Goal: Communication & Community: Connect with others

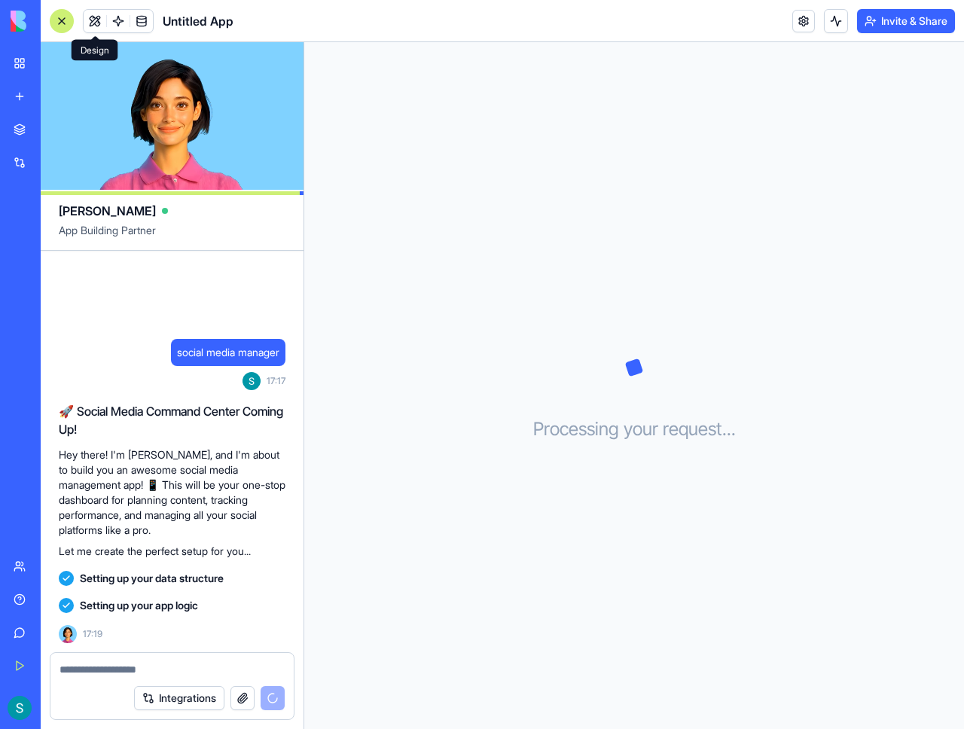
click at [92, 17] on button at bounding box center [95, 21] width 23 height 23
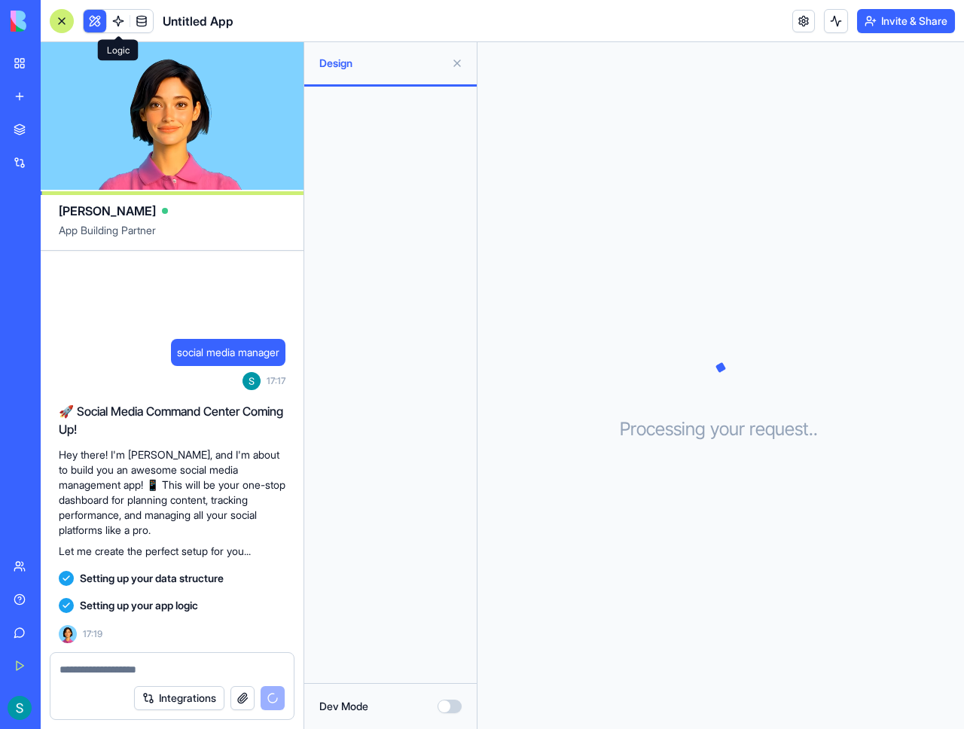
click at [119, 23] on span at bounding box center [118, 21] width 42 height 42
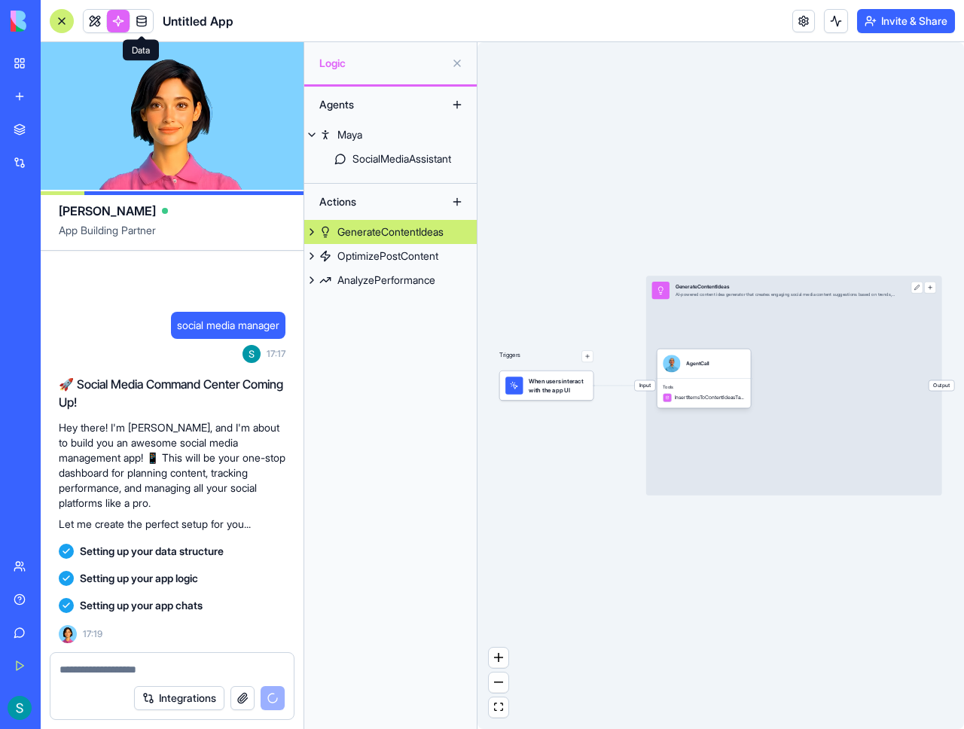
click at [145, 22] on span at bounding box center [142, 21] width 42 height 42
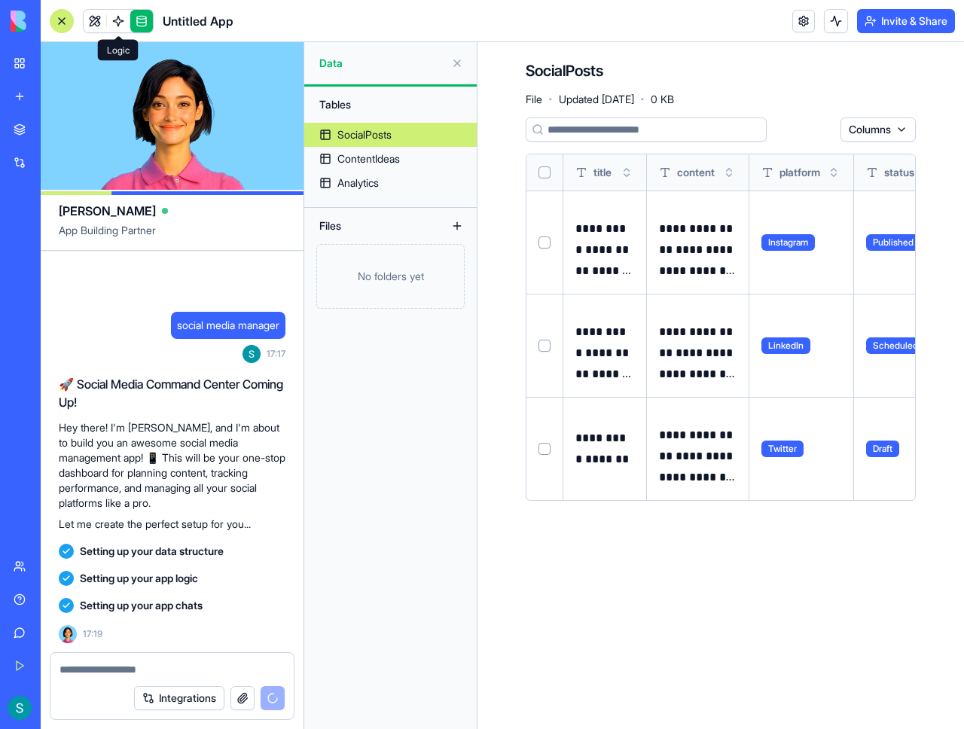
click at [119, 17] on link at bounding box center [118, 21] width 23 height 23
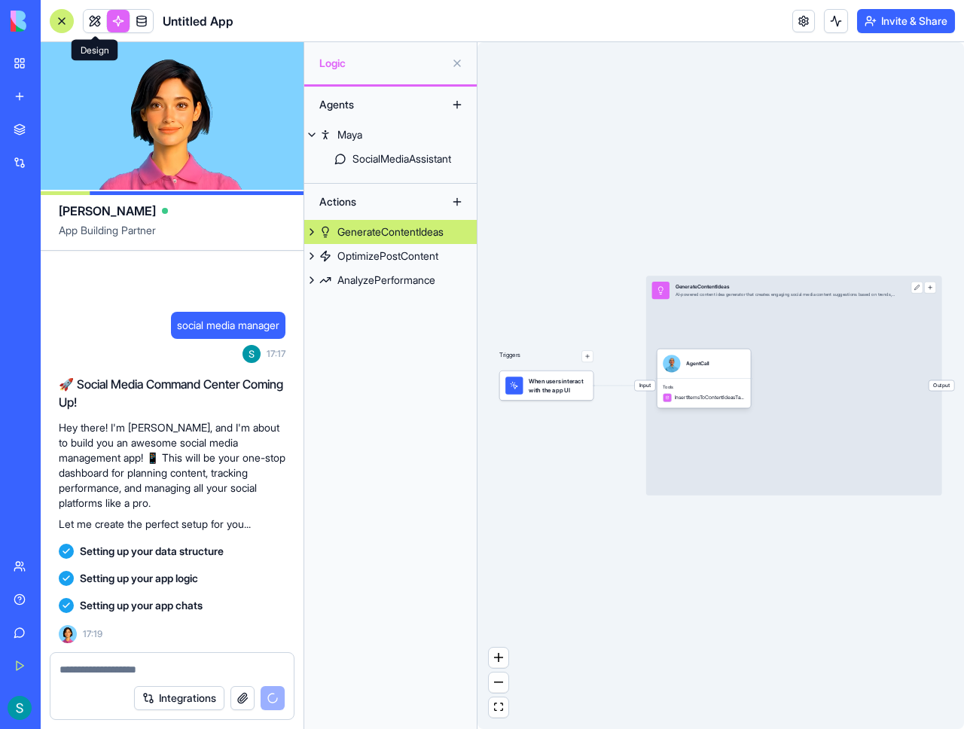
click at [103, 20] on link at bounding box center [95, 21] width 23 height 23
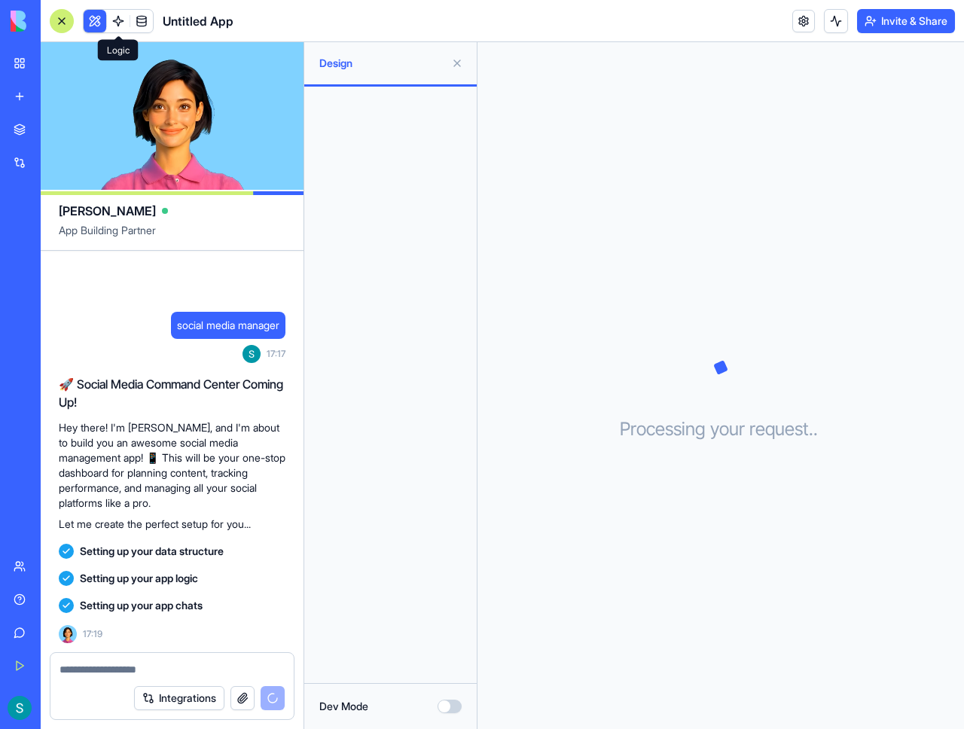
click at [124, 19] on link at bounding box center [118, 21] width 23 height 23
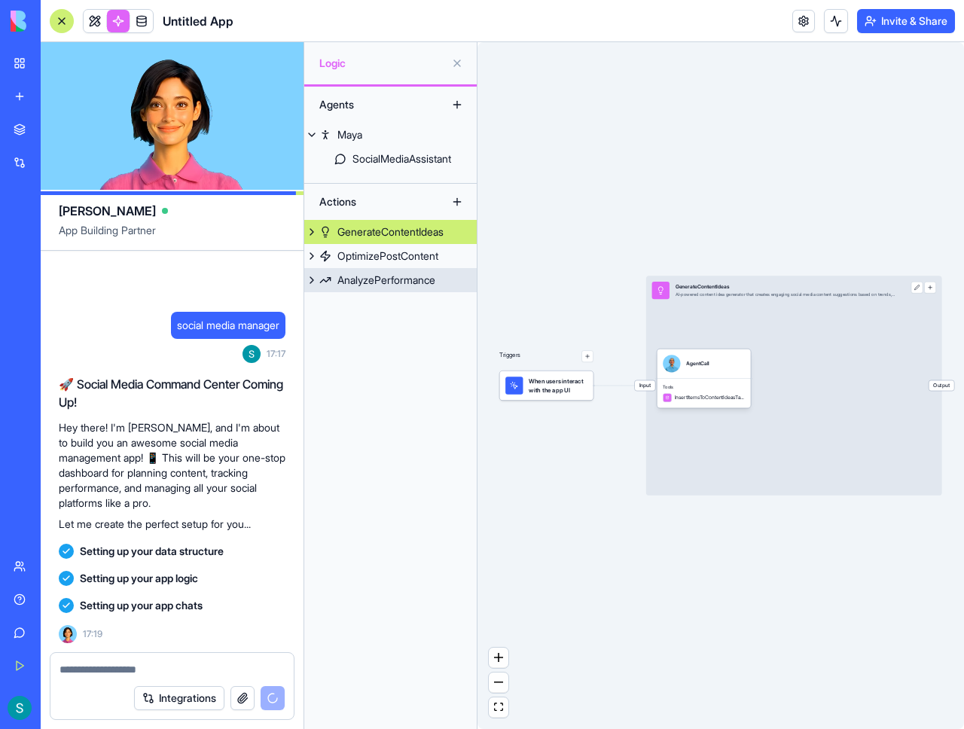
click at [365, 281] on div "AnalyzePerformance" at bounding box center [386, 280] width 98 height 15
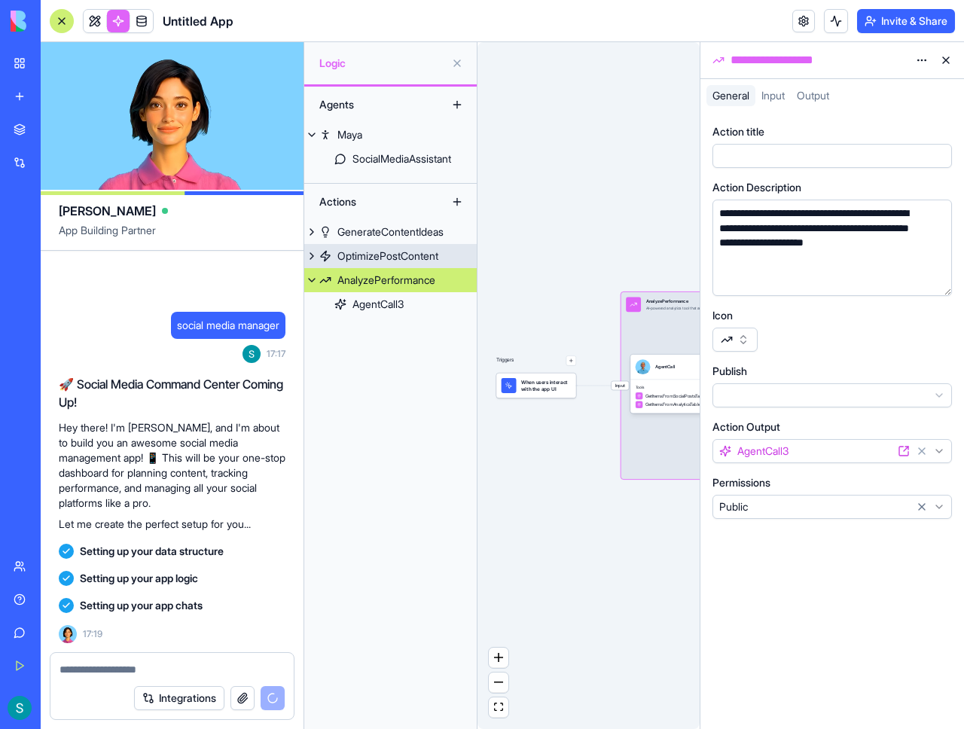
click at [370, 266] on link "OptimizePostContent" at bounding box center [390, 256] width 172 height 24
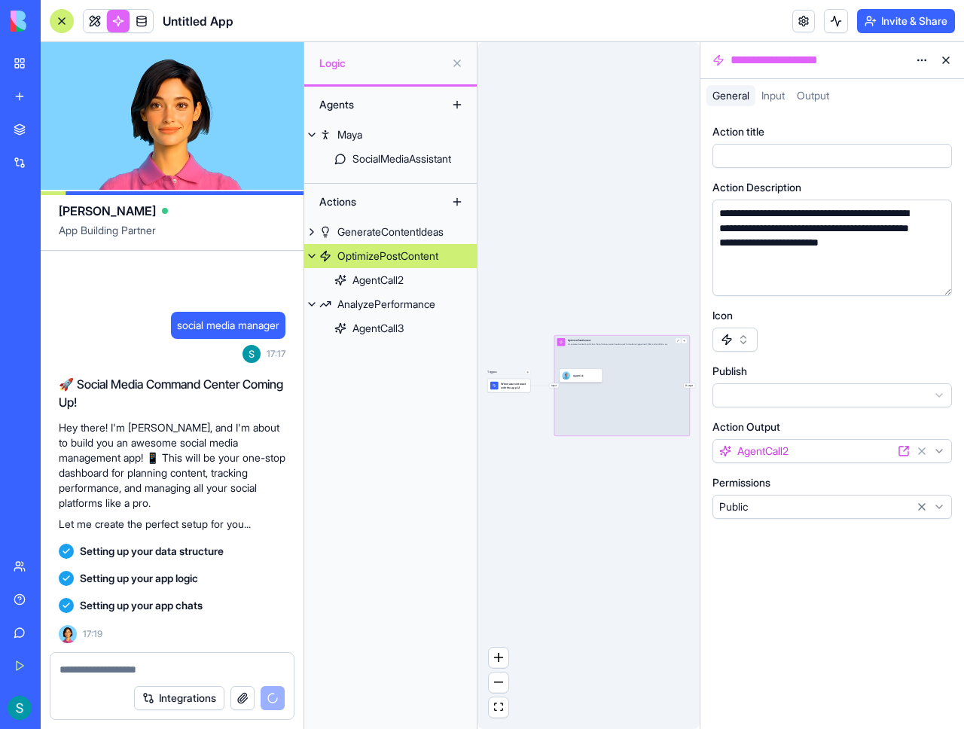
click at [368, 255] on div "OptimizePostContent" at bounding box center [387, 256] width 101 height 15
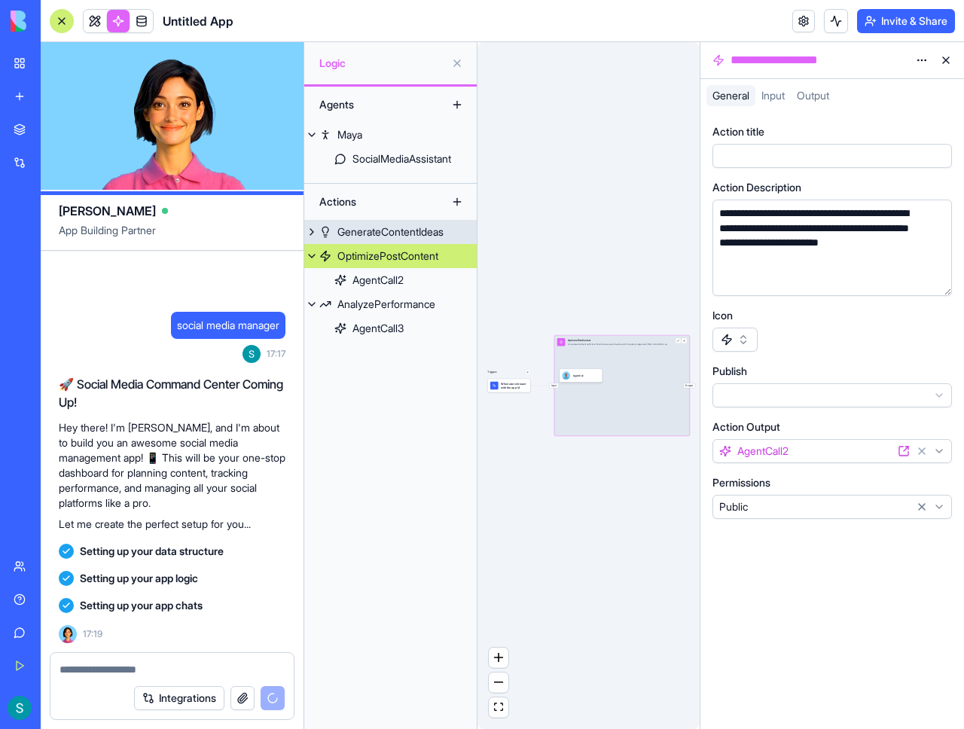
click at [368, 225] on div "GenerateContentIdeas" at bounding box center [390, 231] width 106 height 15
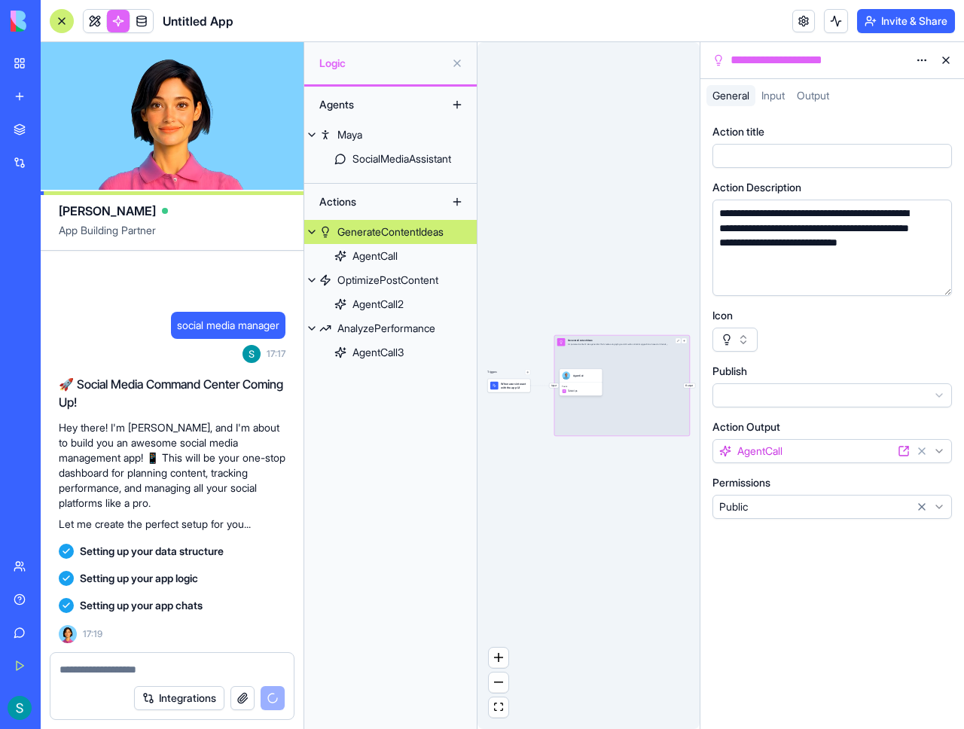
click at [368, 225] on div "GenerateContentIdeas" at bounding box center [390, 231] width 106 height 15
click at [316, 227] on button at bounding box center [311, 232] width 15 height 24
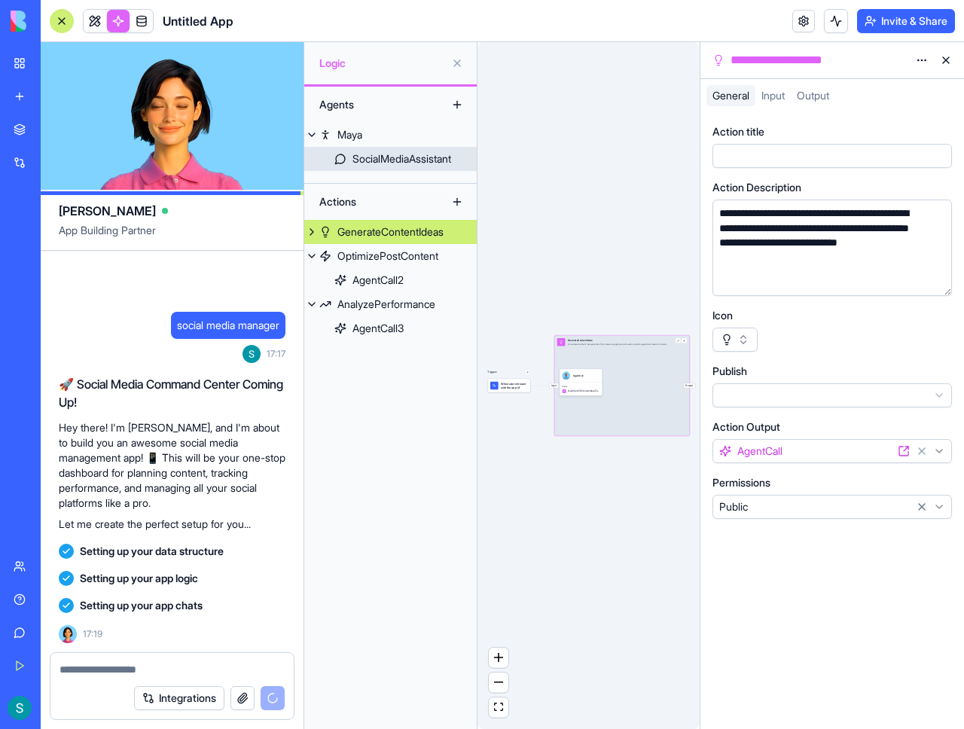
click at [349, 159] on link "SocialMediaAssistant" at bounding box center [390, 159] width 172 height 24
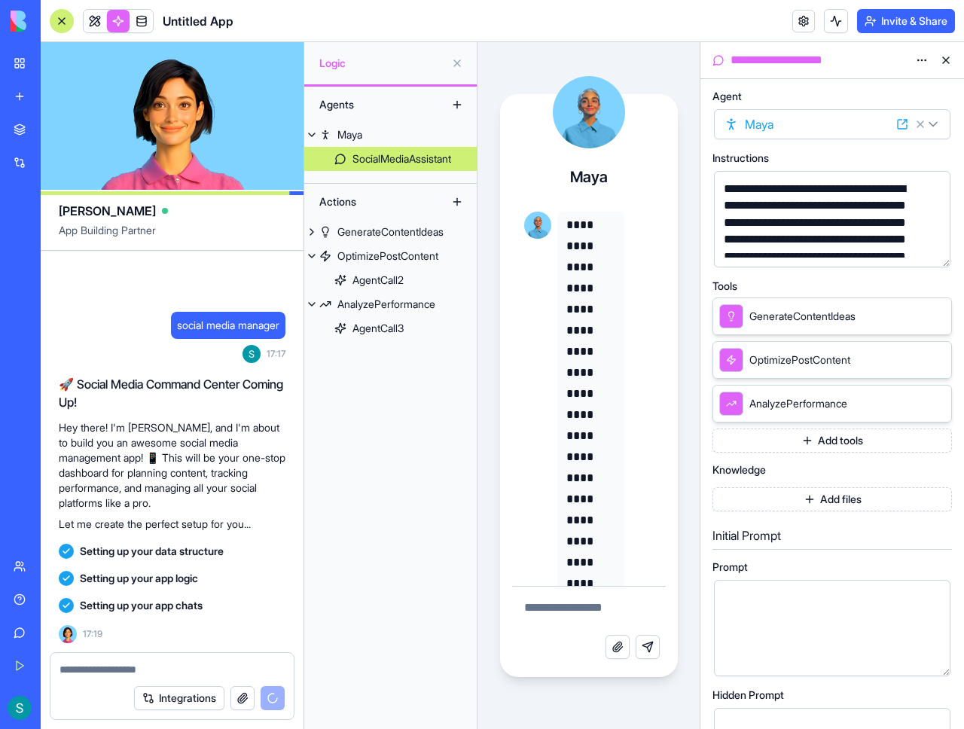
scroll to position [960, 0]
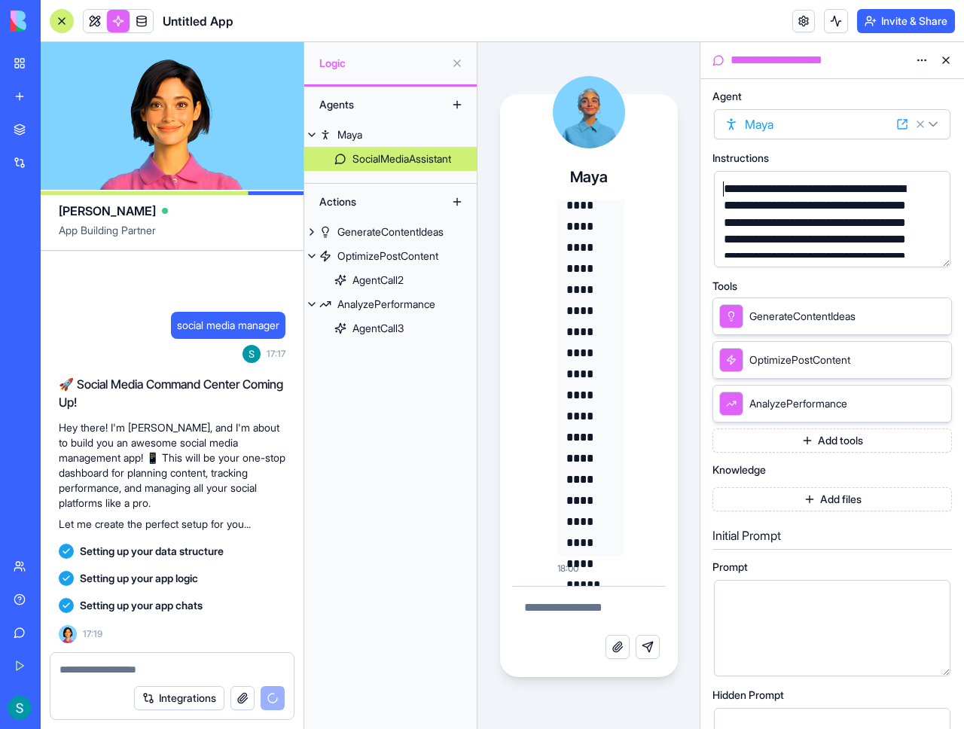
click at [703, 184] on div "**********" at bounding box center [832, 404] width 264 height 650
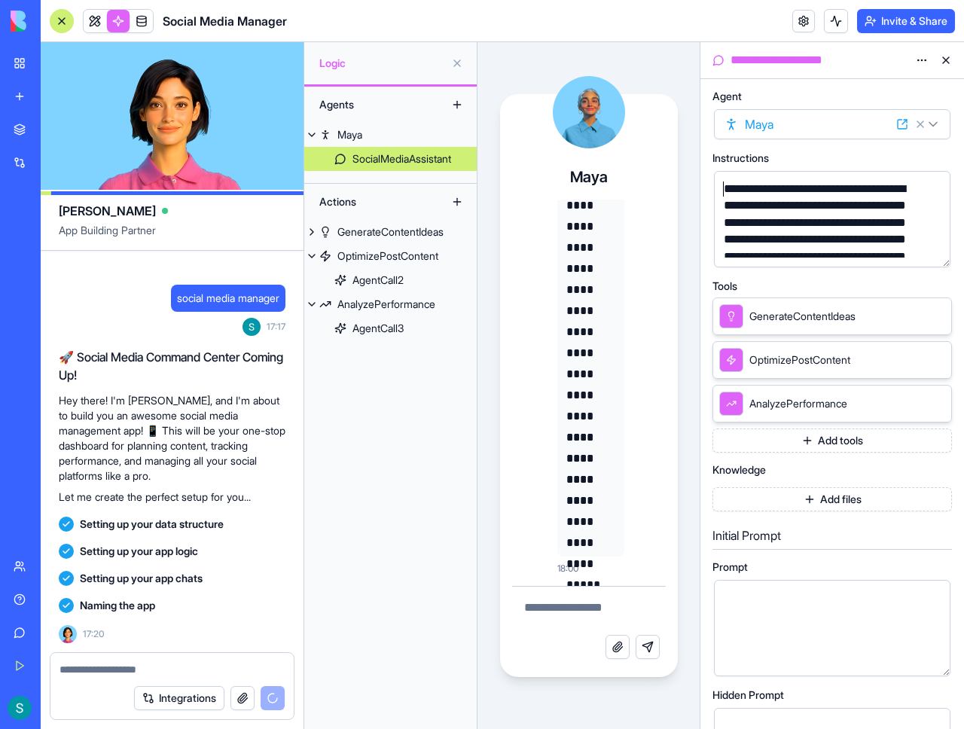
click at [937, 60] on button at bounding box center [946, 60] width 24 height 24
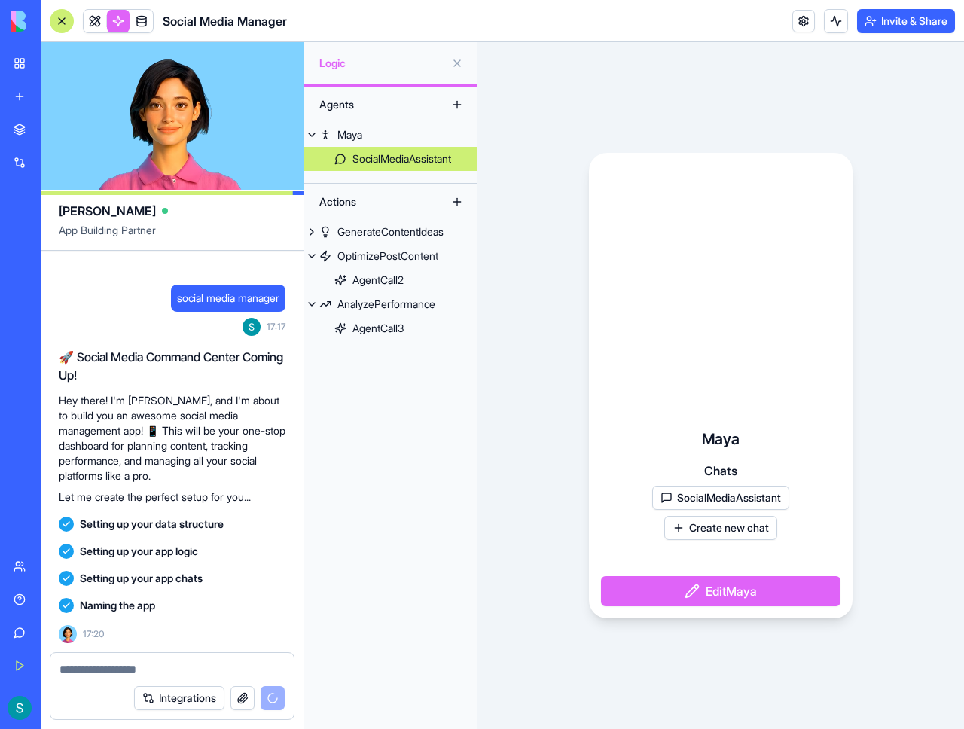
scroll to position [111, 0]
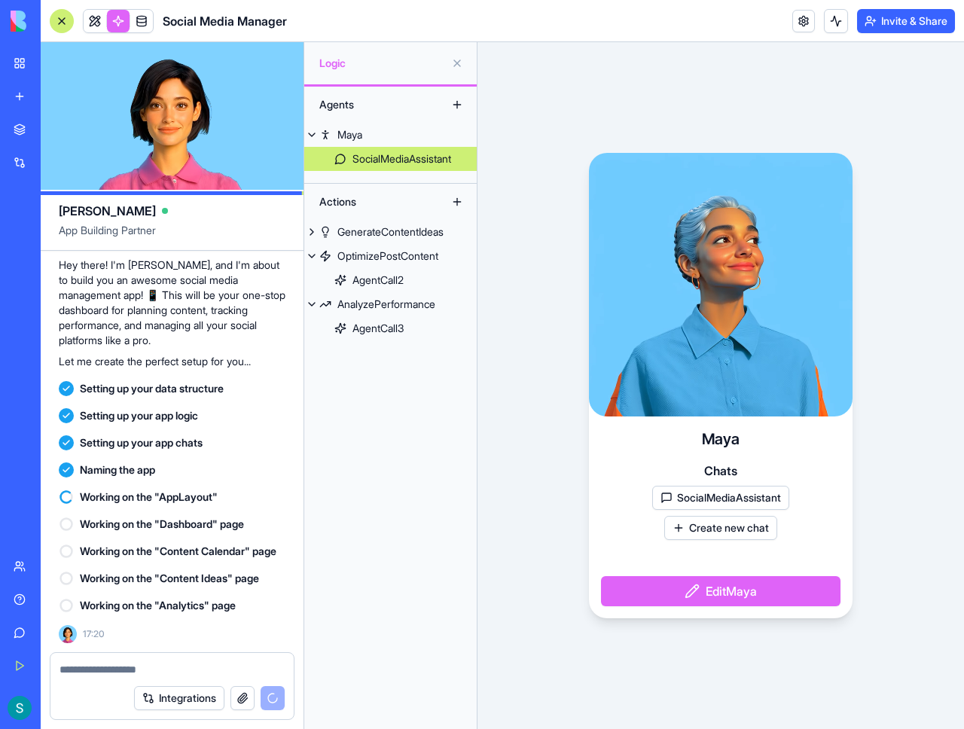
click at [526, 341] on div "Maya Chats SocialMediaAssistant Create new chat Edit [PERSON_NAME]" at bounding box center [721, 385] width 487 height 687
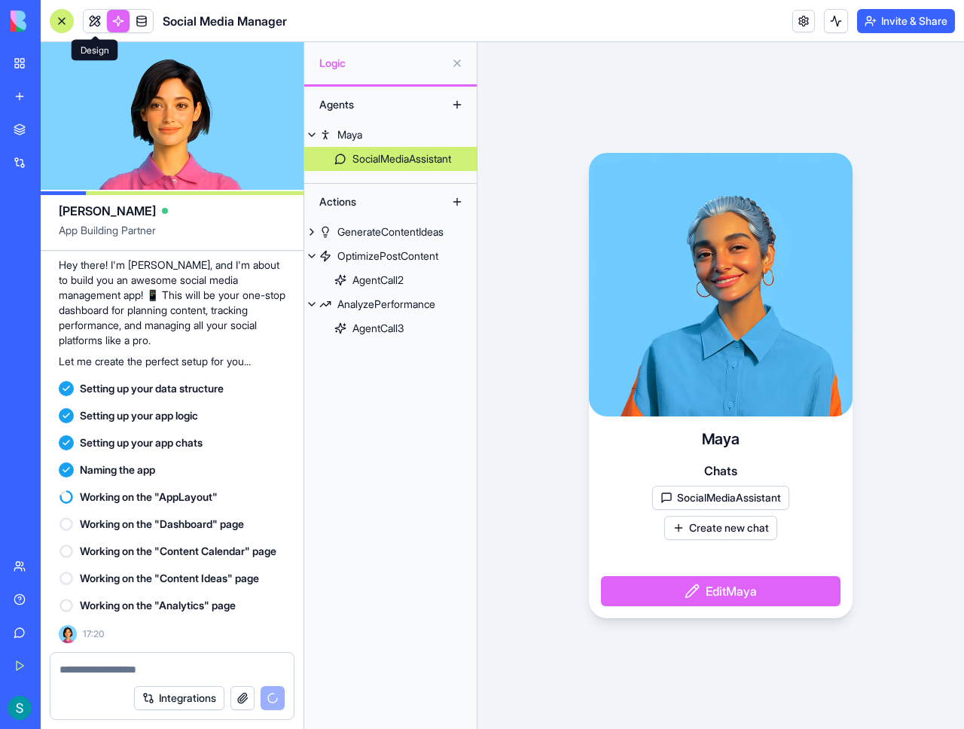
click at [99, 22] on span at bounding box center [95, 21] width 42 height 42
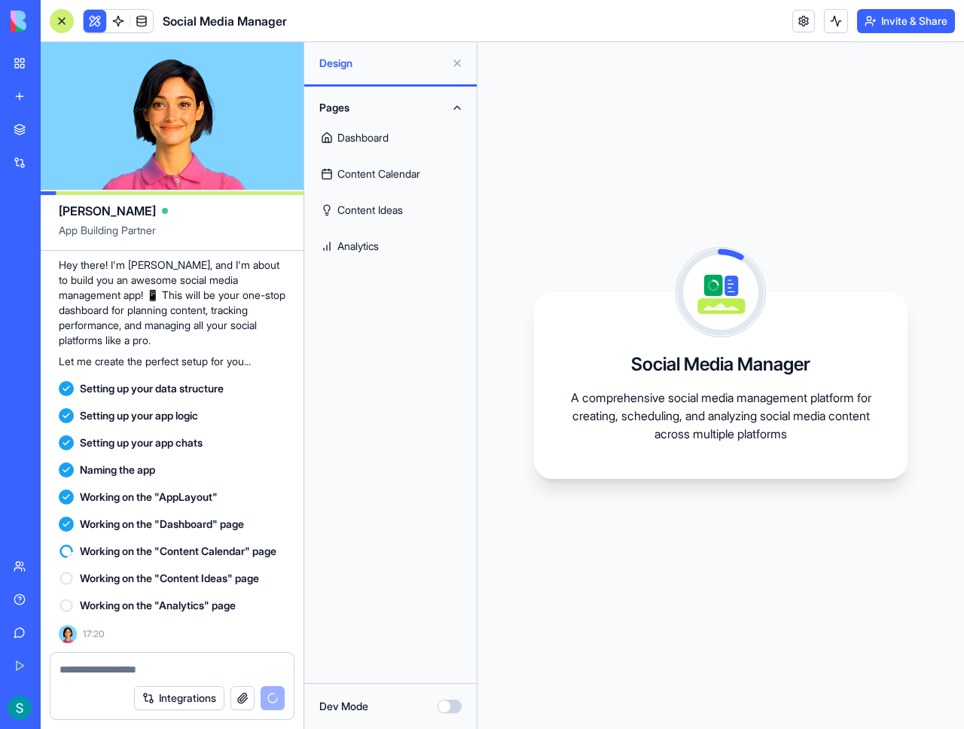
click at [512, 331] on div "Social Media Manager A comprehensive social media management platform for creat…" at bounding box center [721, 385] width 487 height 687
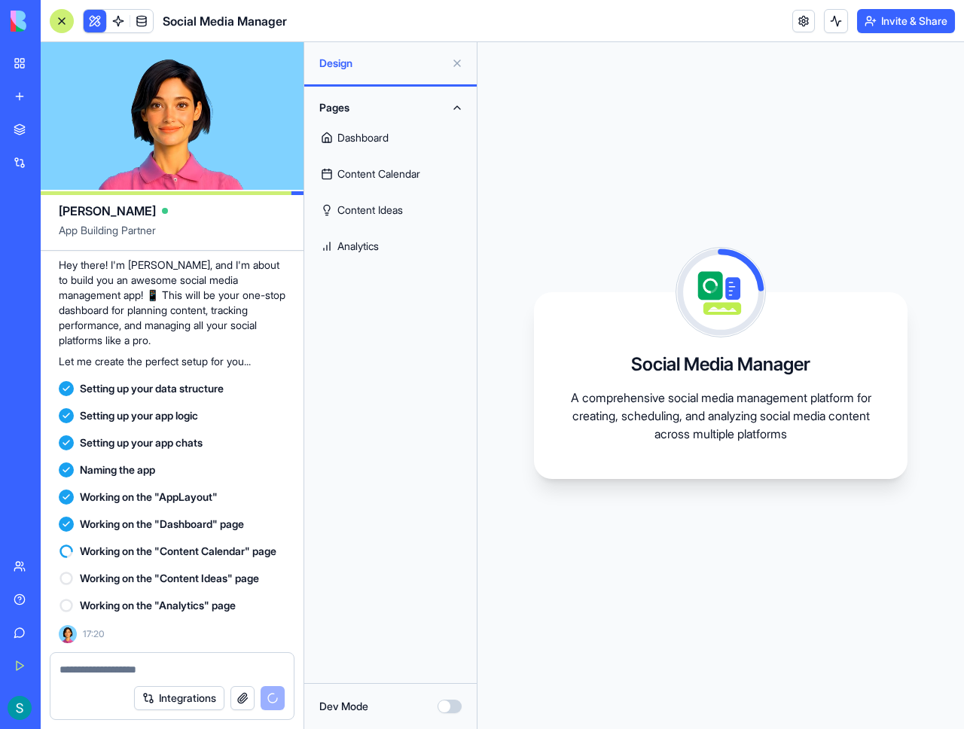
click at [384, 139] on link "Dashboard" at bounding box center [390, 138] width 154 height 36
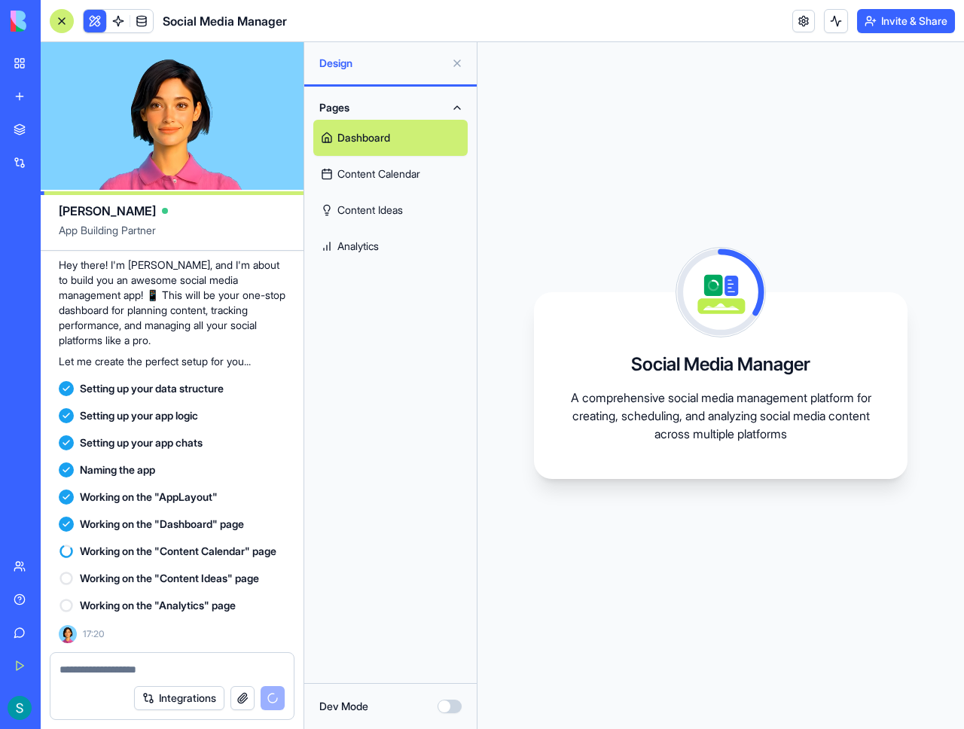
click at [389, 170] on link "Content Calendar" at bounding box center [390, 174] width 154 height 36
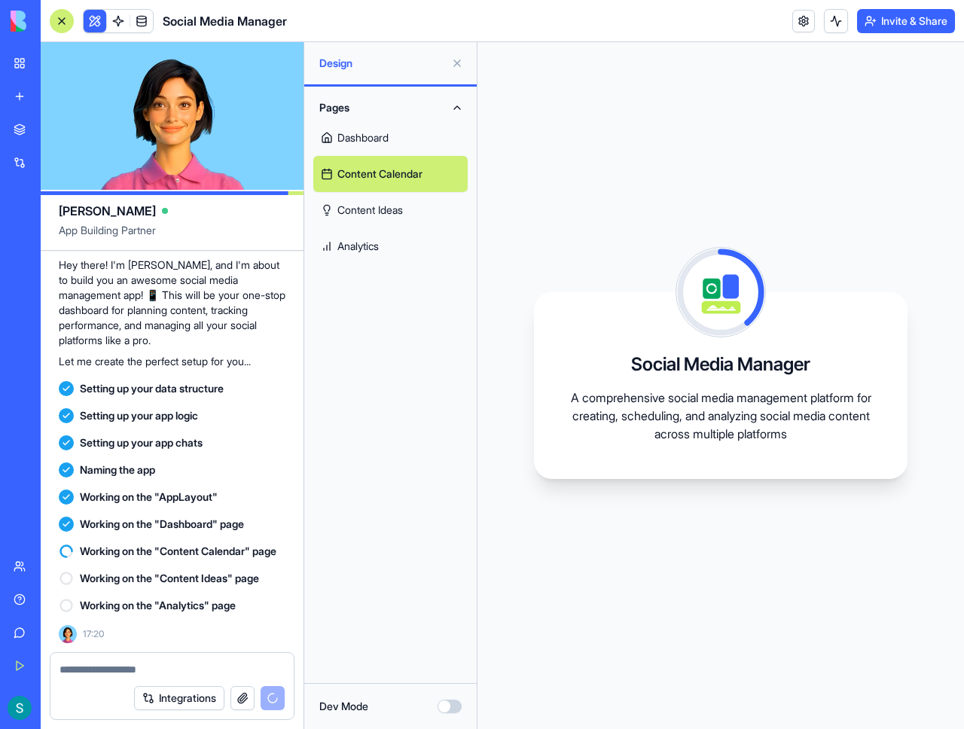
click at [402, 220] on link "Content Ideas" at bounding box center [390, 210] width 154 height 36
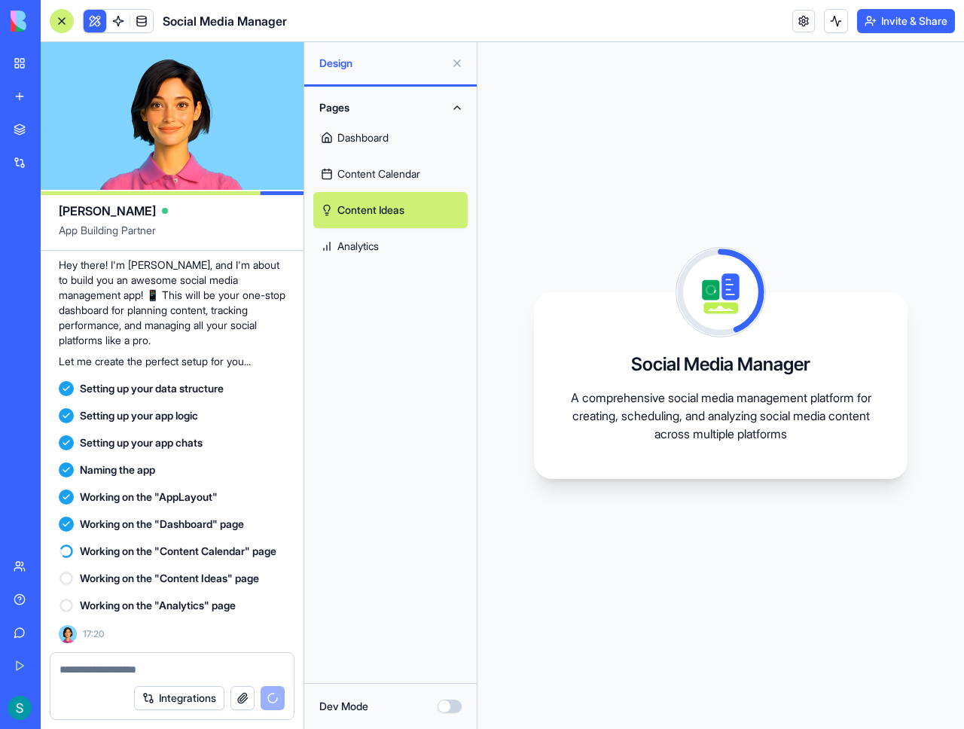
click at [380, 127] on link "Dashboard" at bounding box center [390, 138] width 154 height 36
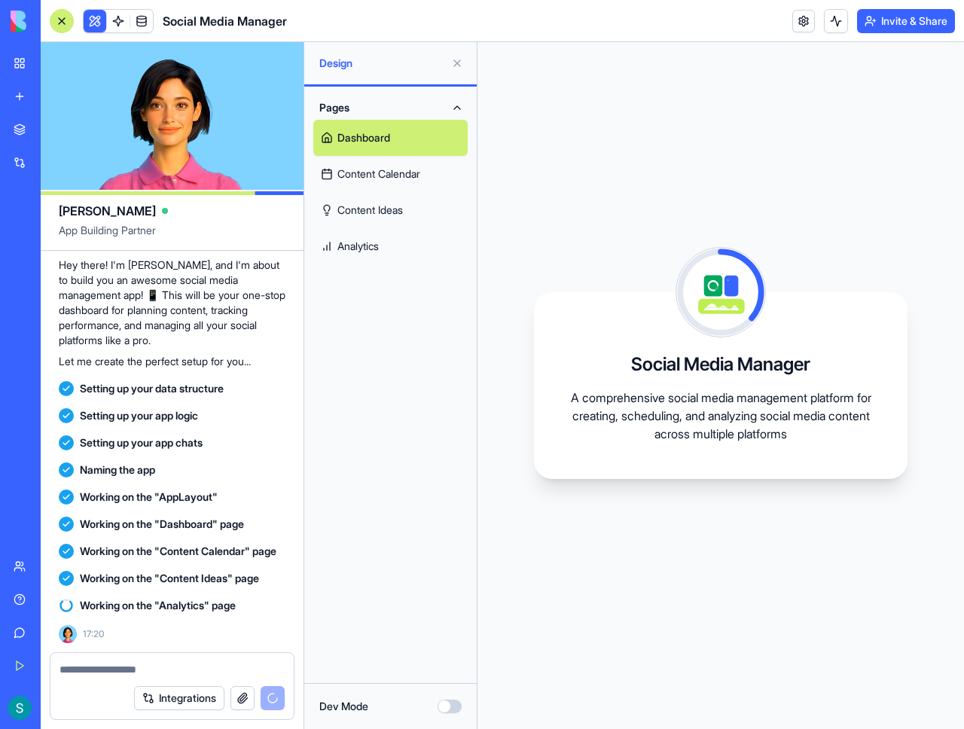
click at [416, 171] on link "Content Calendar" at bounding box center [390, 174] width 154 height 36
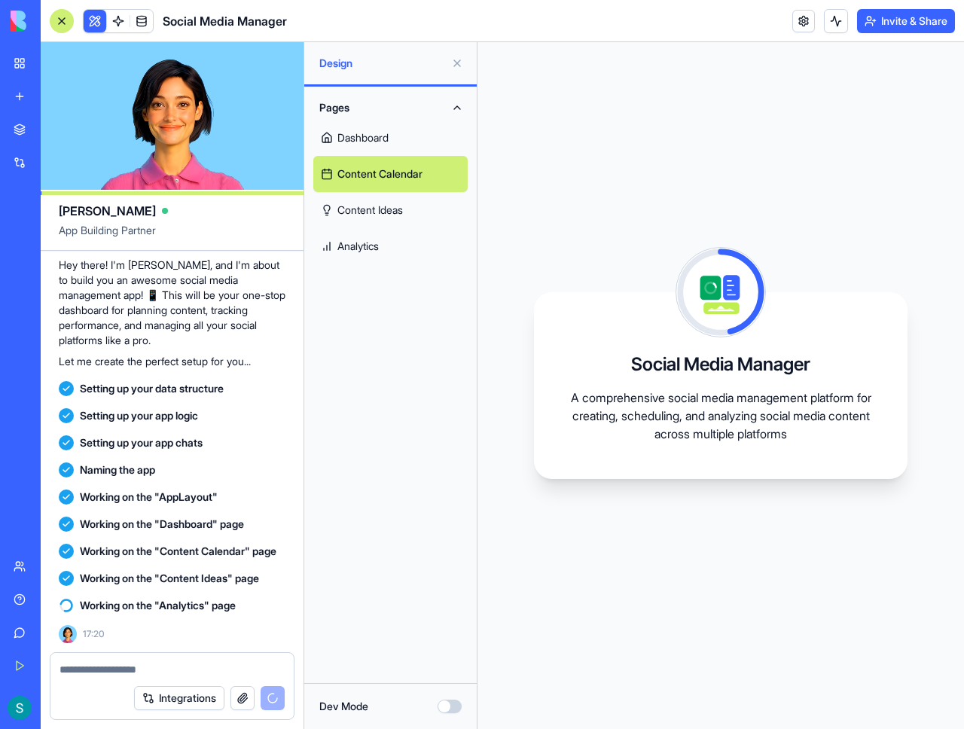
click at [383, 215] on link "Content Ideas" at bounding box center [390, 210] width 154 height 36
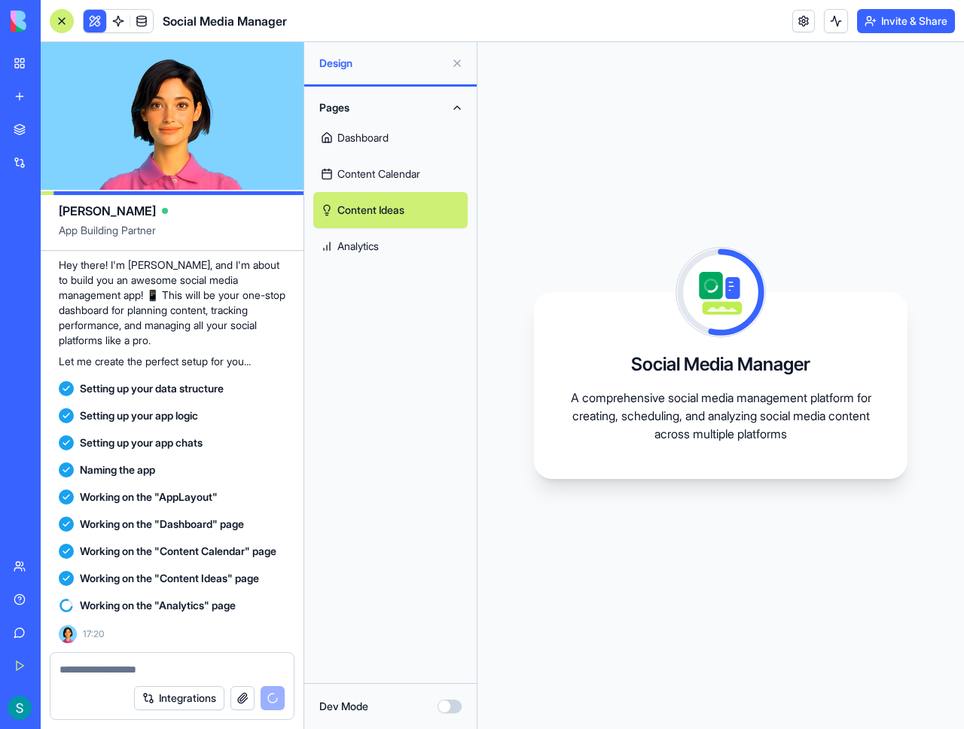
click at [371, 247] on link "Analytics" at bounding box center [390, 246] width 154 height 36
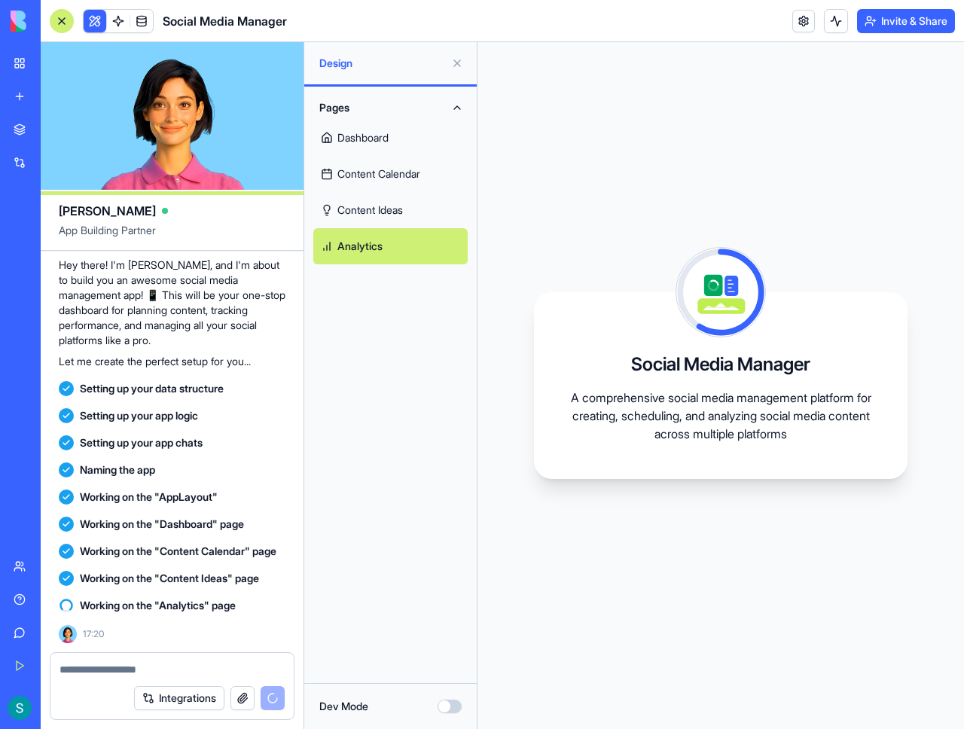
click at [389, 169] on link "Content Calendar" at bounding box center [390, 174] width 154 height 36
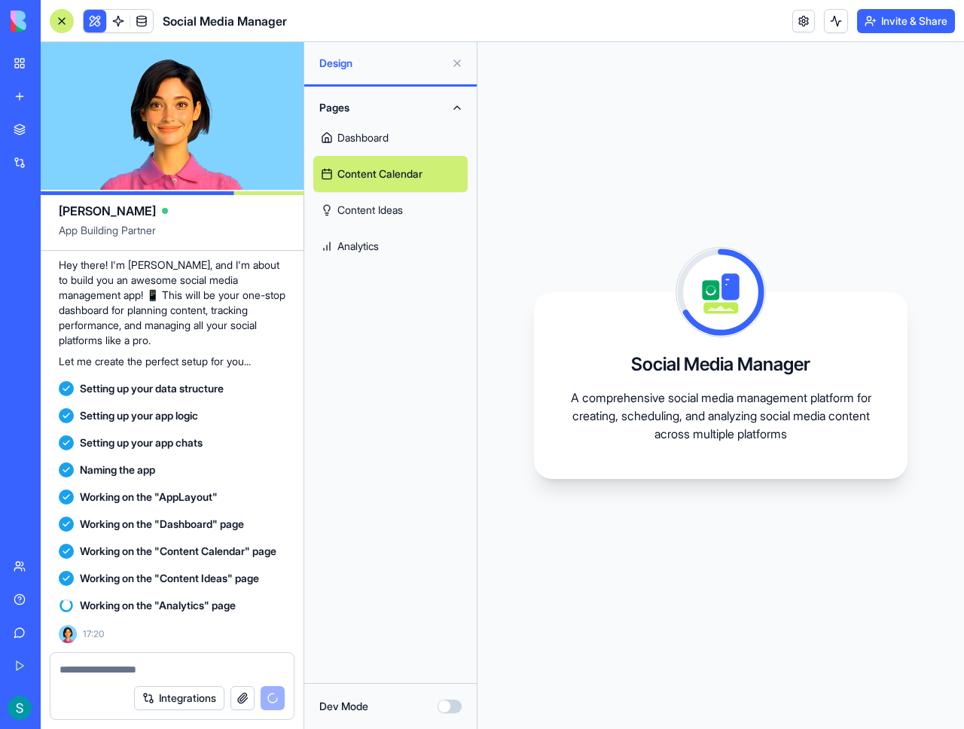
click at [392, 140] on link "Dashboard" at bounding box center [390, 138] width 154 height 36
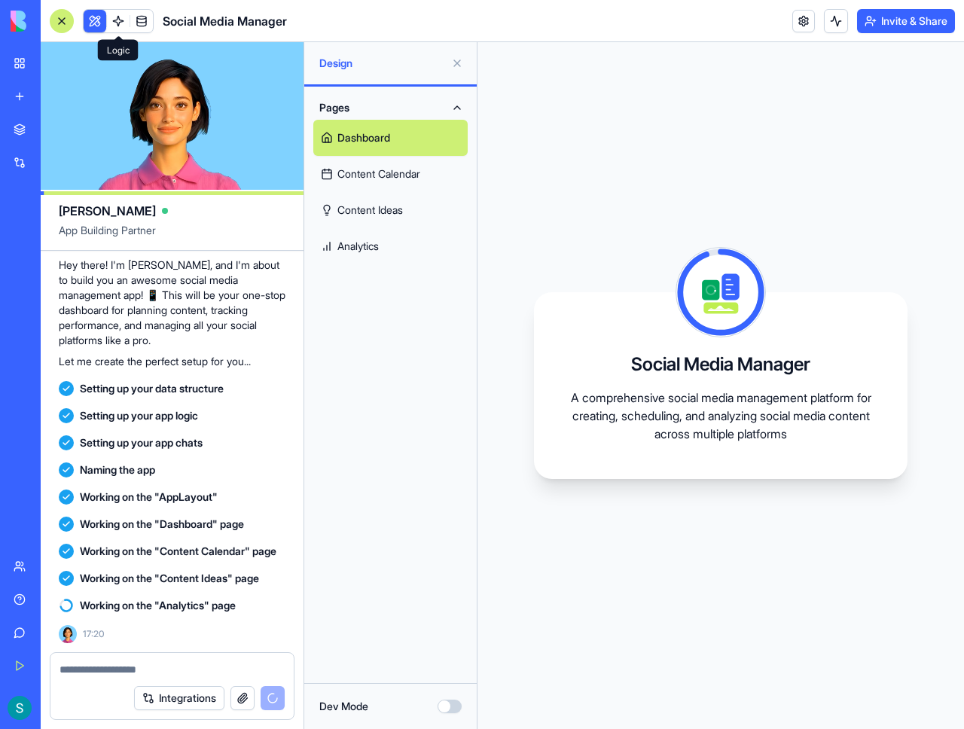
click at [115, 20] on link at bounding box center [118, 21] width 23 height 23
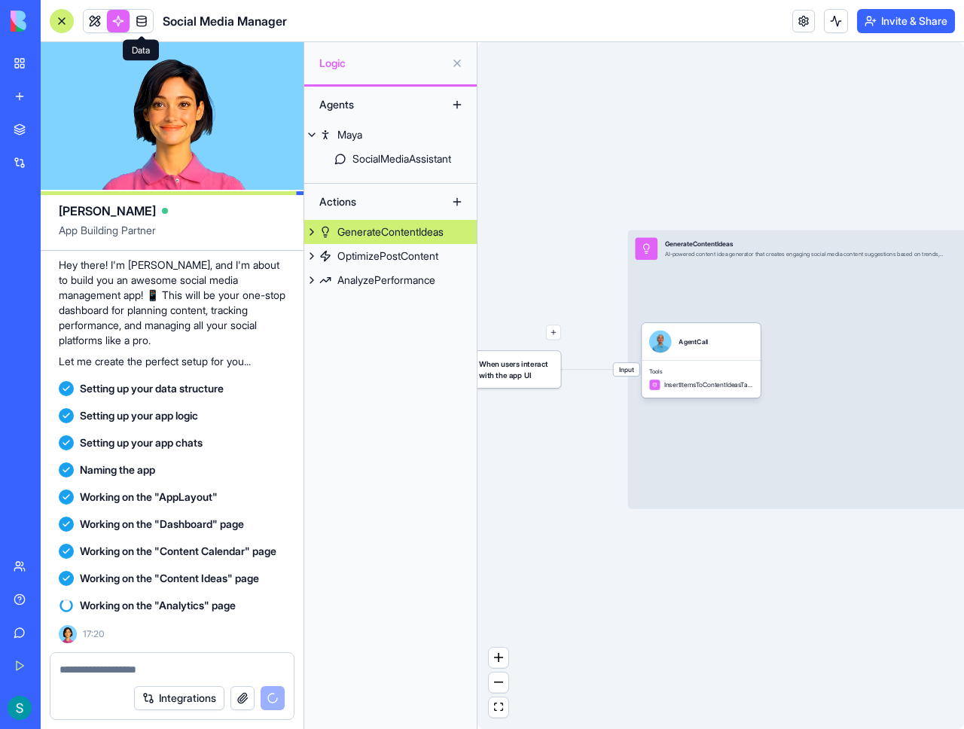
click at [139, 20] on link at bounding box center [141, 21] width 23 height 23
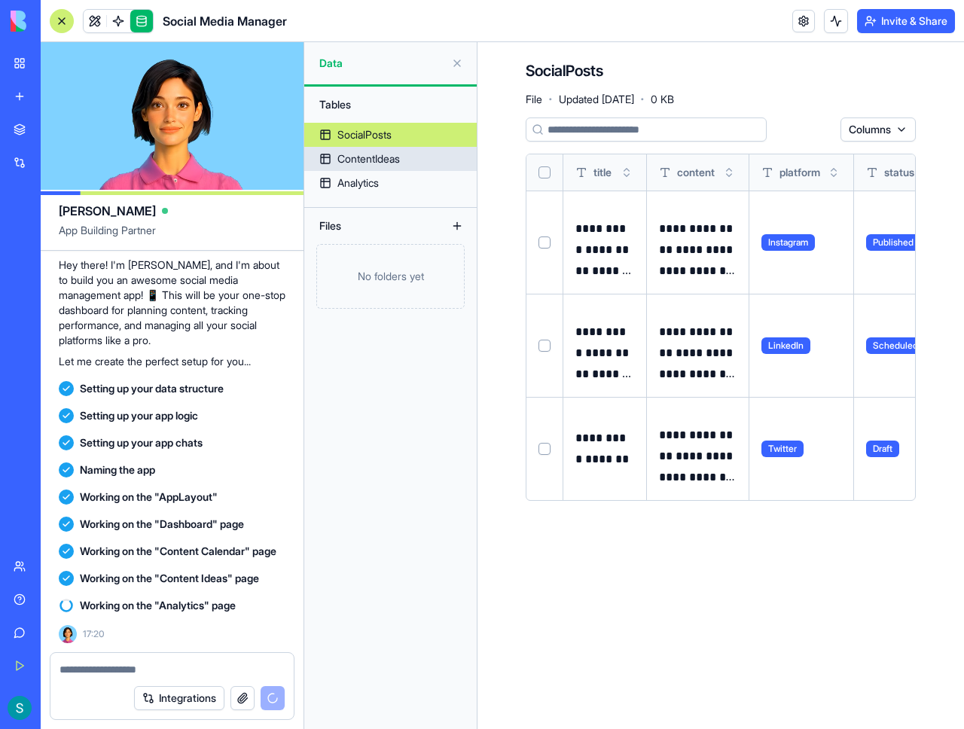
click at [374, 154] on div "ContentIdeas" at bounding box center [368, 158] width 63 height 15
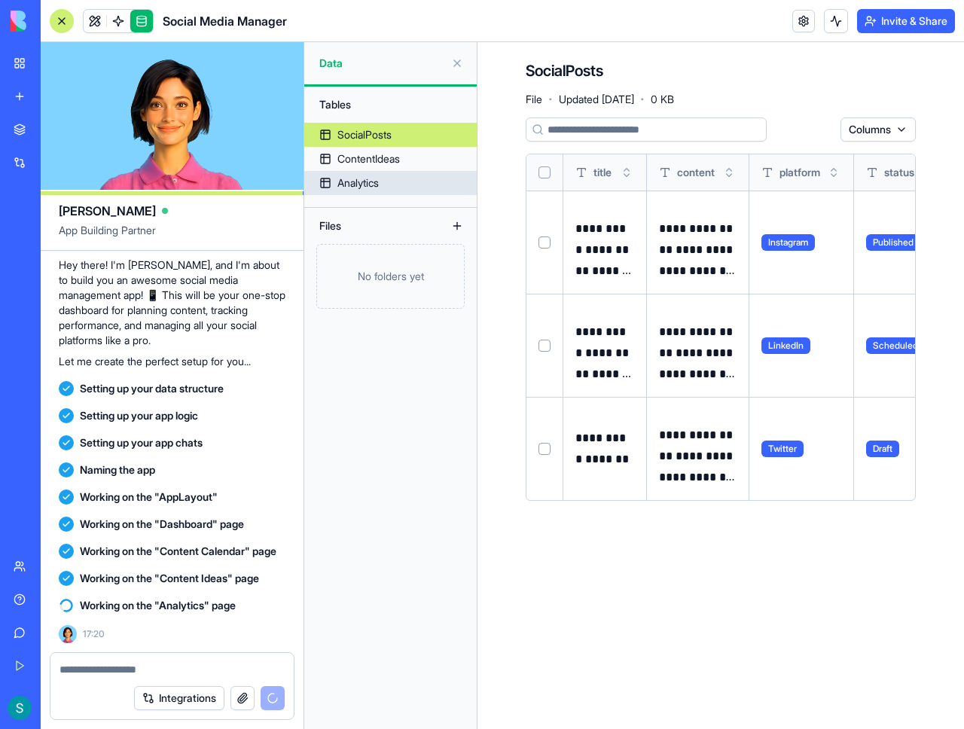
click at [389, 178] on link "Analytics" at bounding box center [390, 183] width 172 height 24
click at [351, 188] on div "Analytics" at bounding box center [357, 182] width 41 height 15
click at [371, 155] on div "ContentIdeas" at bounding box center [368, 158] width 63 height 15
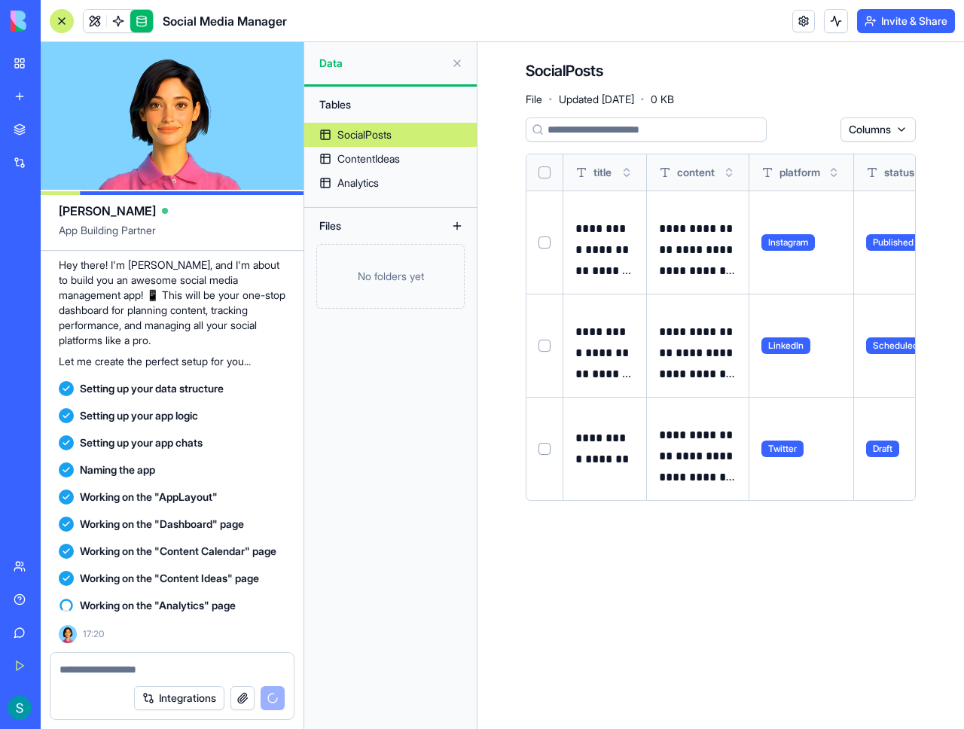
click at [353, 198] on div "Tables SocialPosts ContentIdeas Analytics Files No folders yet" at bounding box center [390, 408] width 172 height 642
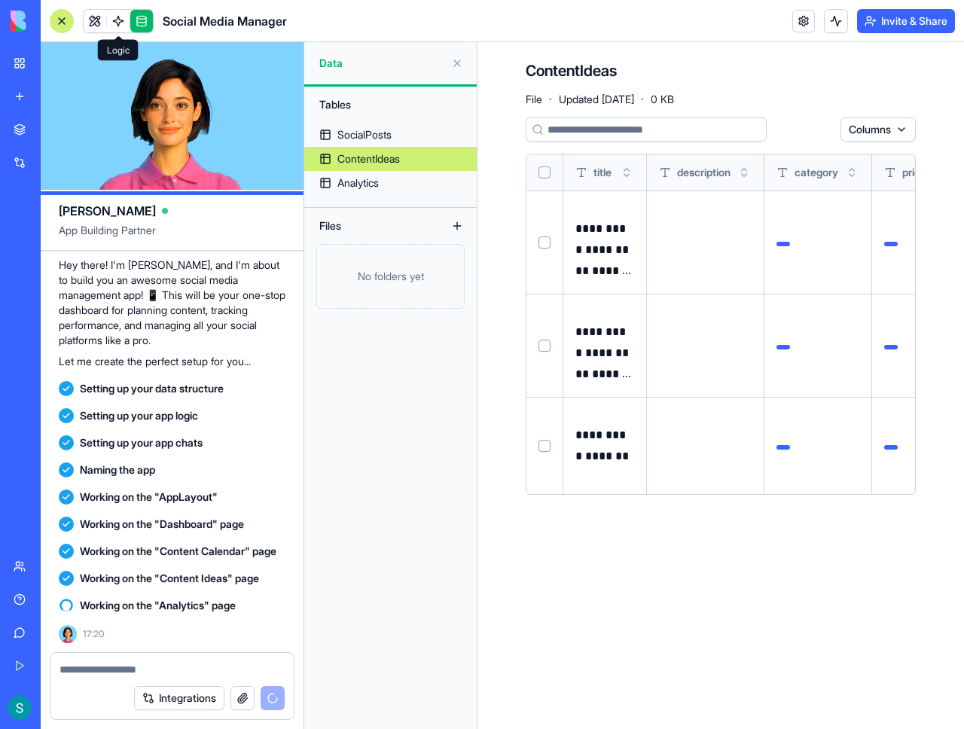
click at [114, 24] on link at bounding box center [118, 21] width 23 height 23
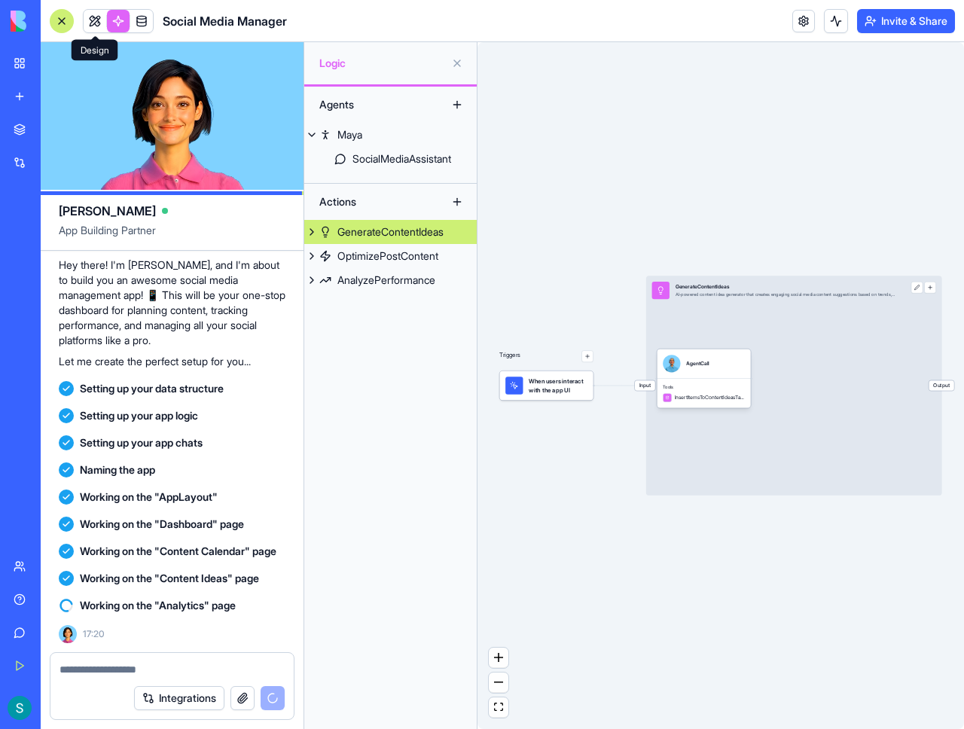
click at [96, 23] on link at bounding box center [95, 21] width 23 height 23
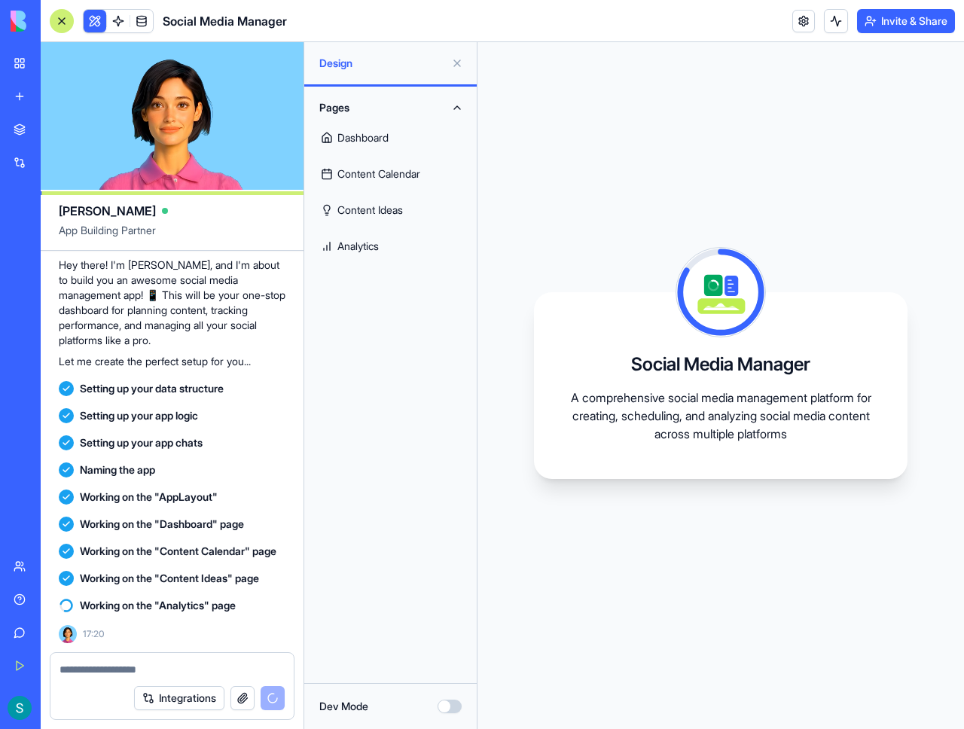
click at [370, 186] on link "Content Calendar" at bounding box center [390, 174] width 154 height 36
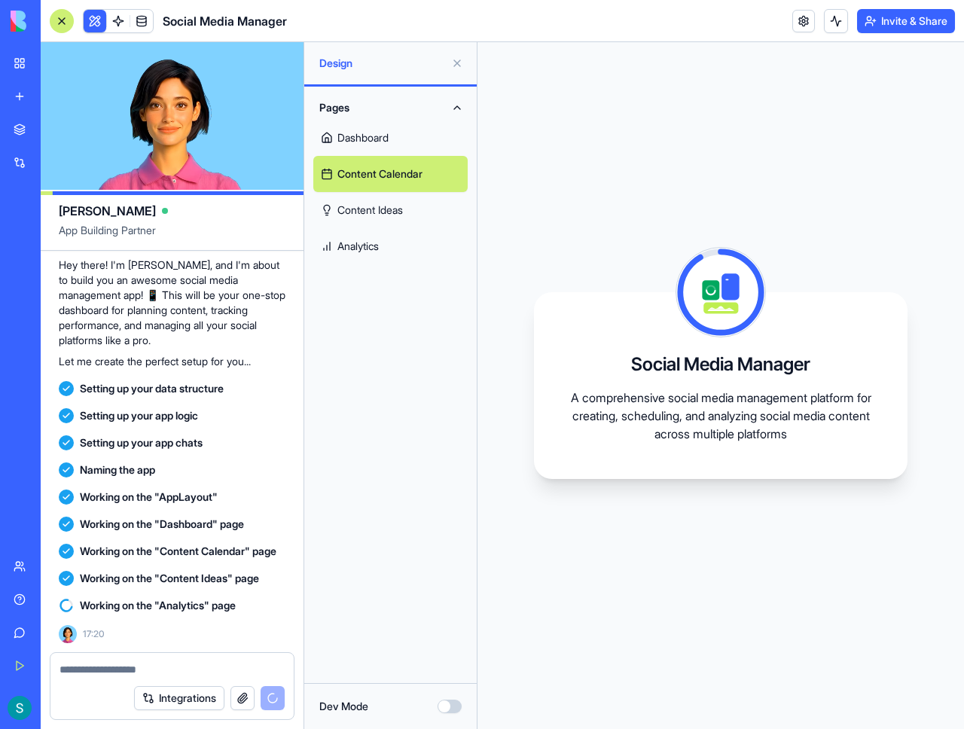
click at [368, 142] on link "Dashboard" at bounding box center [390, 138] width 154 height 36
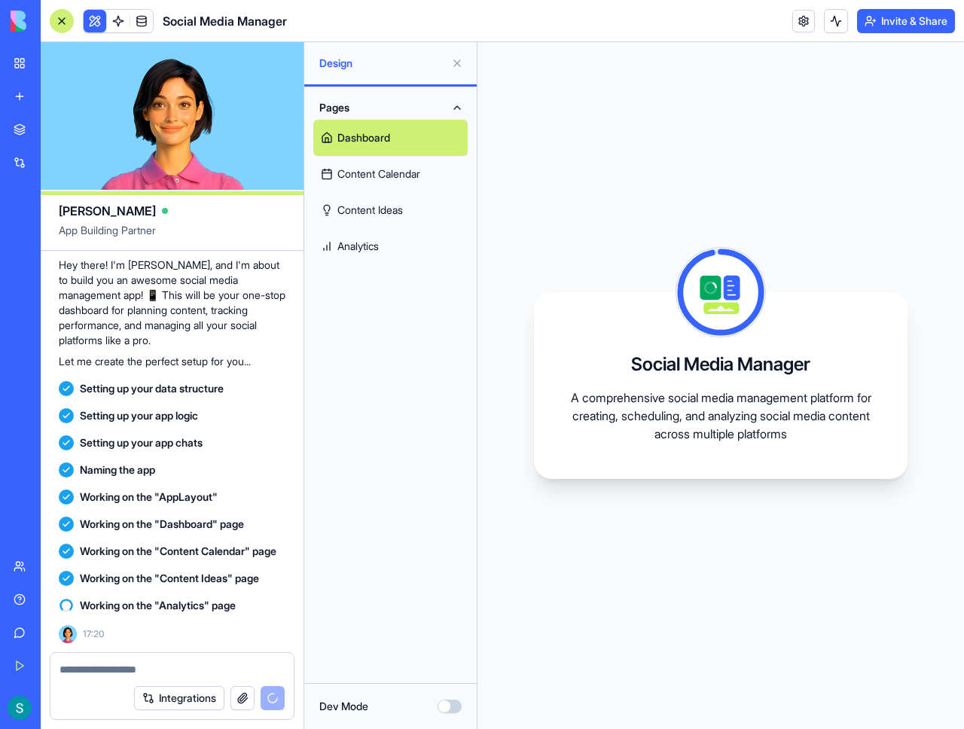
click at [369, 209] on link "Content Ideas" at bounding box center [390, 210] width 154 height 36
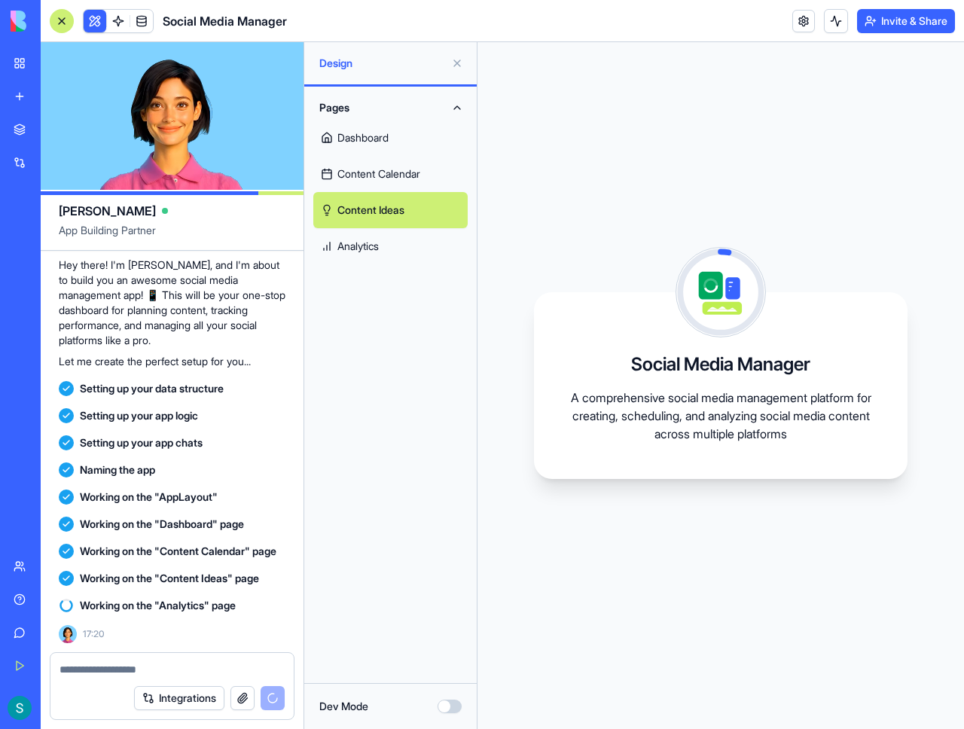
click at [361, 253] on link "Analytics" at bounding box center [390, 246] width 154 height 36
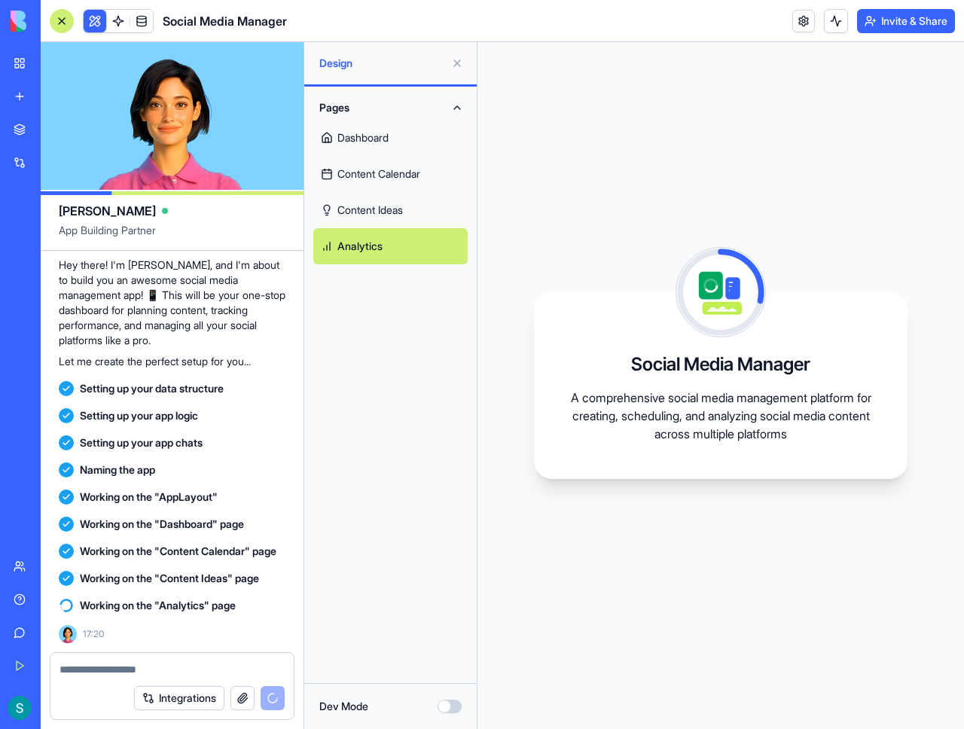
click at [374, 172] on link "Content Calendar" at bounding box center [390, 174] width 154 height 36
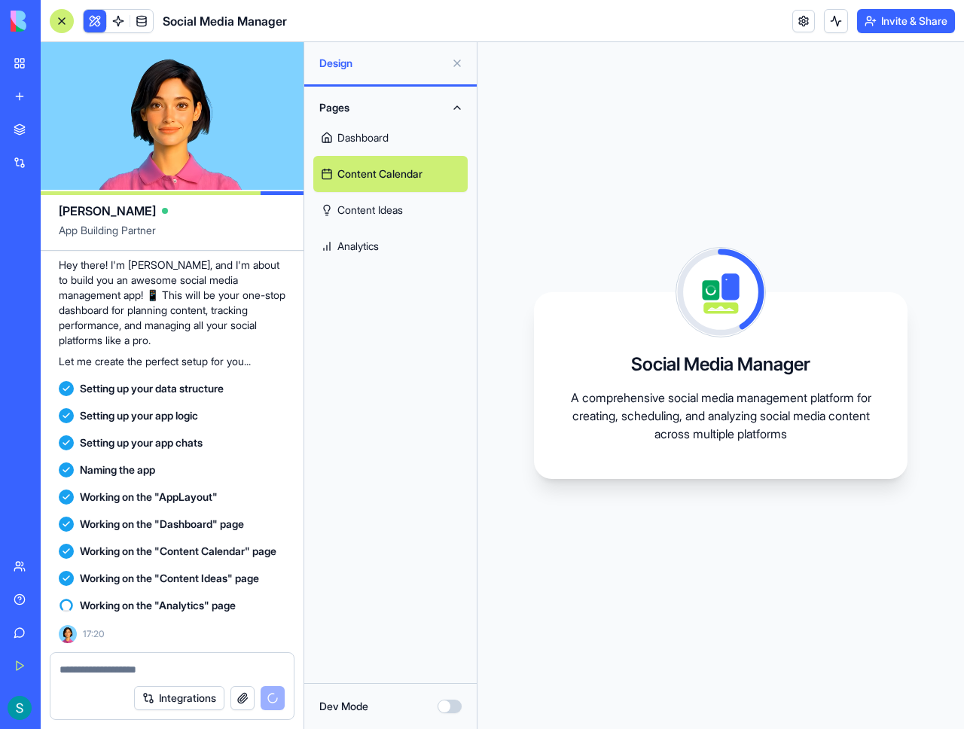
click at [399, 110] on button "Pages" at bounding box center [390, 108] width 154 height 24
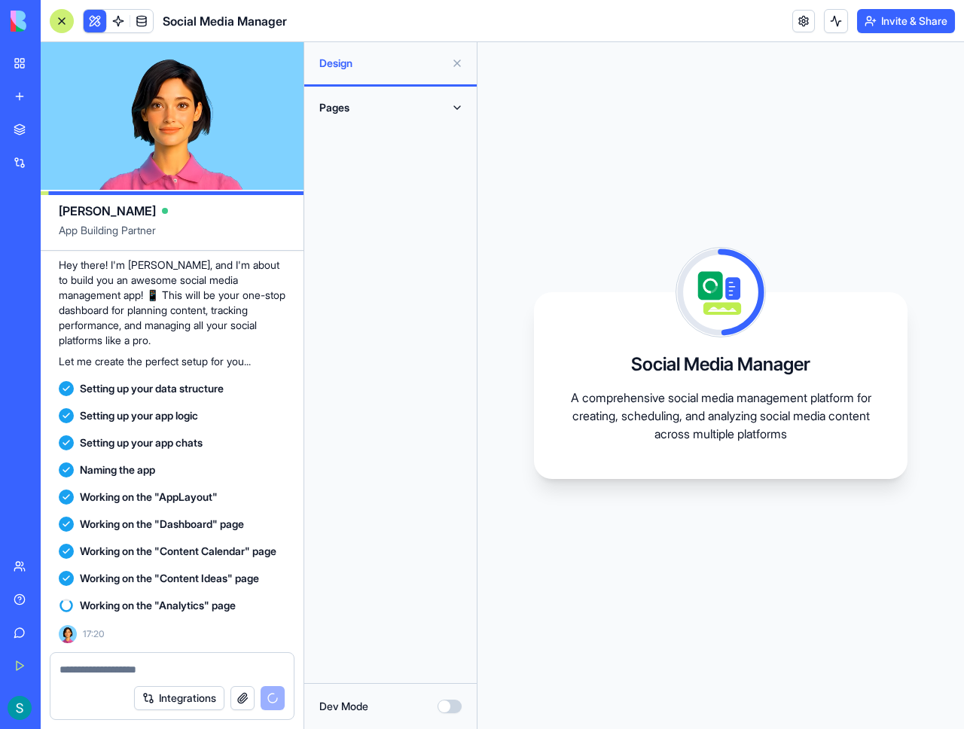
click at [399, 110] on button "Pages" at bounding box center [390, 108] width 154 height 24
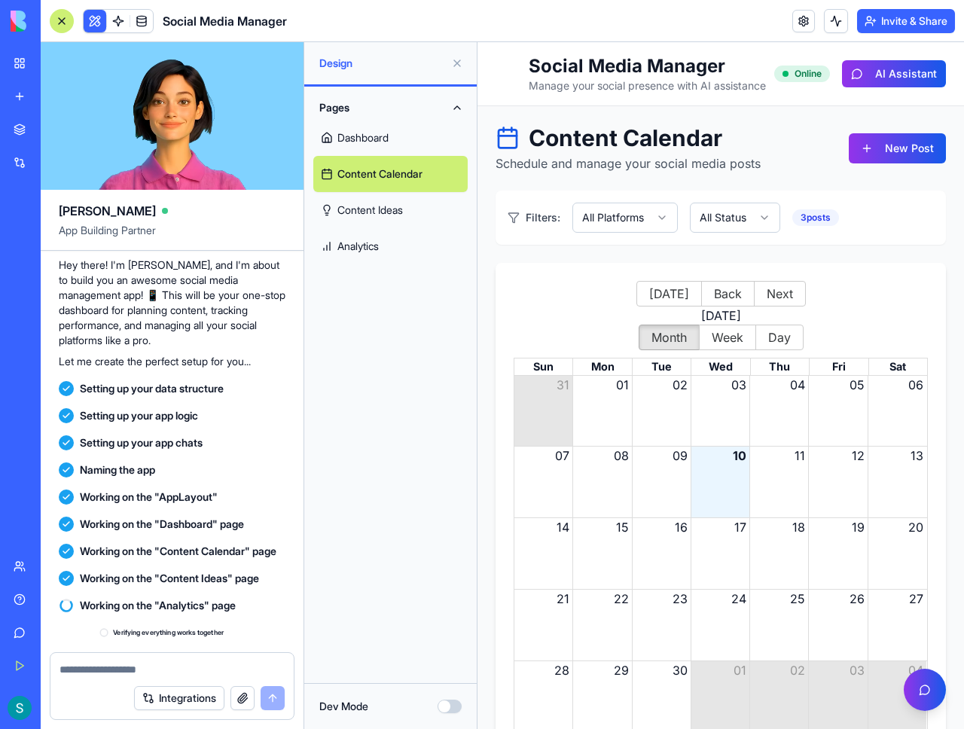
scroll to position [298, 0]
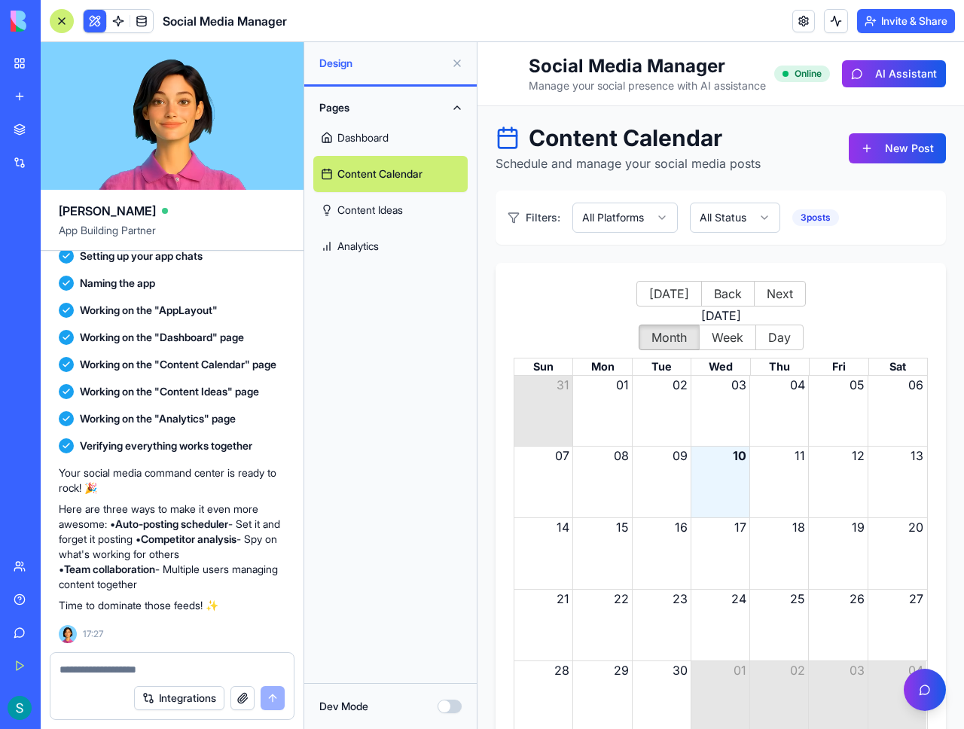
click at [478, 326] on div "Content Calendar Schedule and manage your social media posts New Post Filters: …" at bounding box center [721, 437] width 487 height 663
click at [397, 196] on link "Content Ideas" at bounding box center [390, 210] width 154 height 36
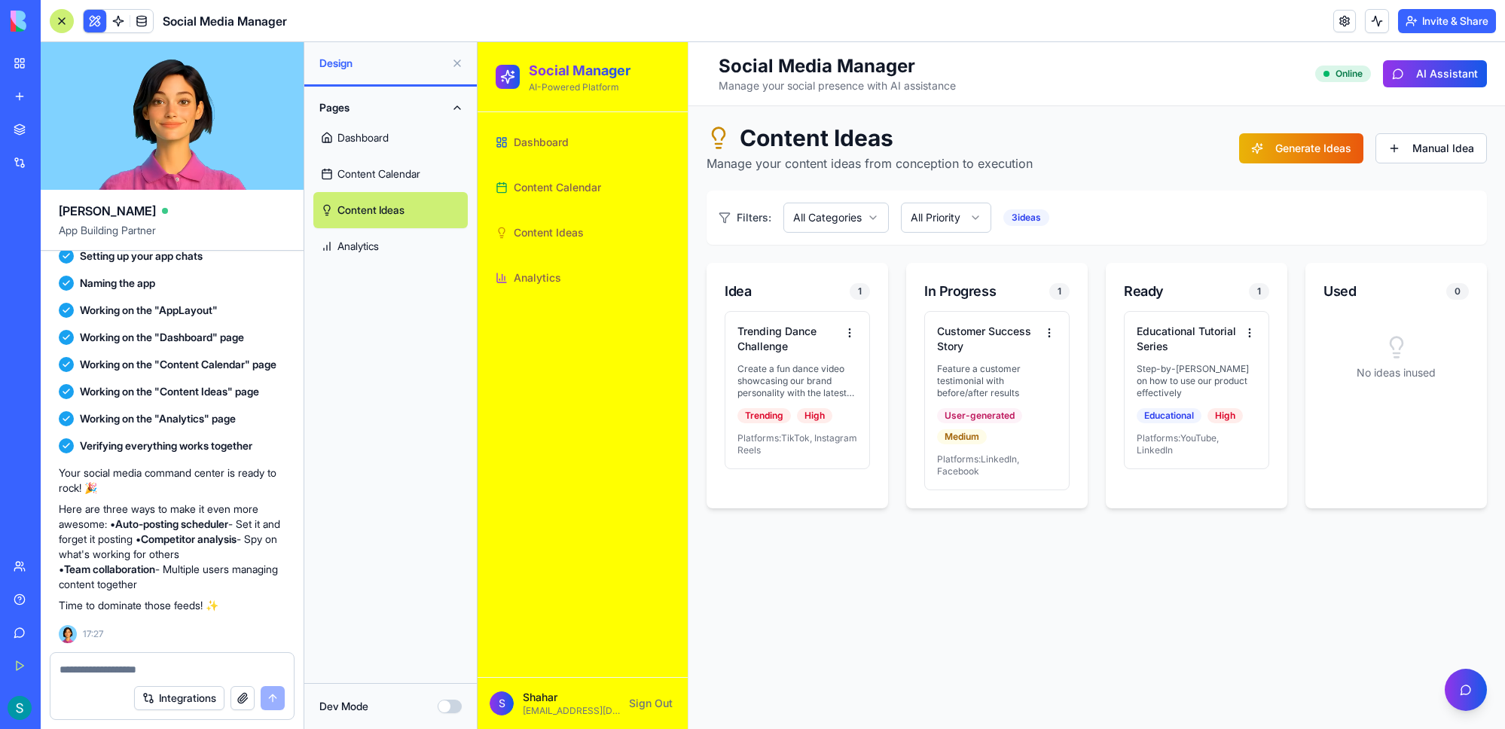
click at [556, 191] on span "Content Calendar" at bounding box center [557, 187] width 87 height 15
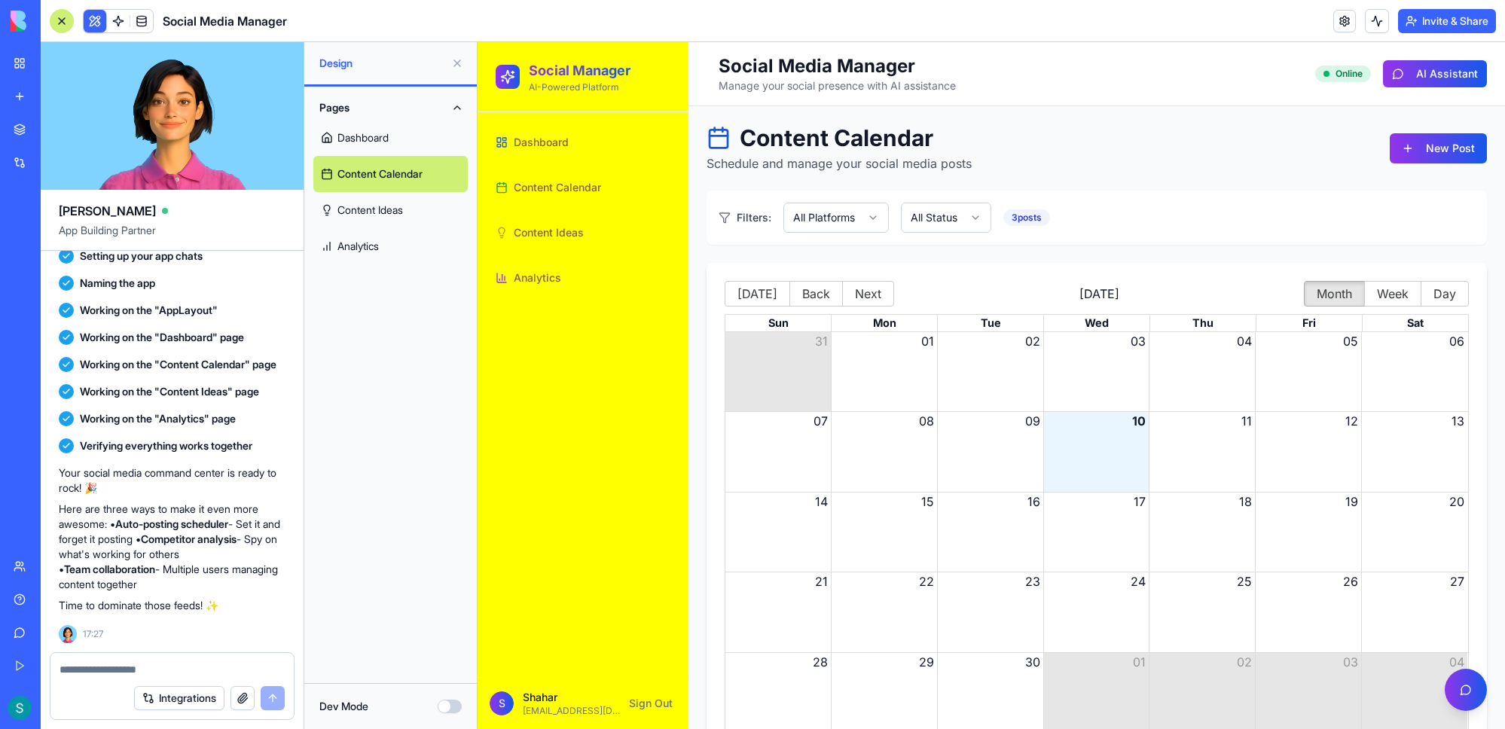
click at [925, 152] on div "Content Calendar Schedule and manage your social media posts" at bounding box center [838, 148] width 265 height 48
click at [772, 366] on div "Month View" at bounding box center [777, 371] width 105 height 79
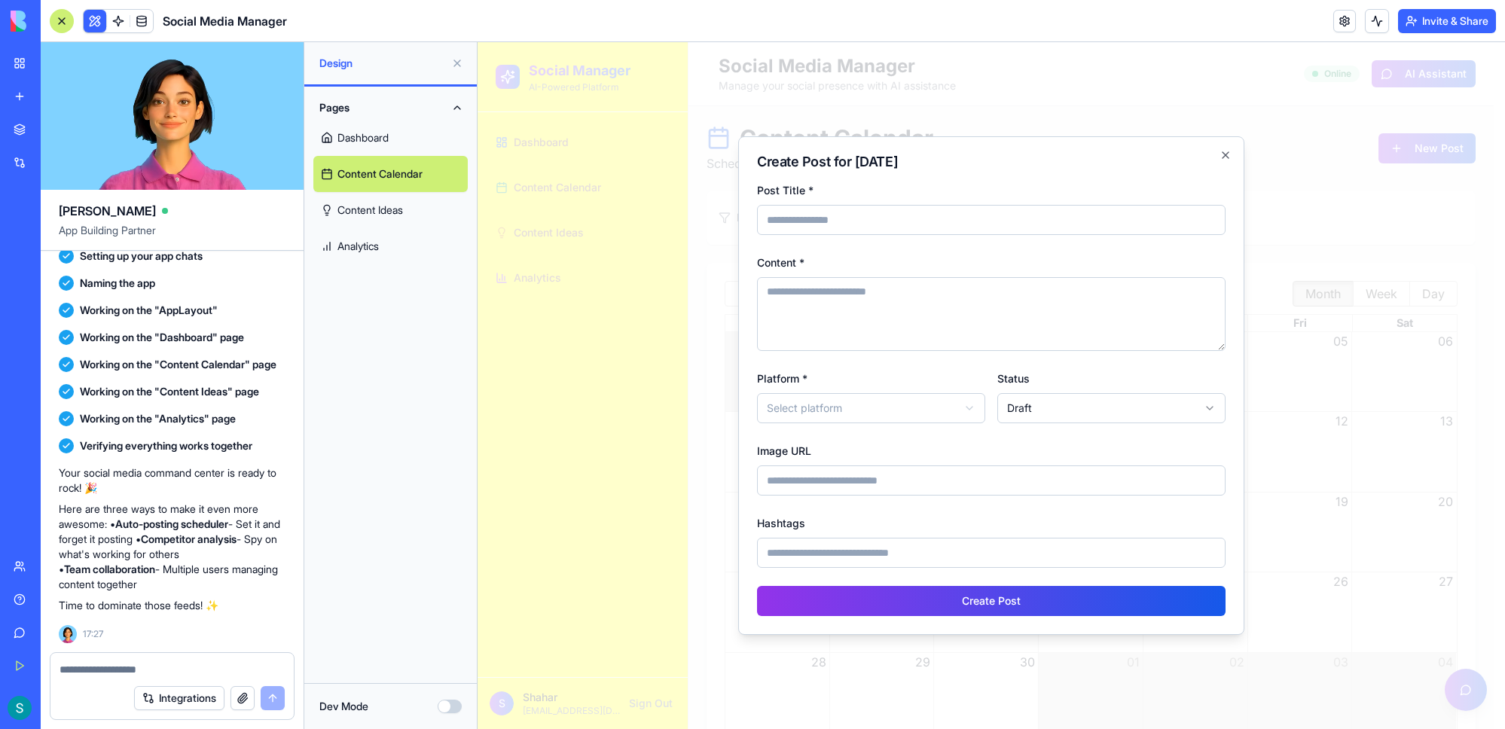
click at [913, 406] on body "Social Manager AI-Powered Platform Dashboard Content Calendar Content Ideas Ana…" at bounding box center [986, 405] width 1016 height 727
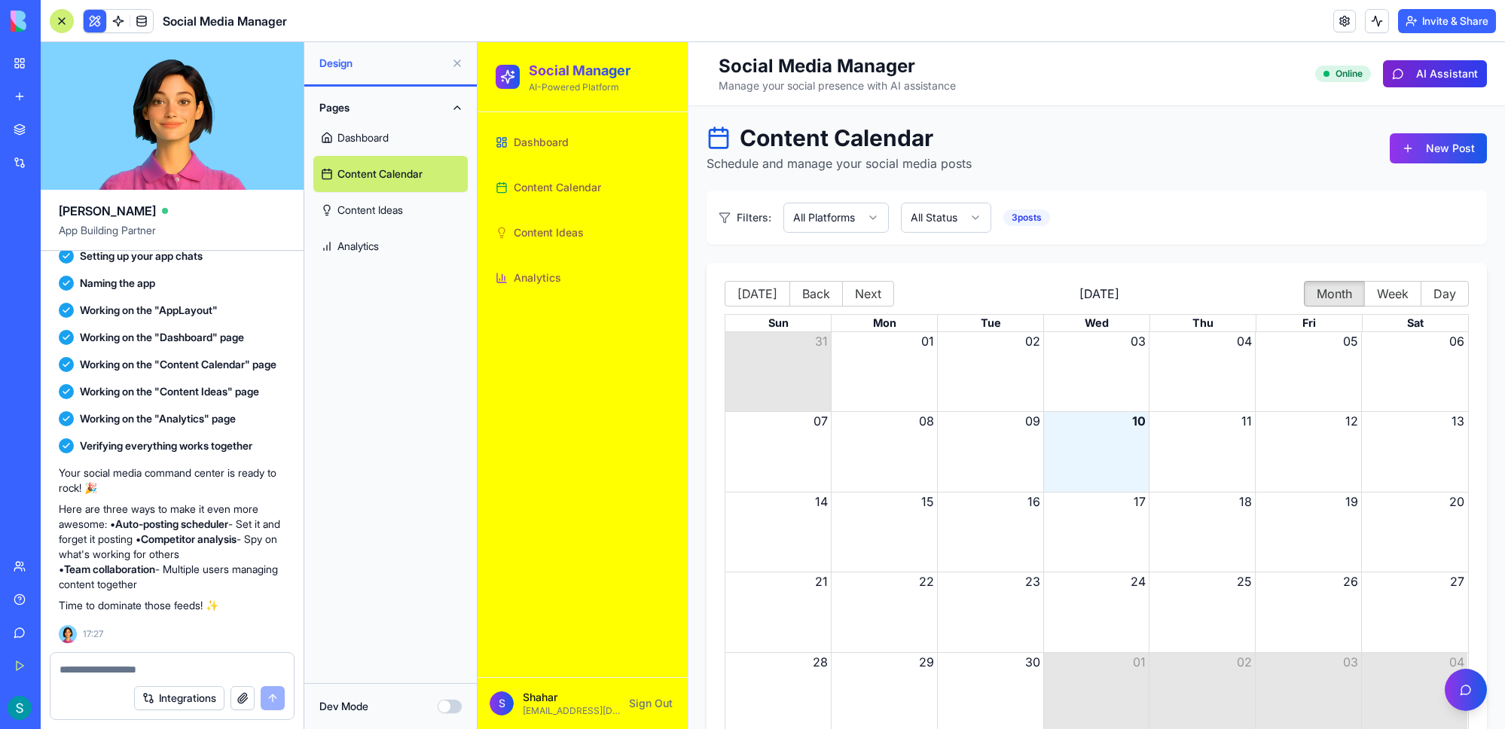
click at [963, 75] on button "AI Assistant" at bounding box center [1435, 73] width 104 height 27
click at [562, 164] on ul "Dashboard Content Calendar Content Ideas Analytics" at bounding box center [583, 210] width 186 height 172
click at [562, 144] on span "Dashboard" at bounding box center [541, 142] width 55 height 15
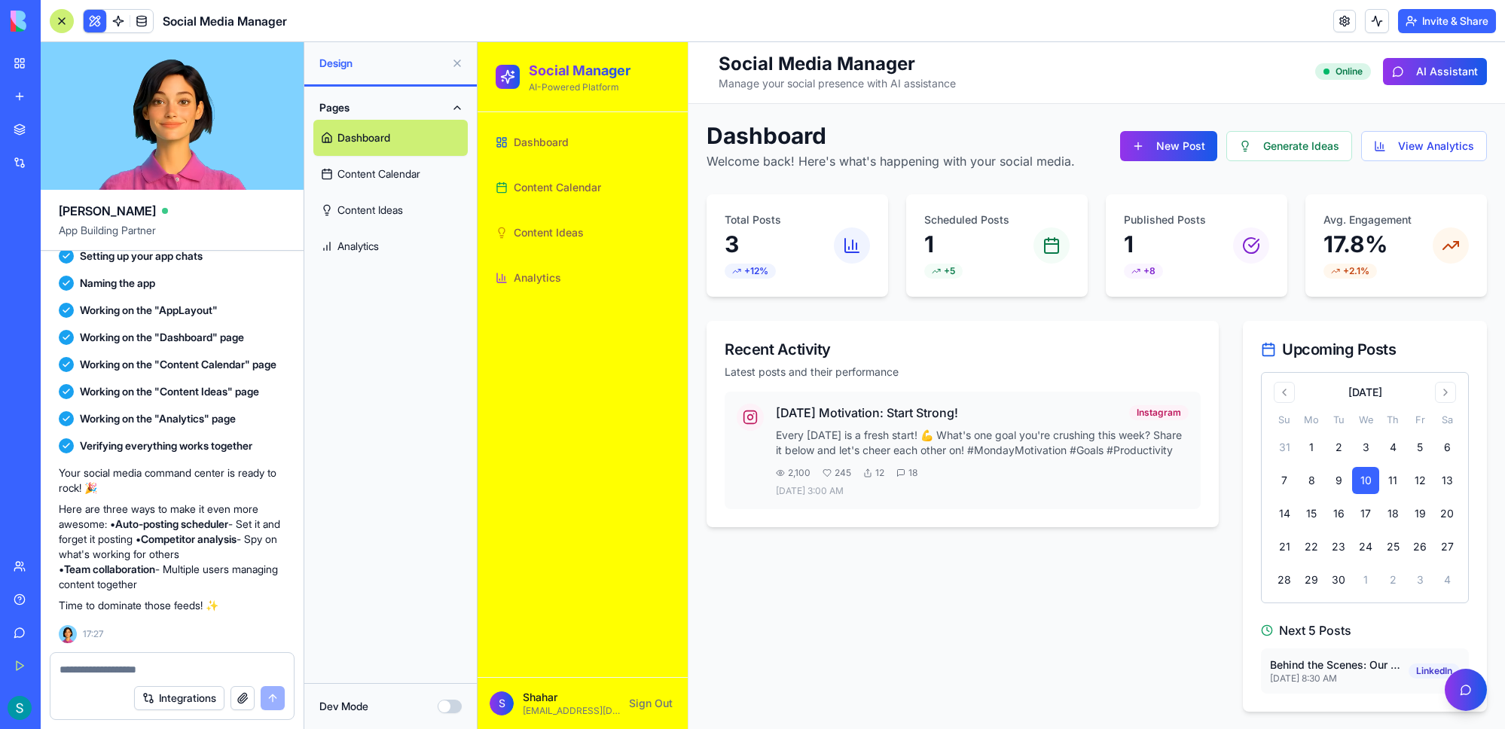
scroll to position [3, 0]
click at [950, 474] on div "2,100 245 12 18" at bounding box center [982, 472] width 413 height 12
click at [963, 422] on div "[DATE] Motivation: Start Strong! Instagram Every [DATE] is a fresh start! 💪 Wha…" at bounding box center [982, 449] width 413 height 93
click at [963, 691] on button "Open AI Assistant" at bounding box center [1466, 690] width 42 height 42
click at [963, 146] on button "View Analytics" at bounding box center [1424, 145] width 126 height 30
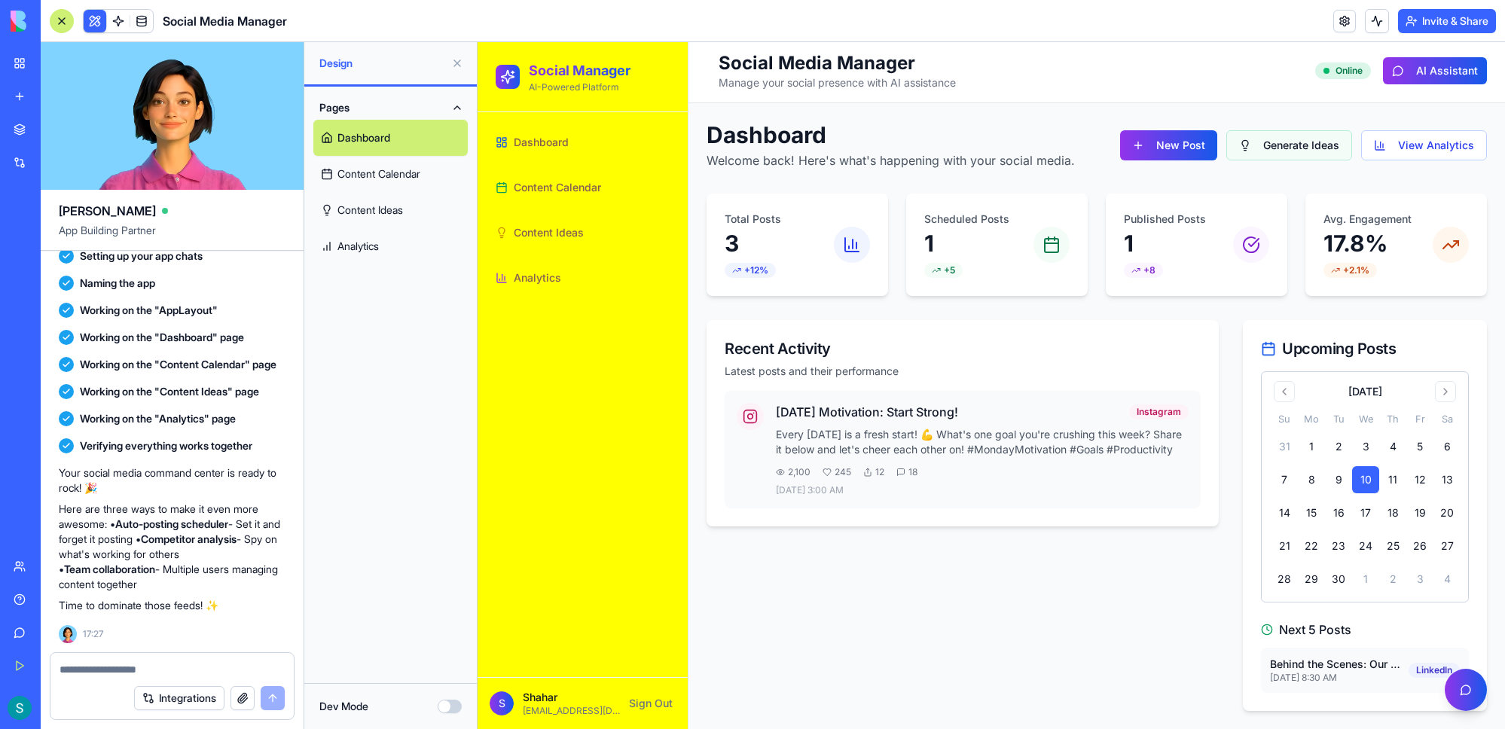
click at [963, 145] on button "Generate Ideas" at bounding box center [1289, 145] width 126 height 30
click at [963, 153] on button "New Post" at bounding box center [1168, 145] width 97 height 30
click at [572, 185] on span "Content Calendar" at bounding box center [557, 187] width 87 height 15
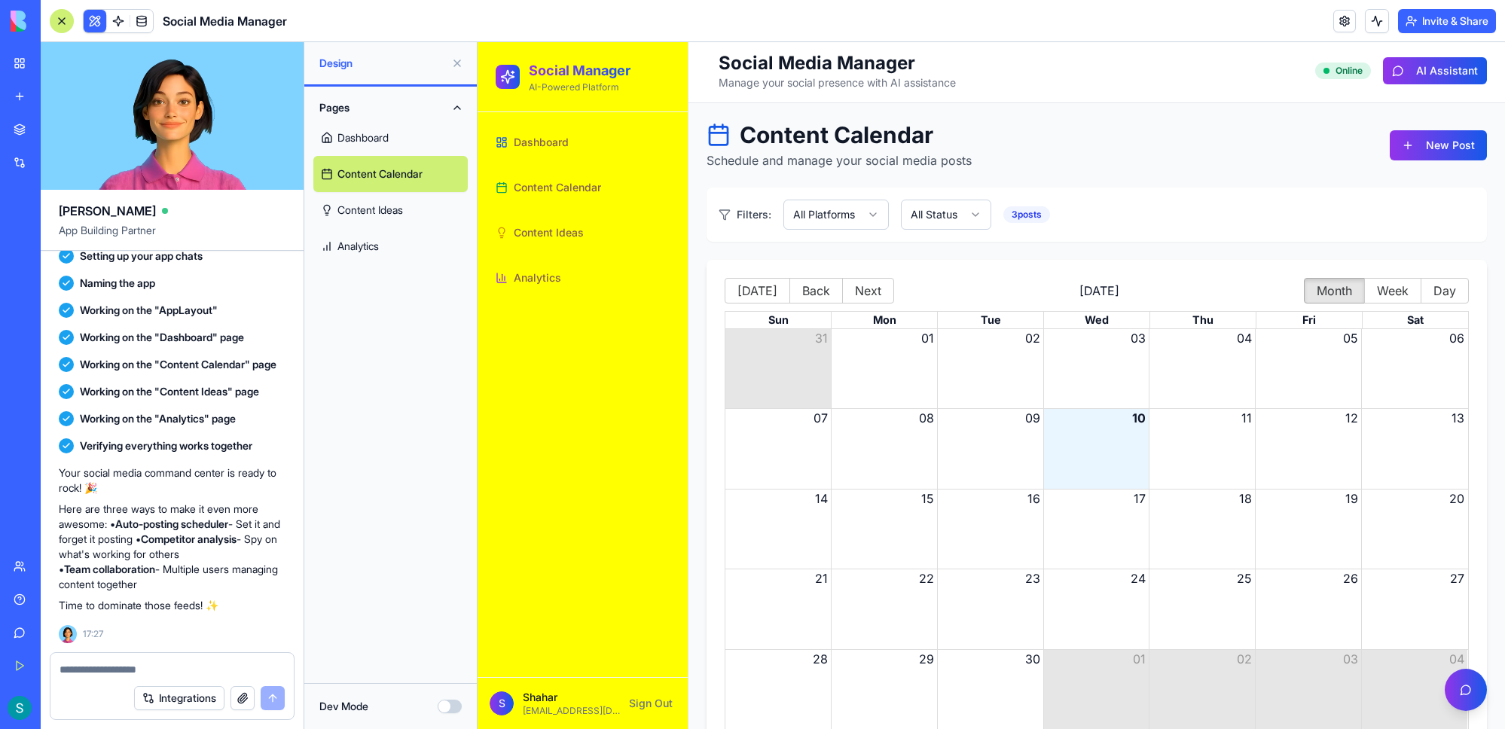
click at [568, 233] on span "Content Ideas" at bounding box center [549, 232] width 70 height 15
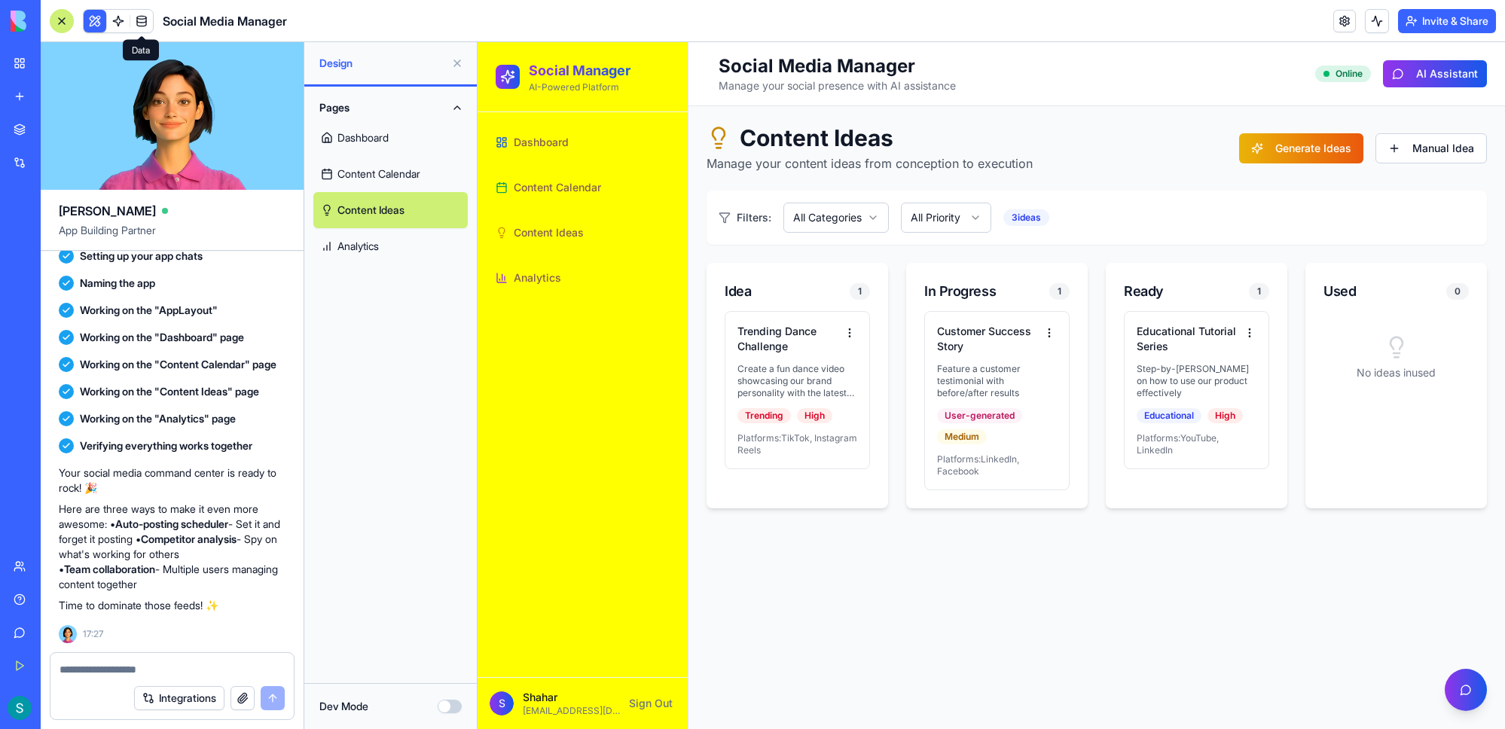
click at [121, 25] on span at bounding box center [142, 21] width 42 height 42
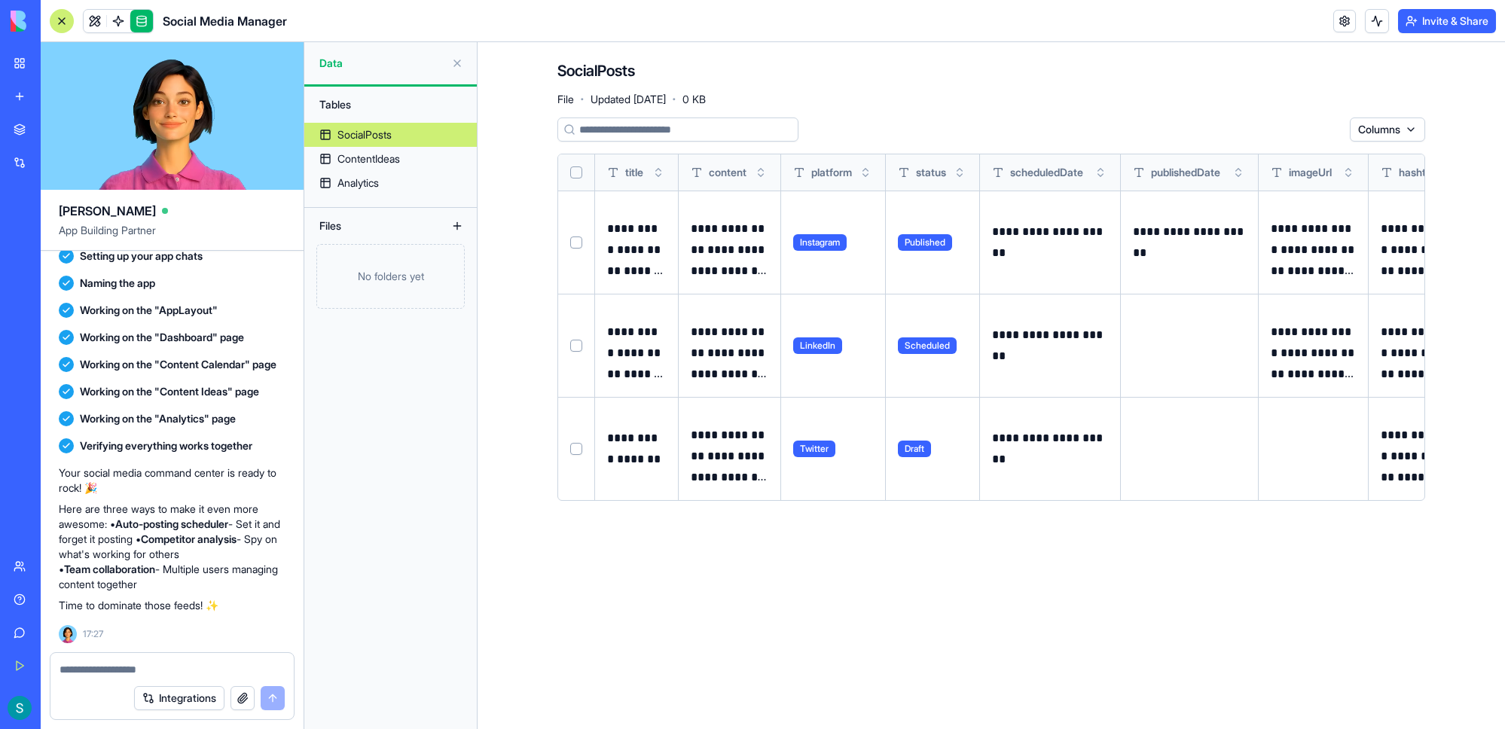
click at [139, 26] on link at bounding box center [141, 21] width 23 height 23
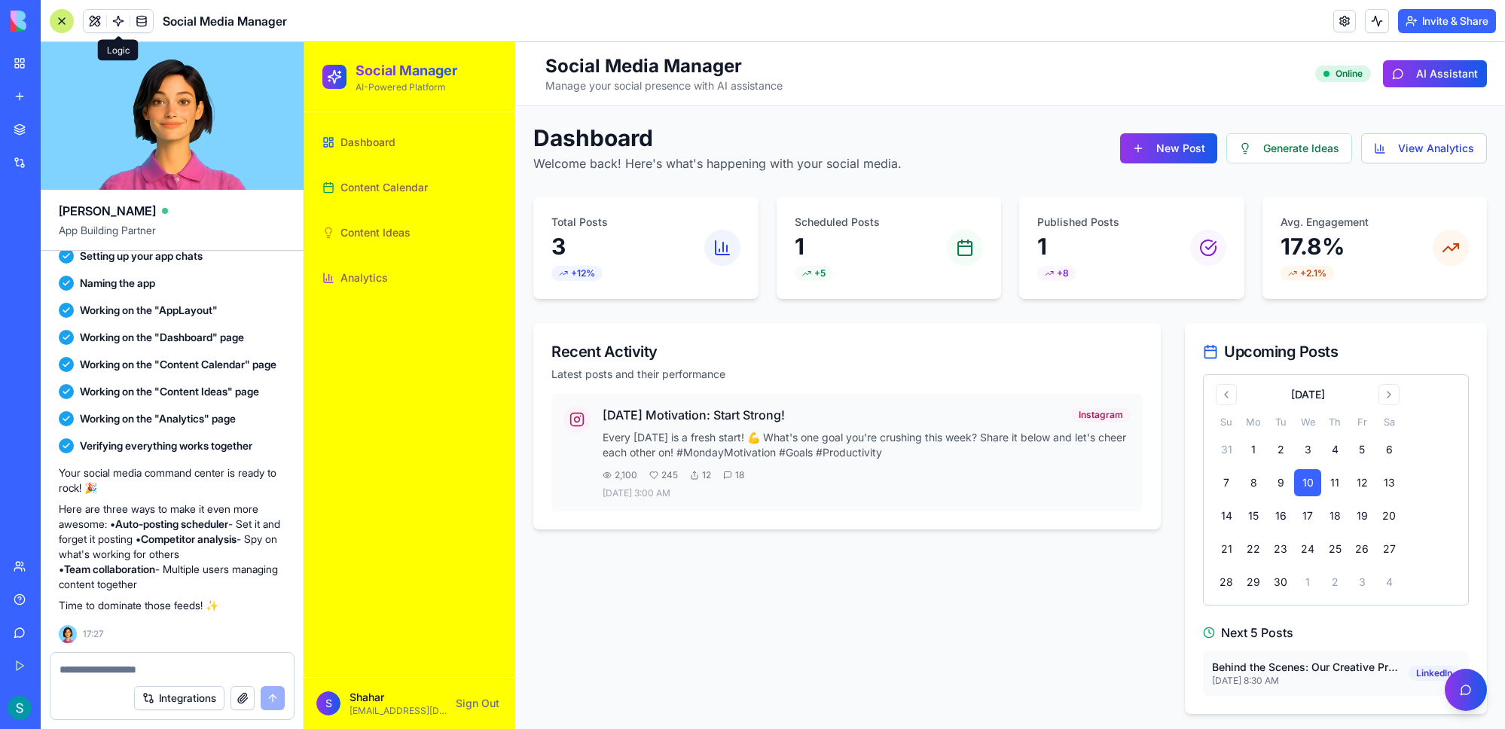
click at [97, 23] on span at bounding box center [118, 21] width 42 height 42
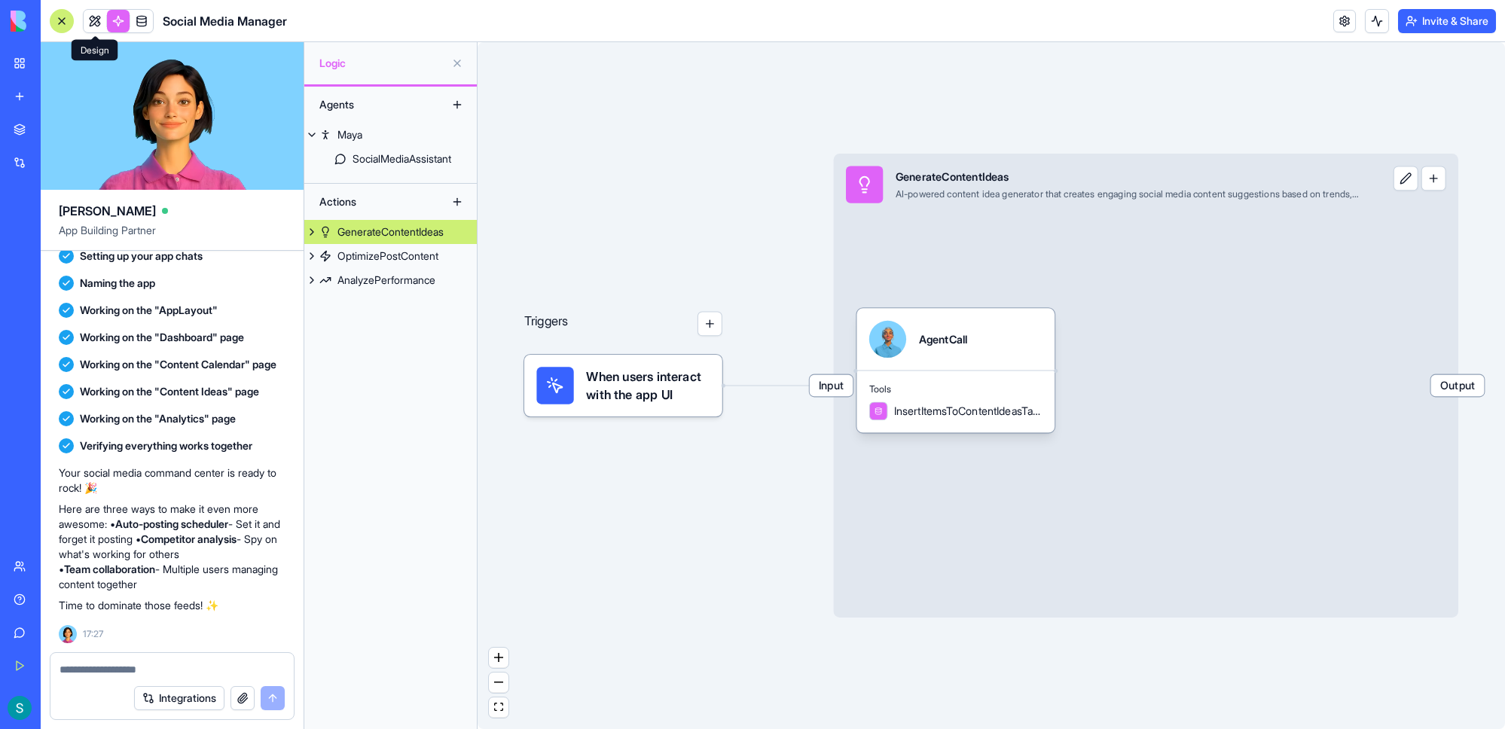
click at [97, 25] on link at bounding box center [95, 21] width 23 height 23
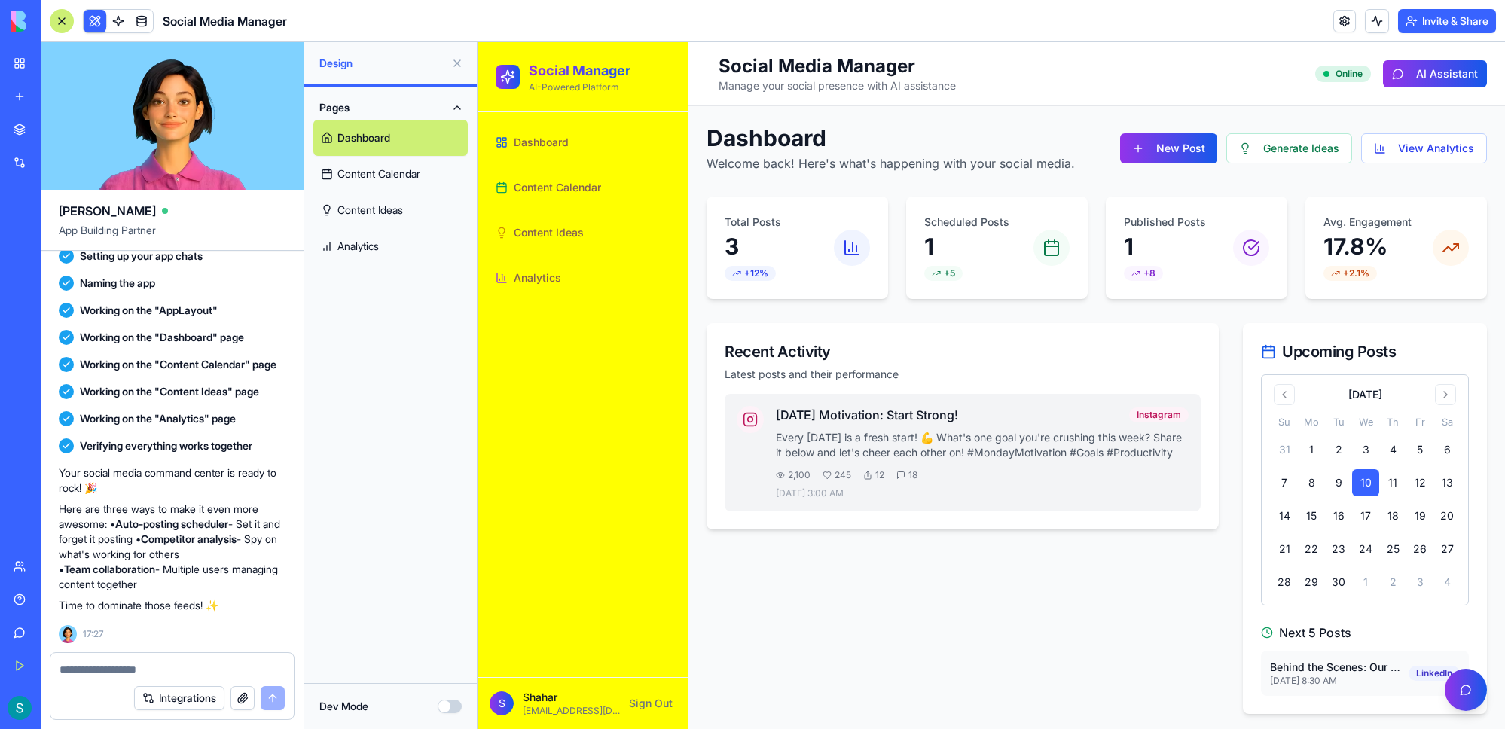
click at [896, 465] on div "[DATE] Motivation: Start Strong! Instagram Every [DATE] is a fresh start! 💪 Wha…" at bounding box center [982, 452] width 413 height 93
click at [857, 434] on p "Every [DATE] is a fresh start! 💪 What's one goal you're crushing this week? Sha…" at bounding box center [982, 445] width 413 height 30
click at [563, 181] on span "Content Calendar" at bounding box center [557, 187] width 87 height 15
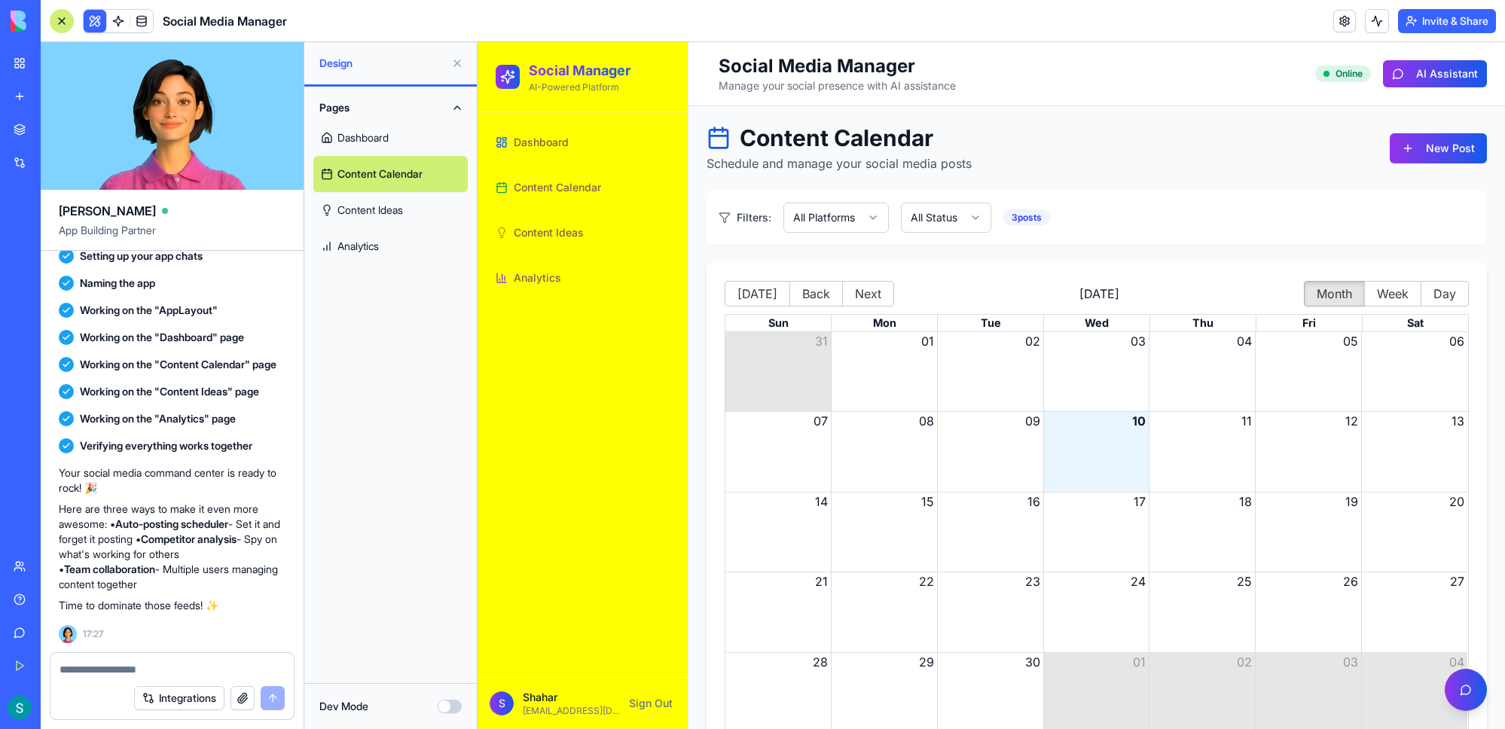
click at [563, 230] on span "Content Ideas" at bounding box center [549, 232] width 70 height 15
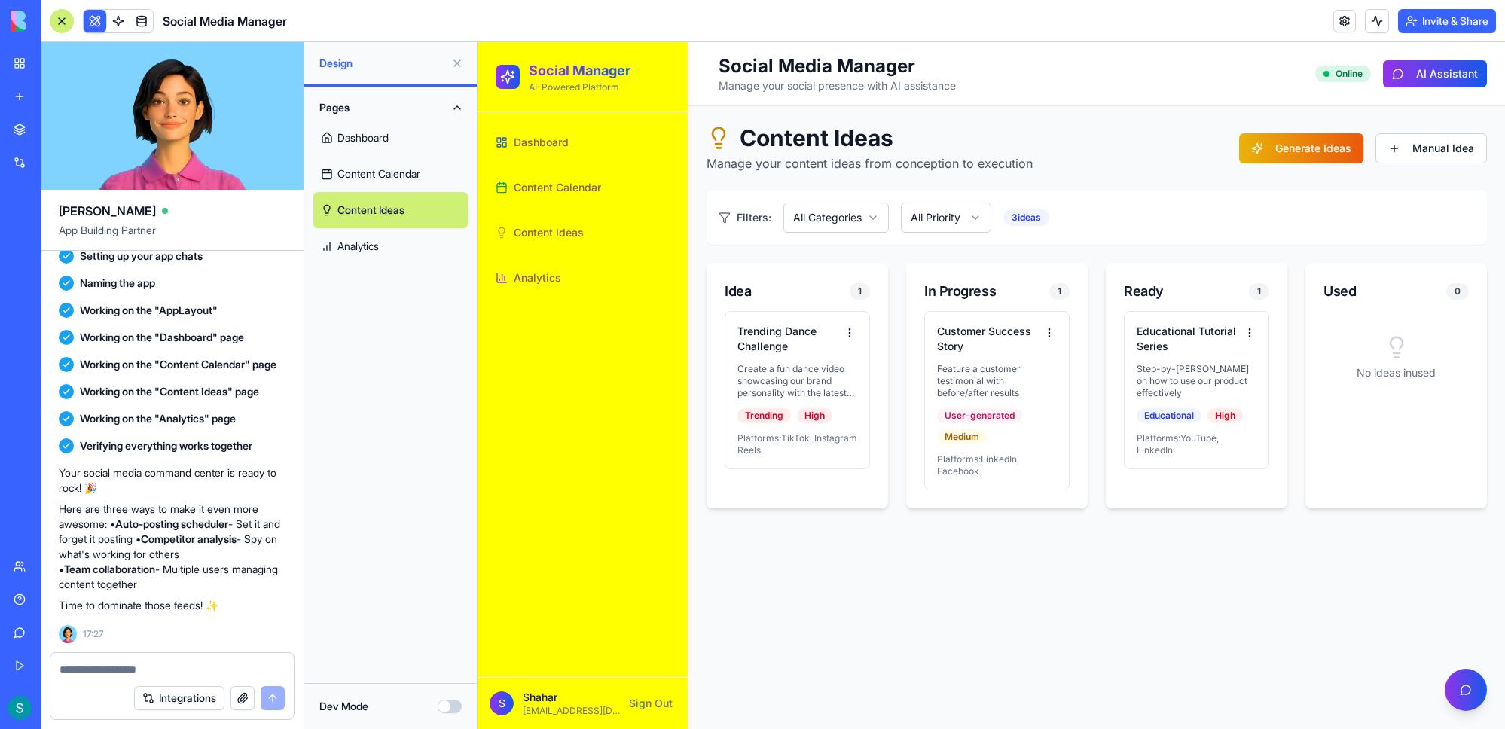
click at [378, 150] on link "Dashboard" at bounding box center [390, 138] width 154 height 36
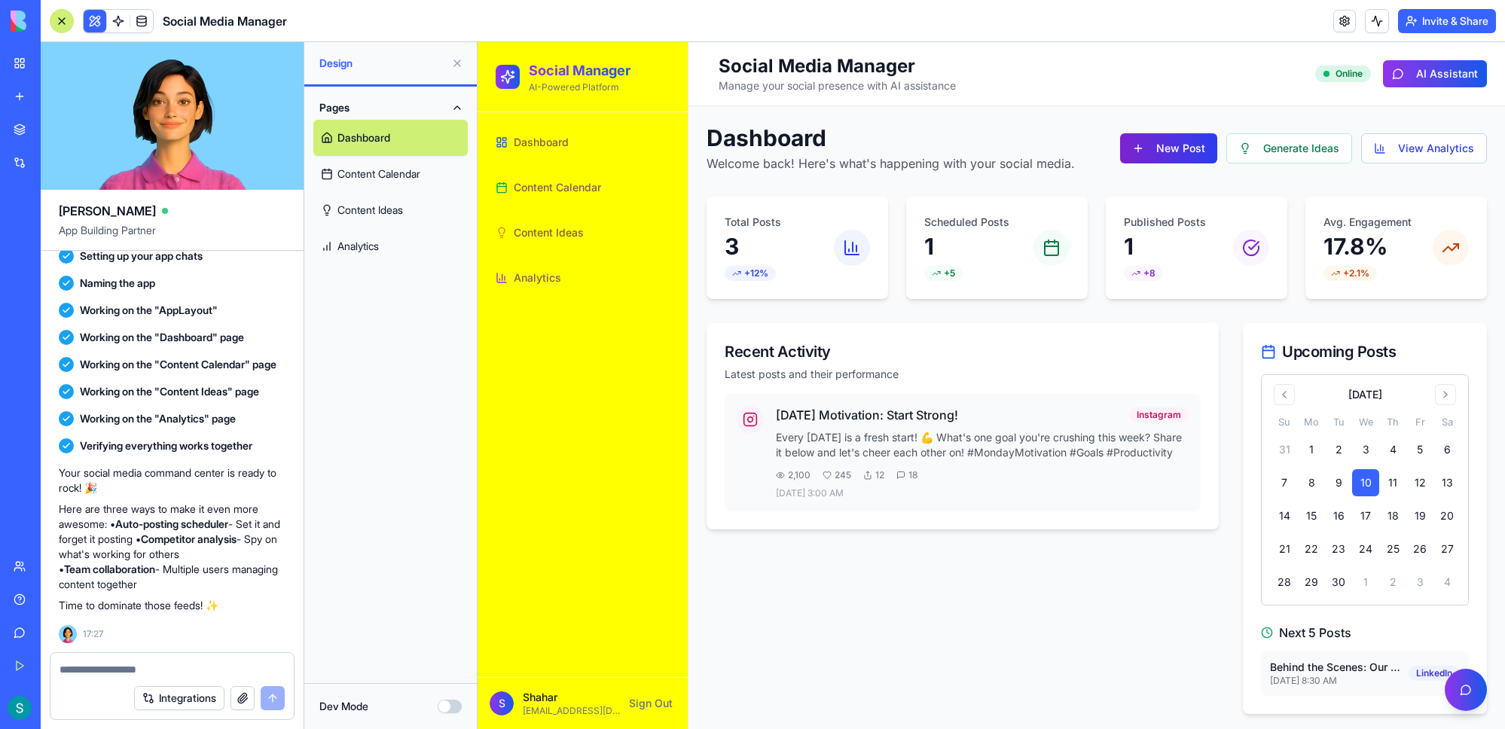
click at [963, 145] on button "New Post" at bounding box center [1168, 148] width 97 height 30
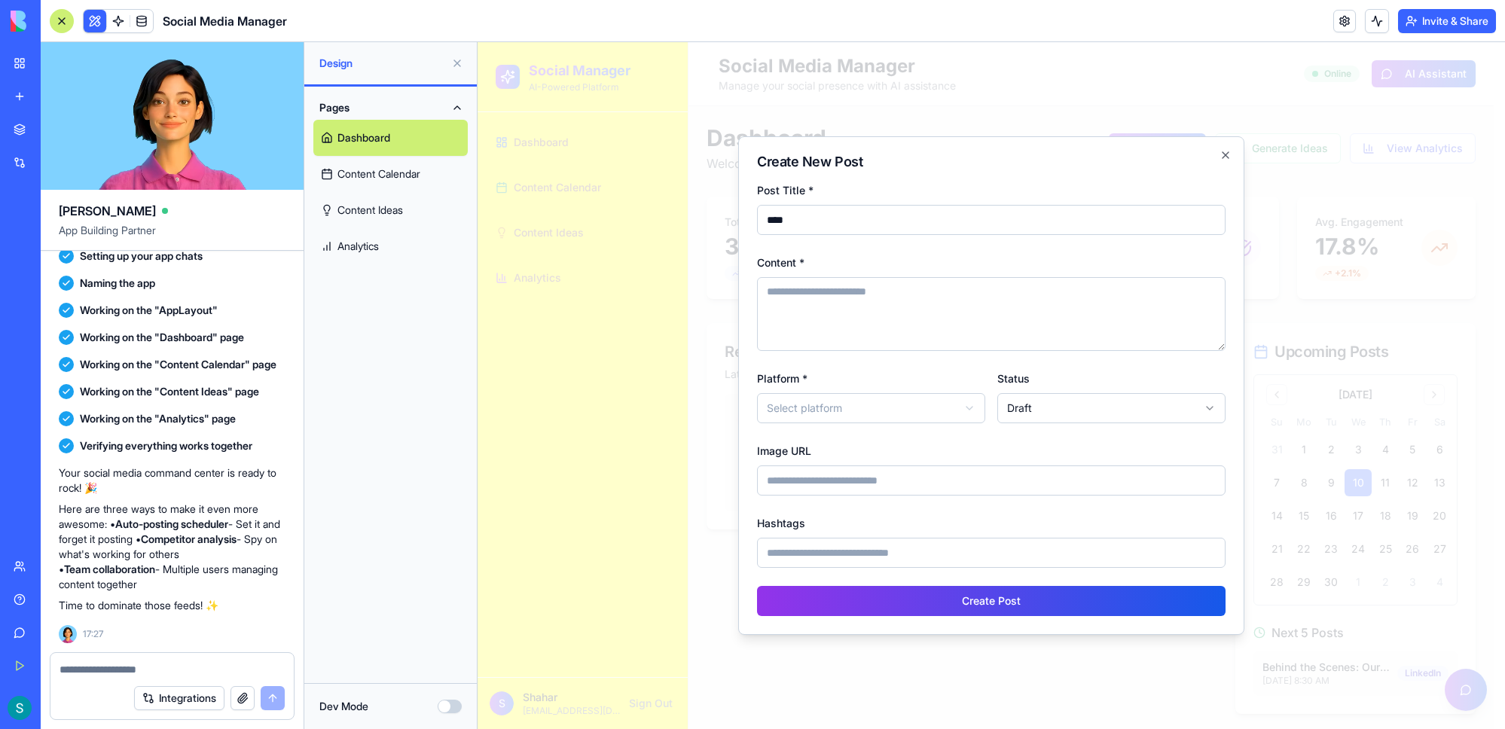
type input "****"
type textarea "******"
click at [798, 490] on input "Image URL" at bounding box center [991, 480] width 468 height 30
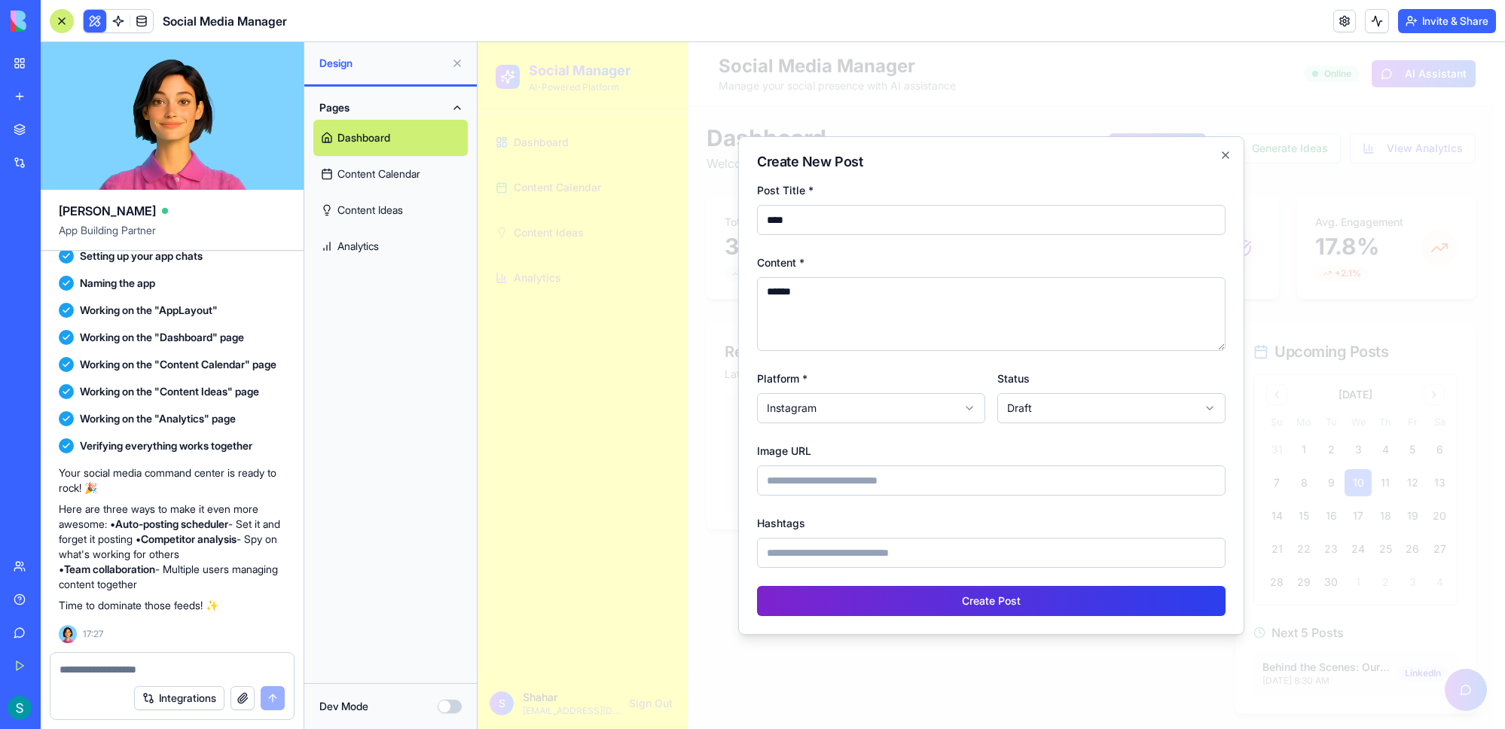
click at [894, 600] on button "Create Post" at bounding box center [991, 601] width 468 height 30
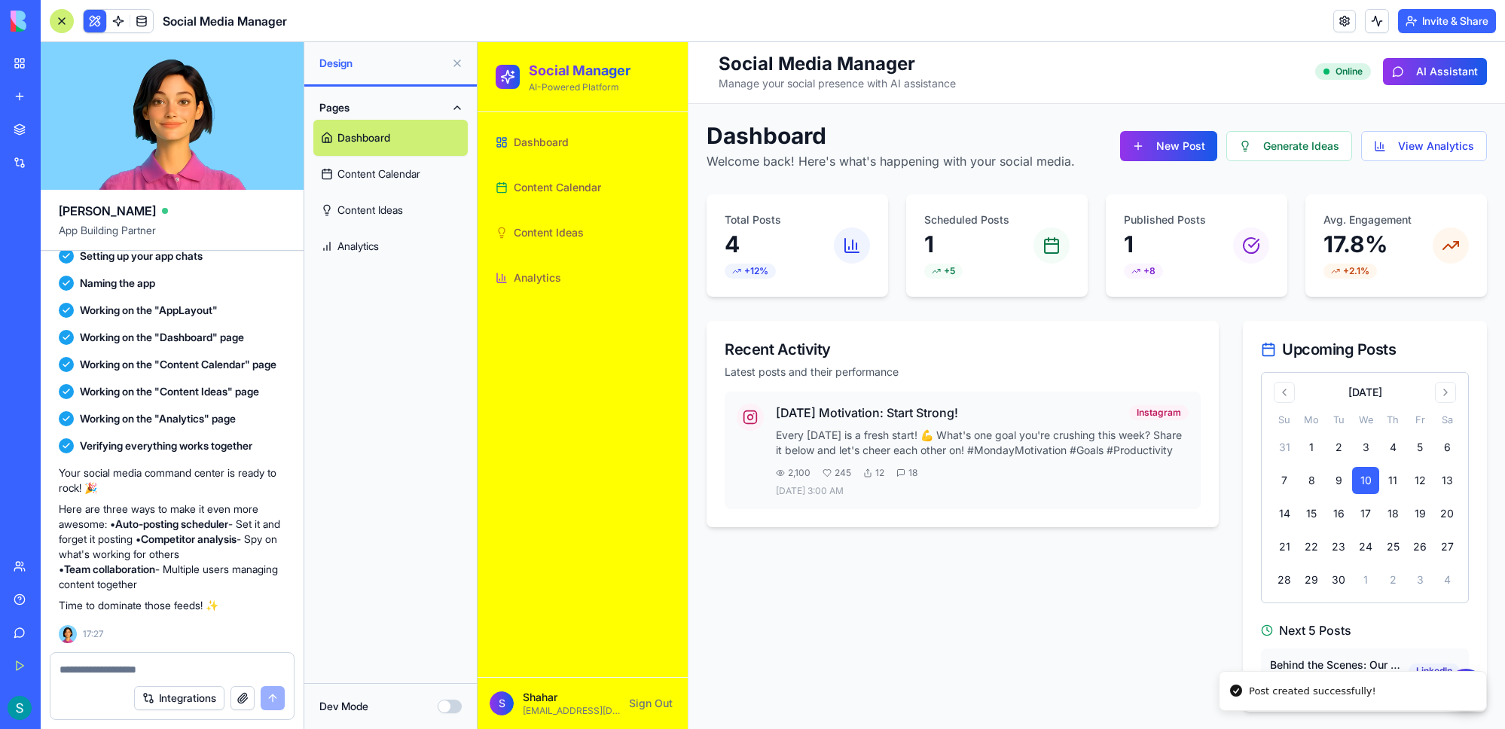
scroll to position [3, 0]
click at [570, 184] on span "Content Calendar" at bounding box center [557, 187] width 87 height 15
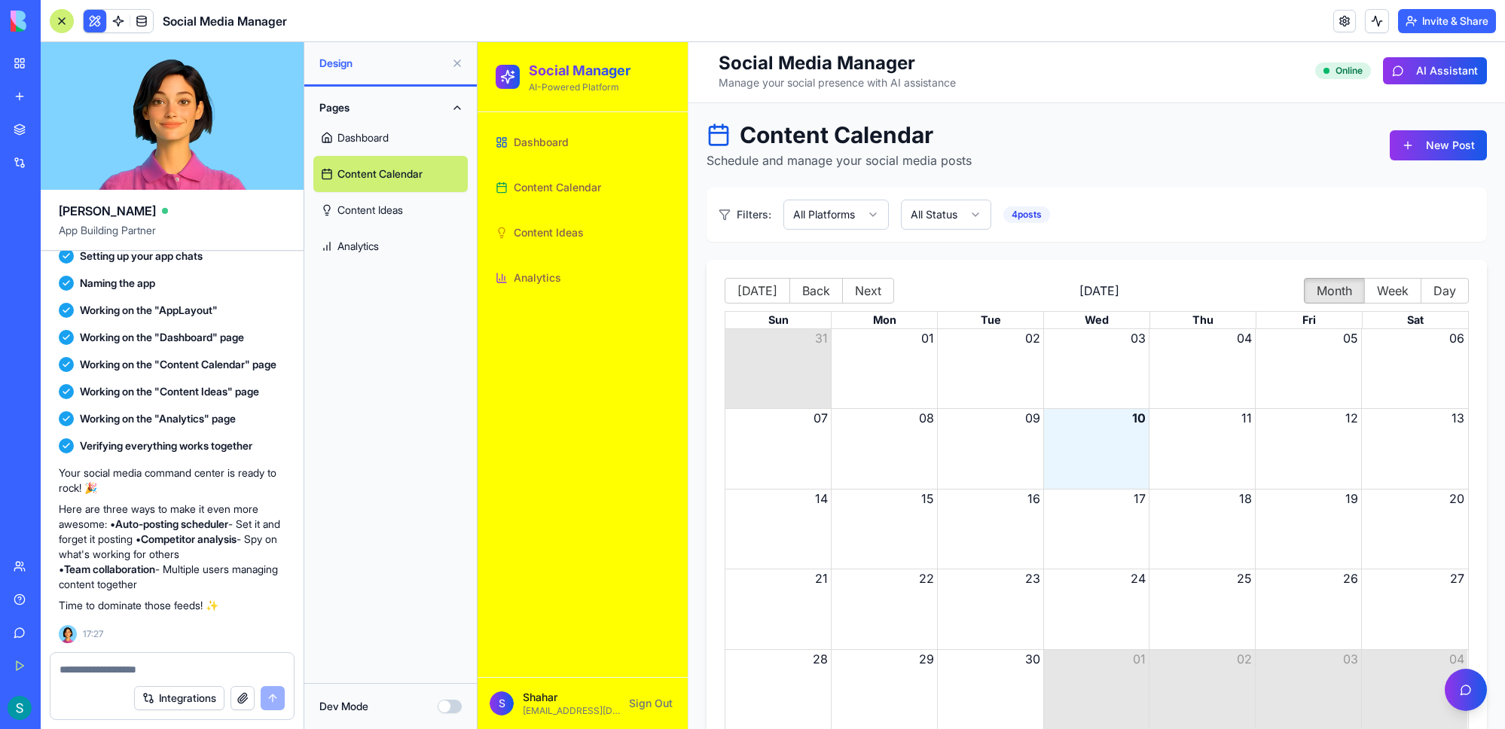
click at [558, 230] on span "Content Ideas" at bounding box center [549, 232] width 70 height 15
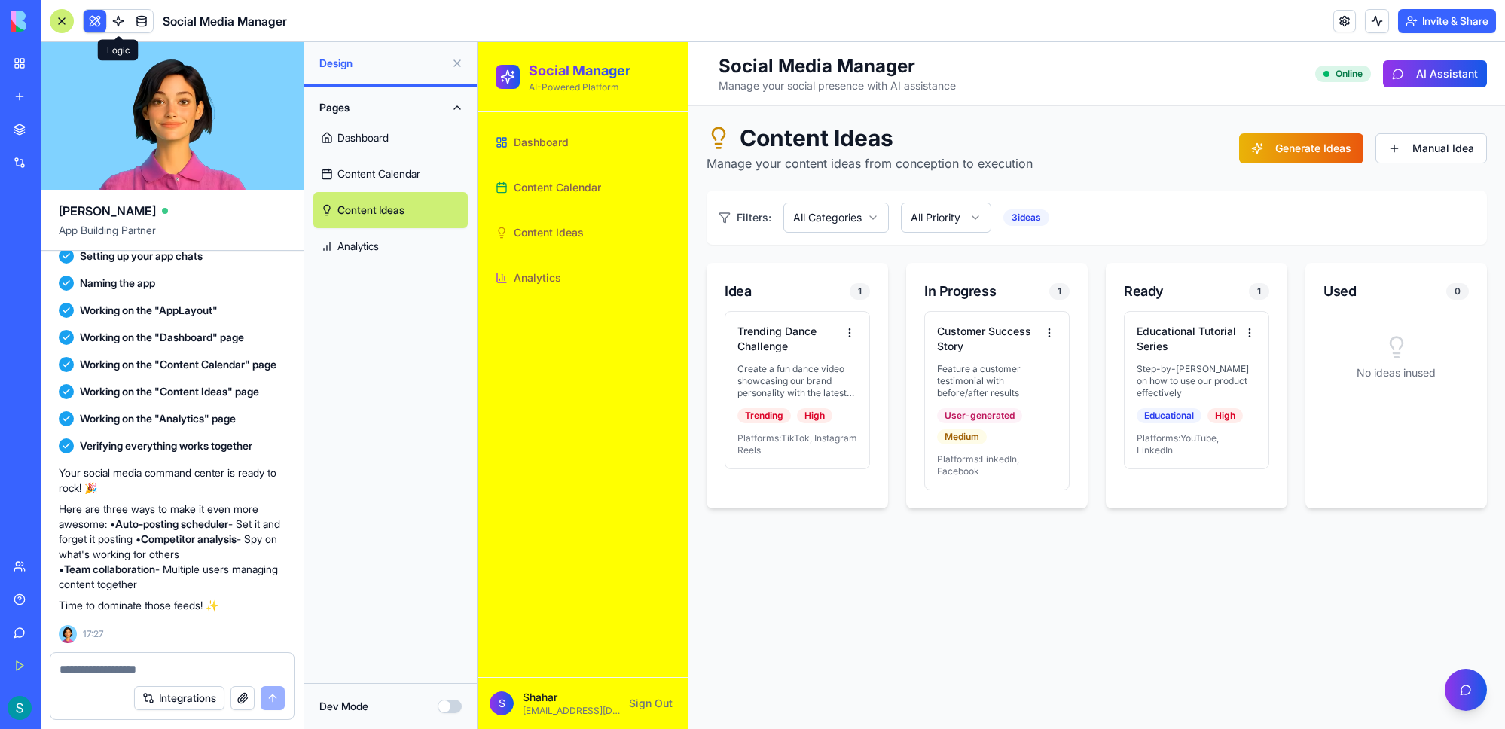
click at [114, 15] on link at bounding box center [118, 21] width 23 height 23
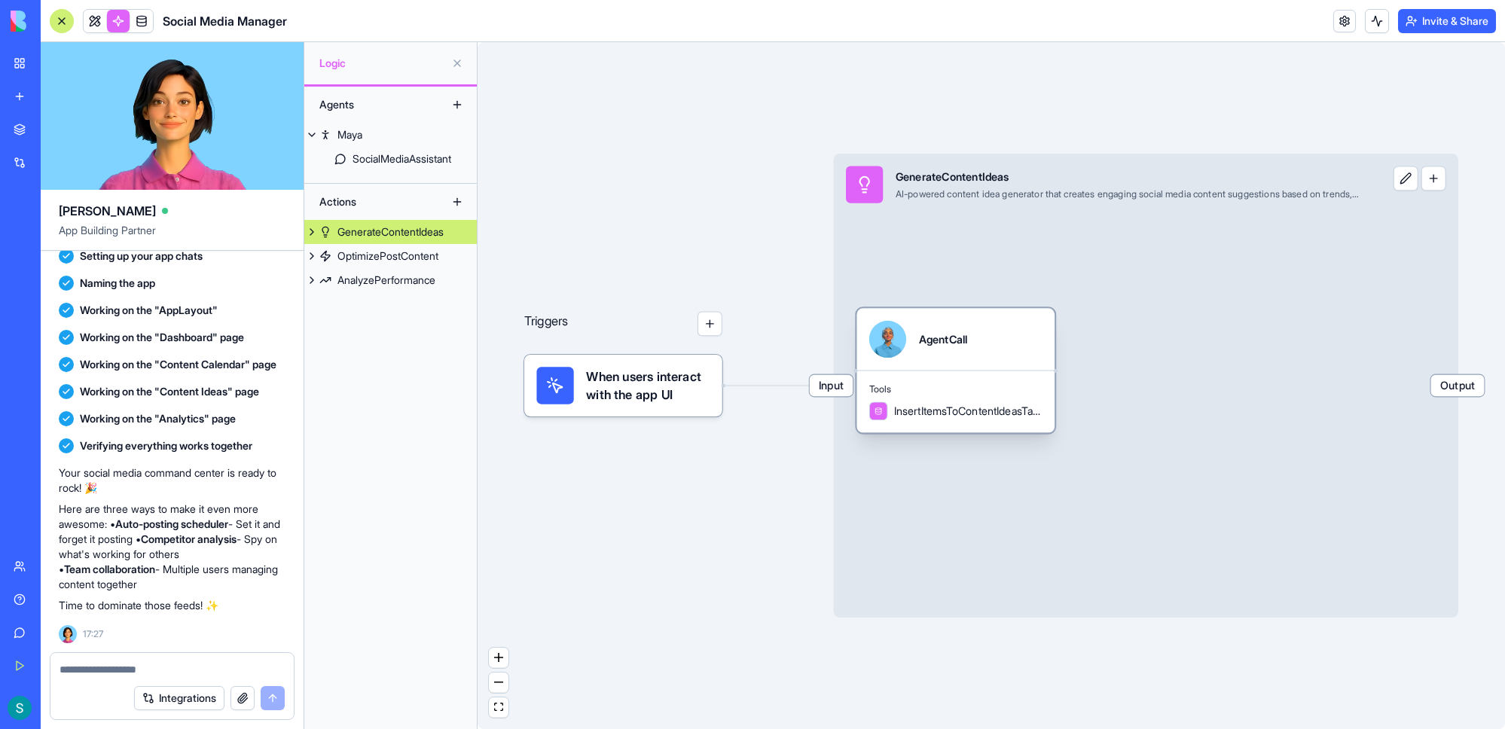
click at [963, 404] on span "InsertItemsToContentIdeasTable" at bounding box center [968, 412] width 148 height 16
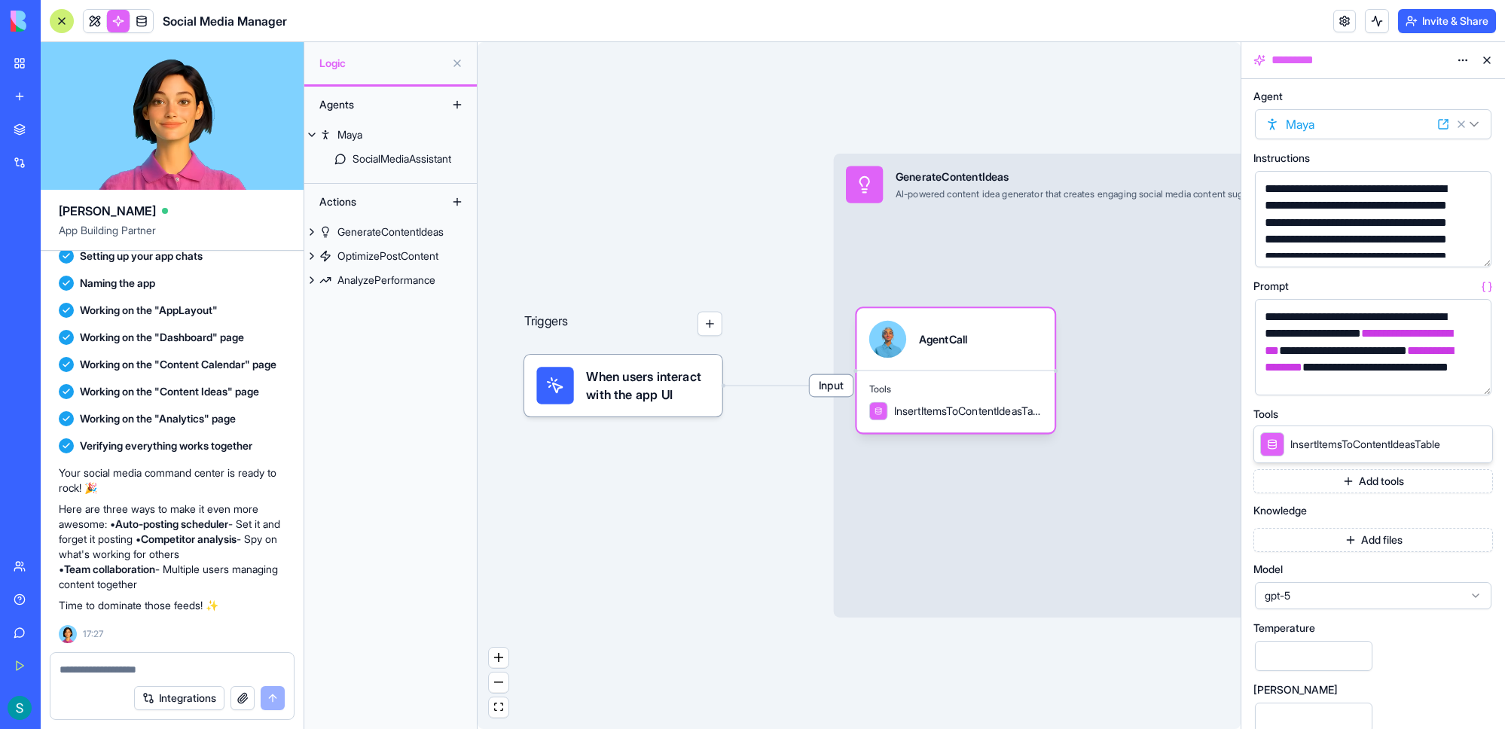
click at [633, 417] on div "Triggers When users interact with the app UI Input GenerateContentIdeas AI-powe…" at bounding box center [859, 385] width 763 height 687
click at [699, 404] on span "When users interact with the app UI" at bounding box center [648, 385] width 124 height 37
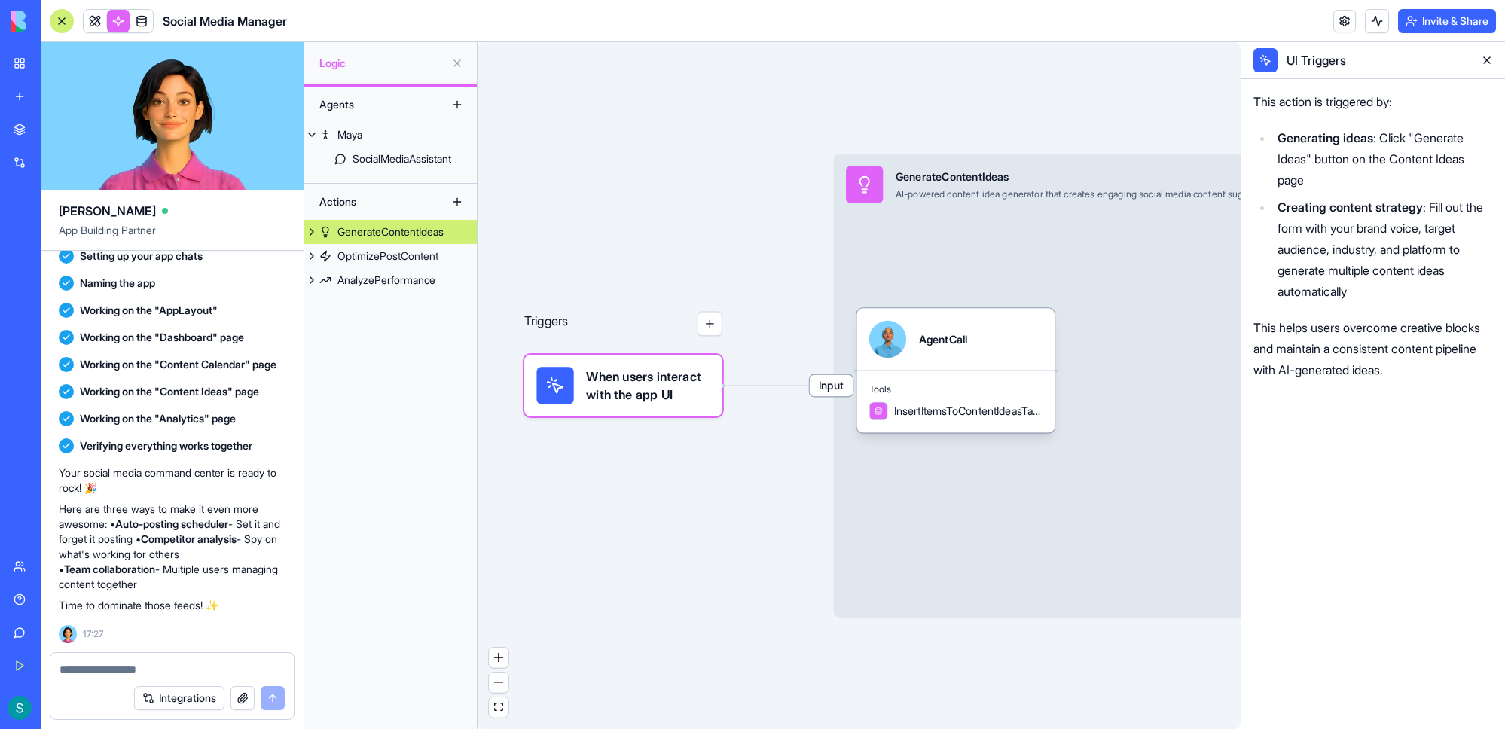
click at [963, 58] on button at bounding box center [1487, 60] width 24 height 24
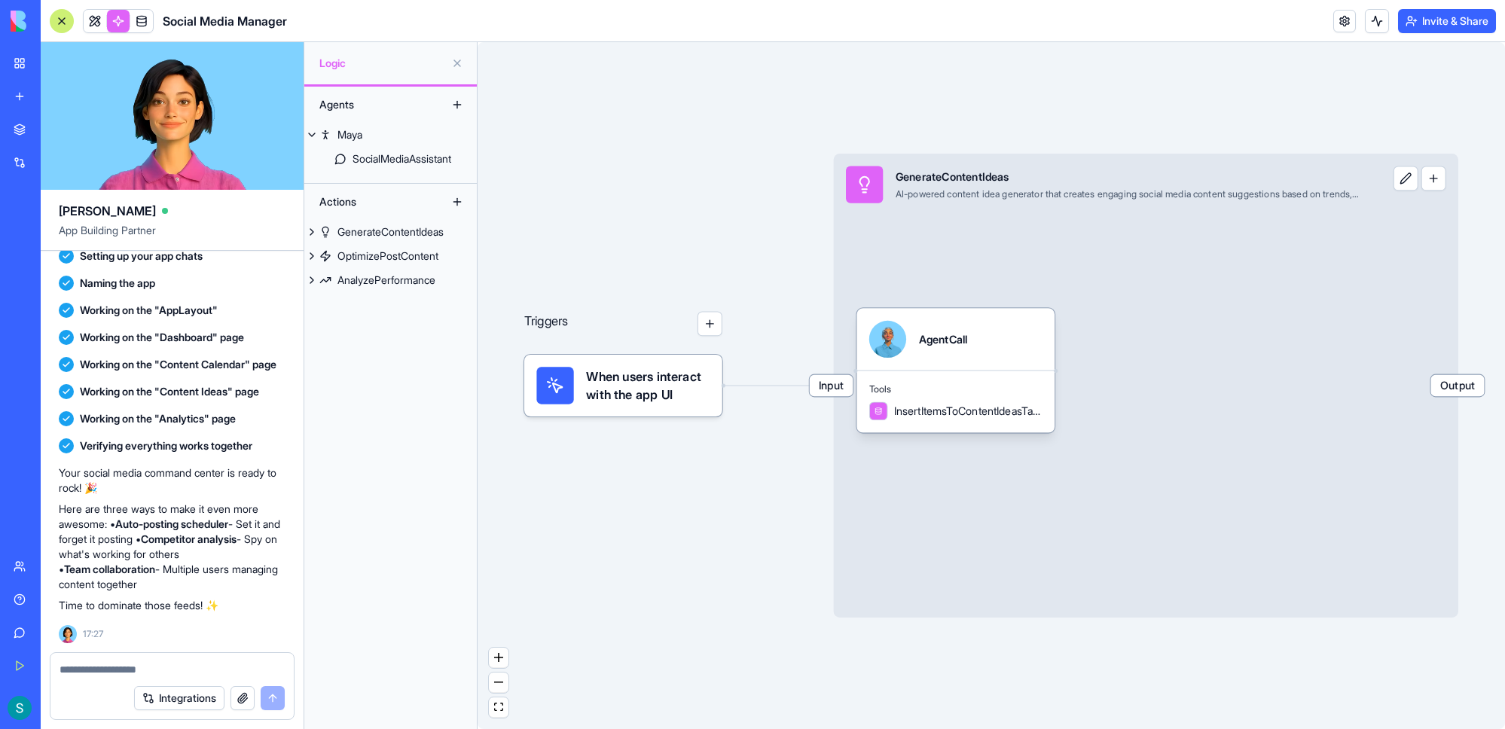
click at [116, 676] on textarea at bounding box center [172, 669] width 225 height 15
type textarea "**********"
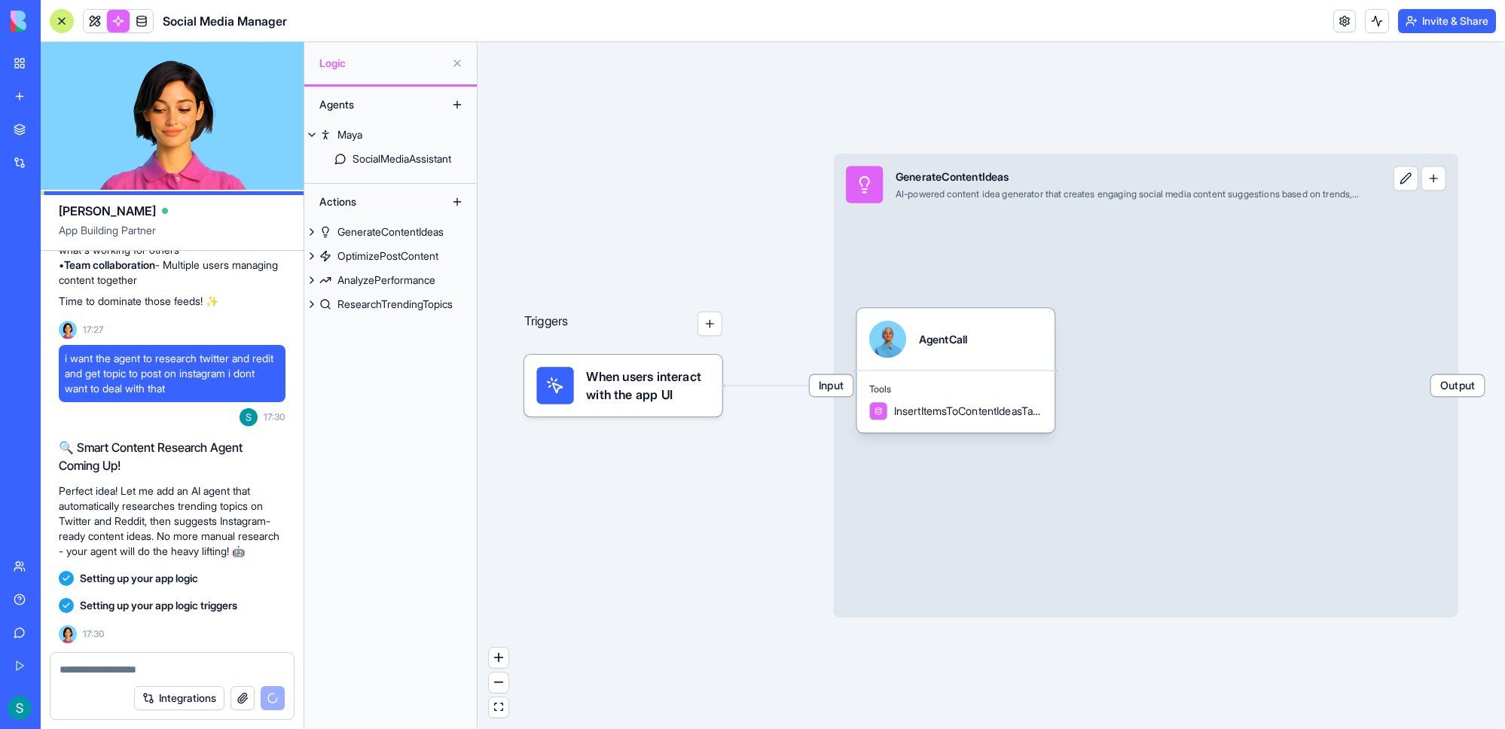
scroll to position [644, 0]
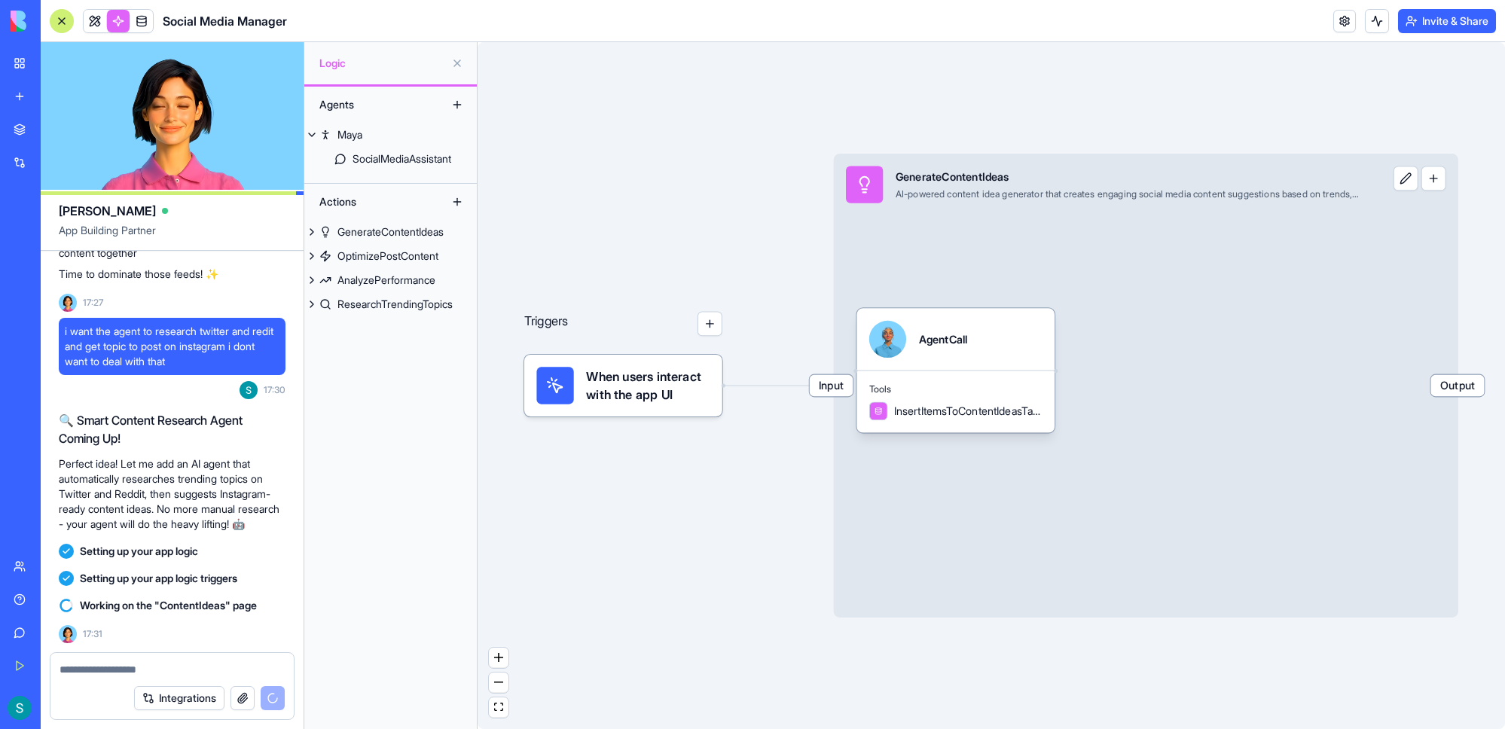
click at [56, 162] on div "Integrations" at bounding box center [46, 162] width 20 height 15
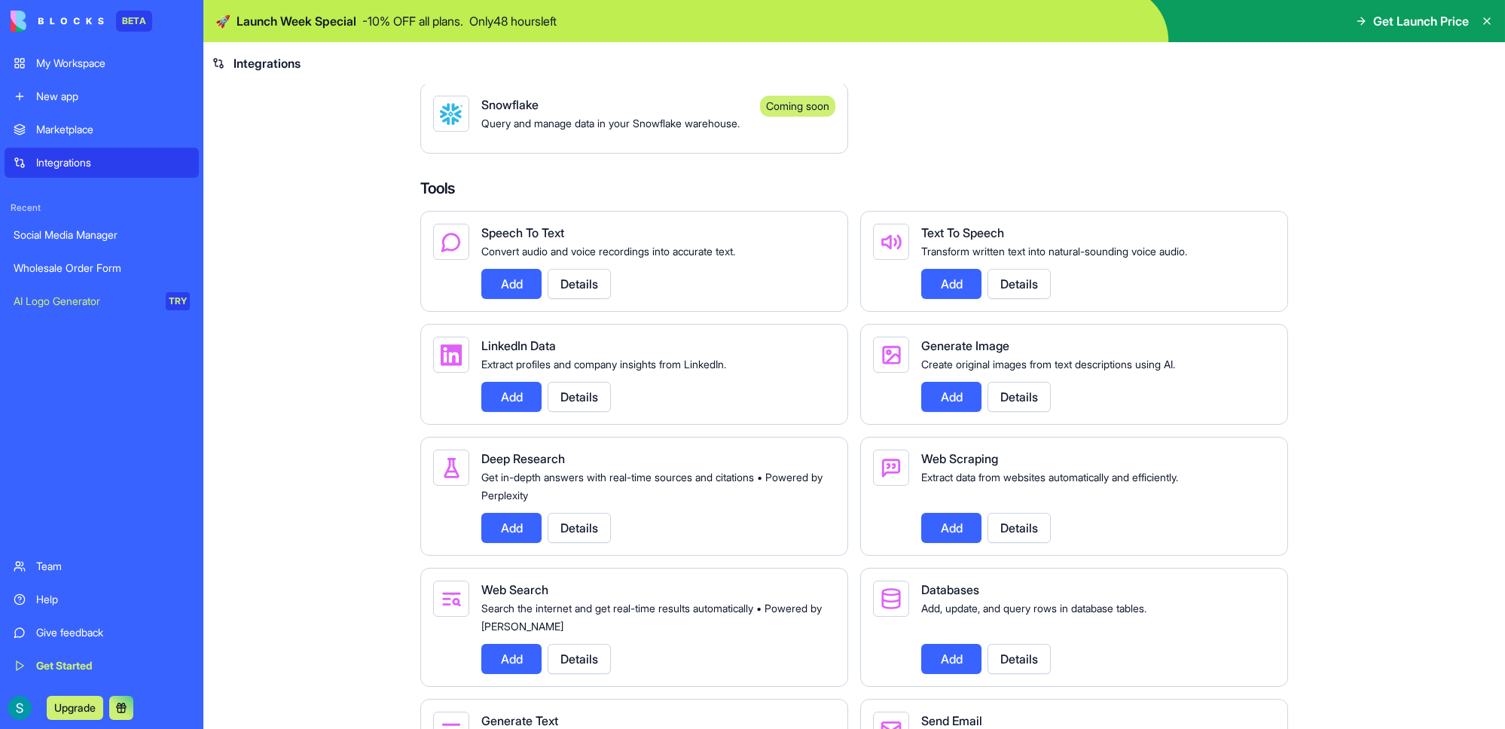
scroll to position [1353, 0]
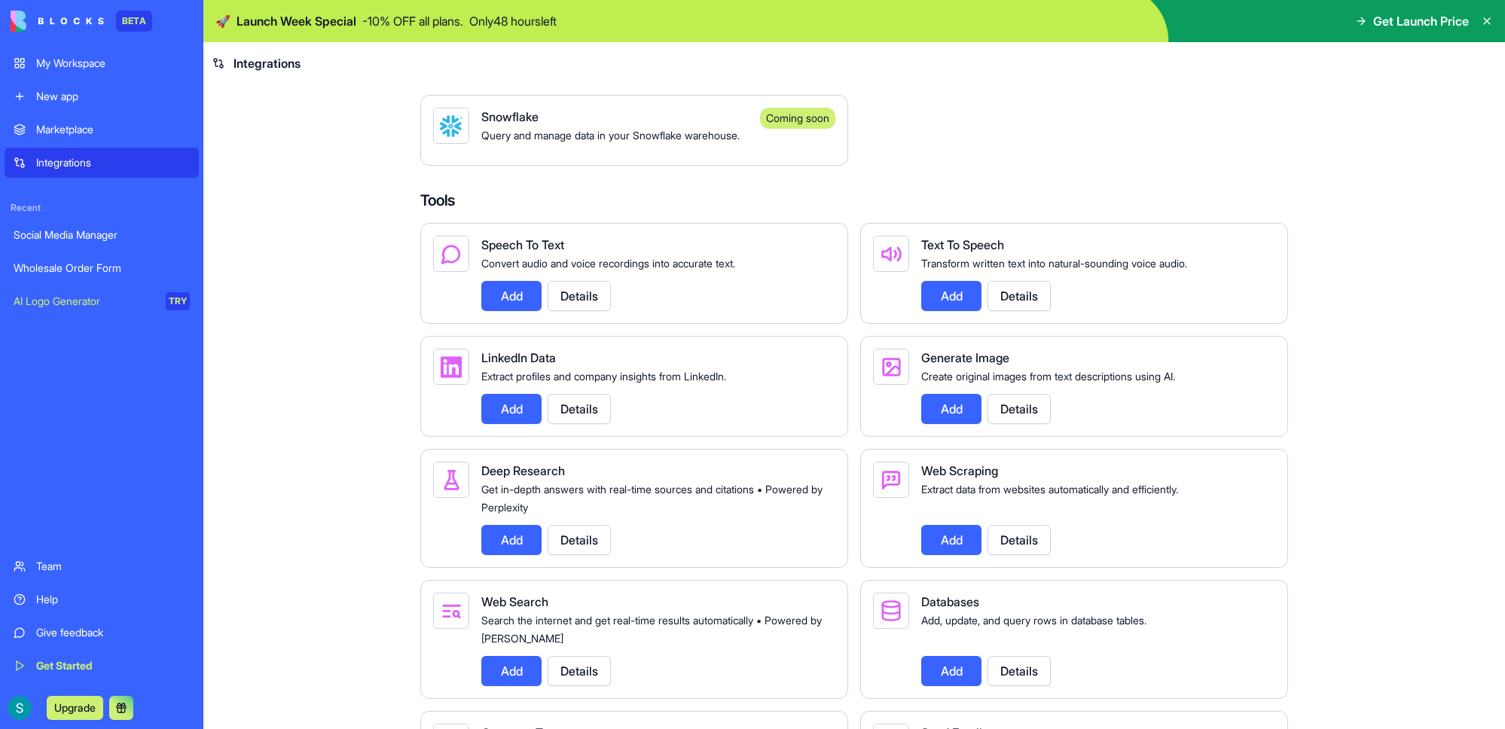
click at [944, 311] on button "Add" at bounding box center [951, 296] width 60 height 30
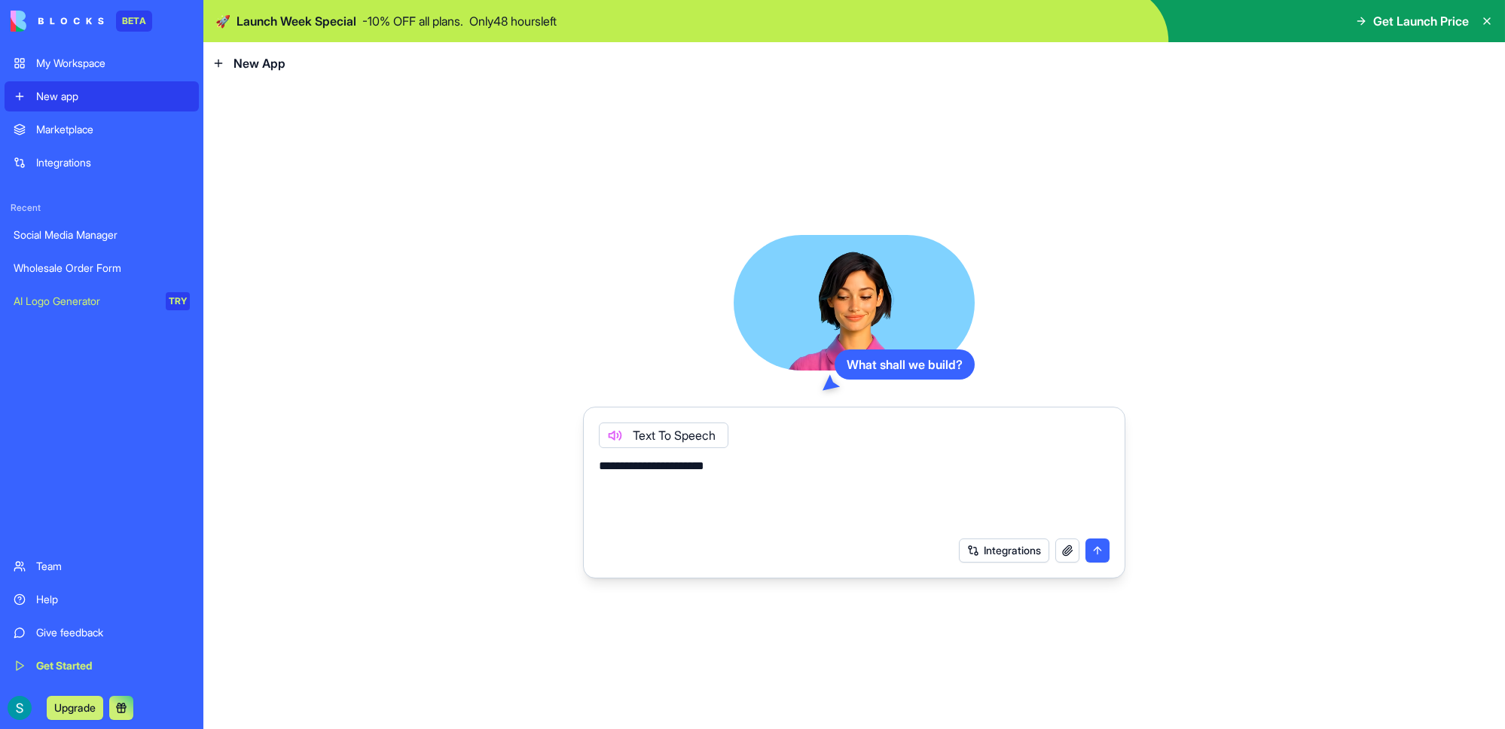
type textarea "**********"
click at [701, 435] on div "Text To Speech" at bounding box center [664, 436] width 130 height 26
click at [699, 427] on div "Text To Speech" at bounding box center [664, 436] width 130 height 26
click at [963, 549] on button "submit" at bounding box center [1097, 551] width 24 height 24
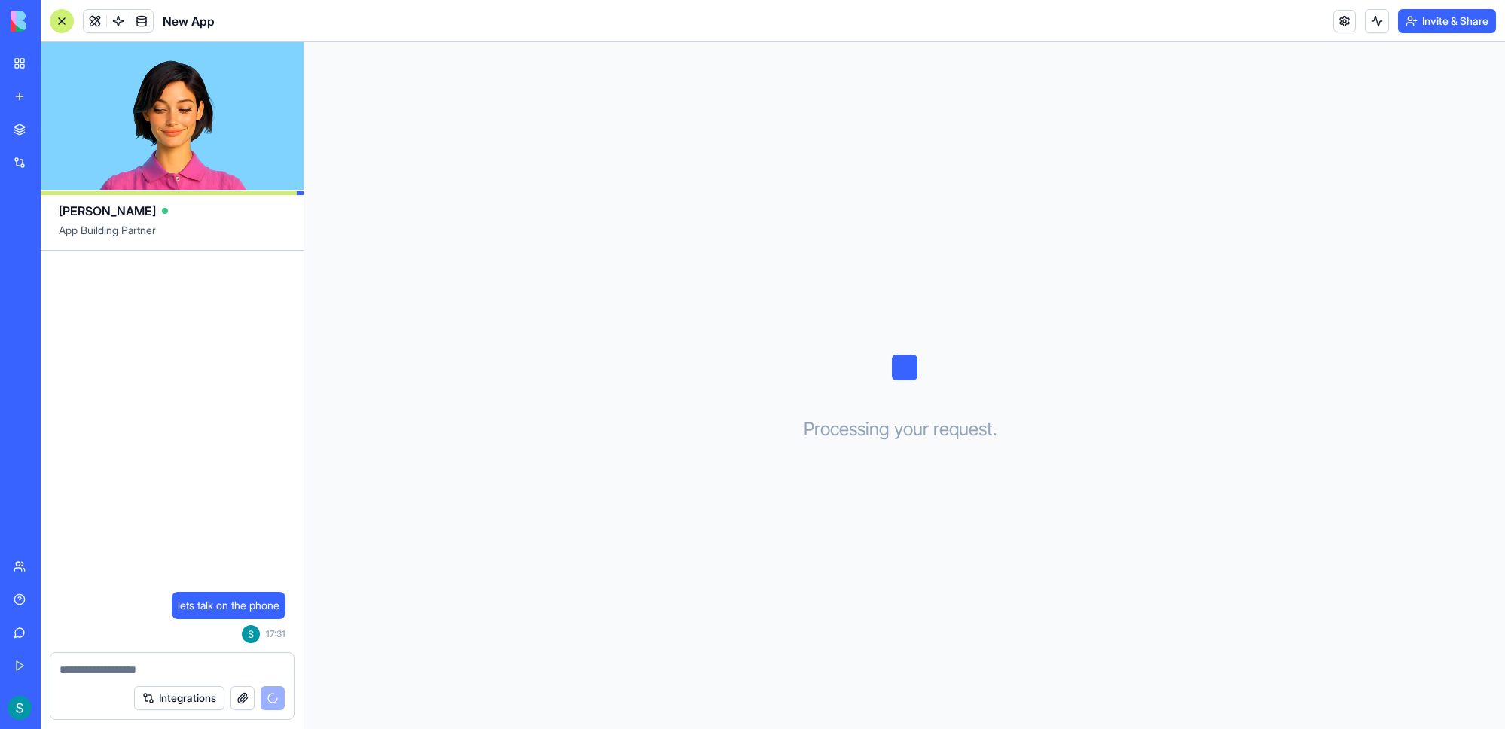
drag, startPoint x: 330, startPoint y: 266, endPoint x: 339, endPoint y: 266, distance: 9.0
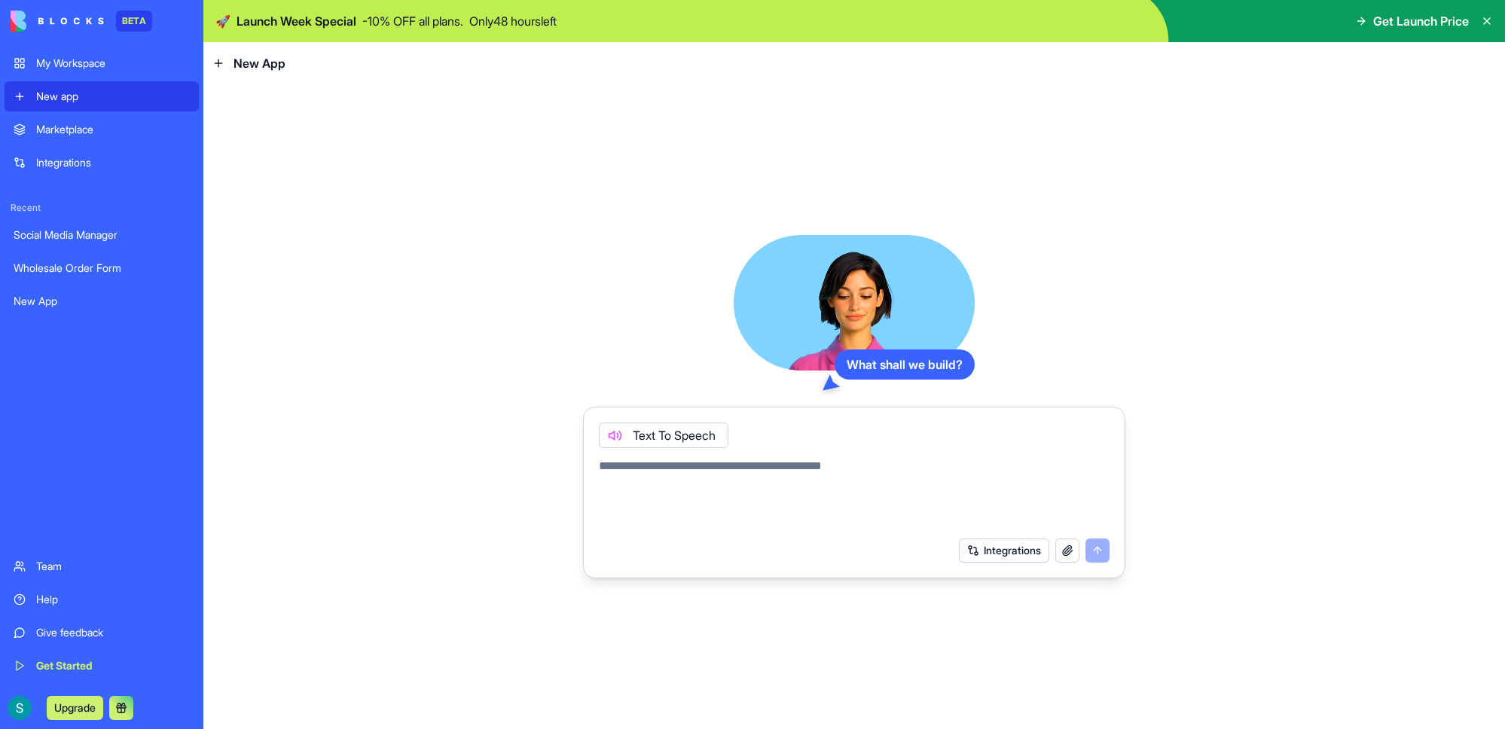
click at [777, 505] on textarea at bounding box center [854, 493] width 511 height 72
click at [758, 470] on textarea at bounding box center [854, 493] width 511 height 72
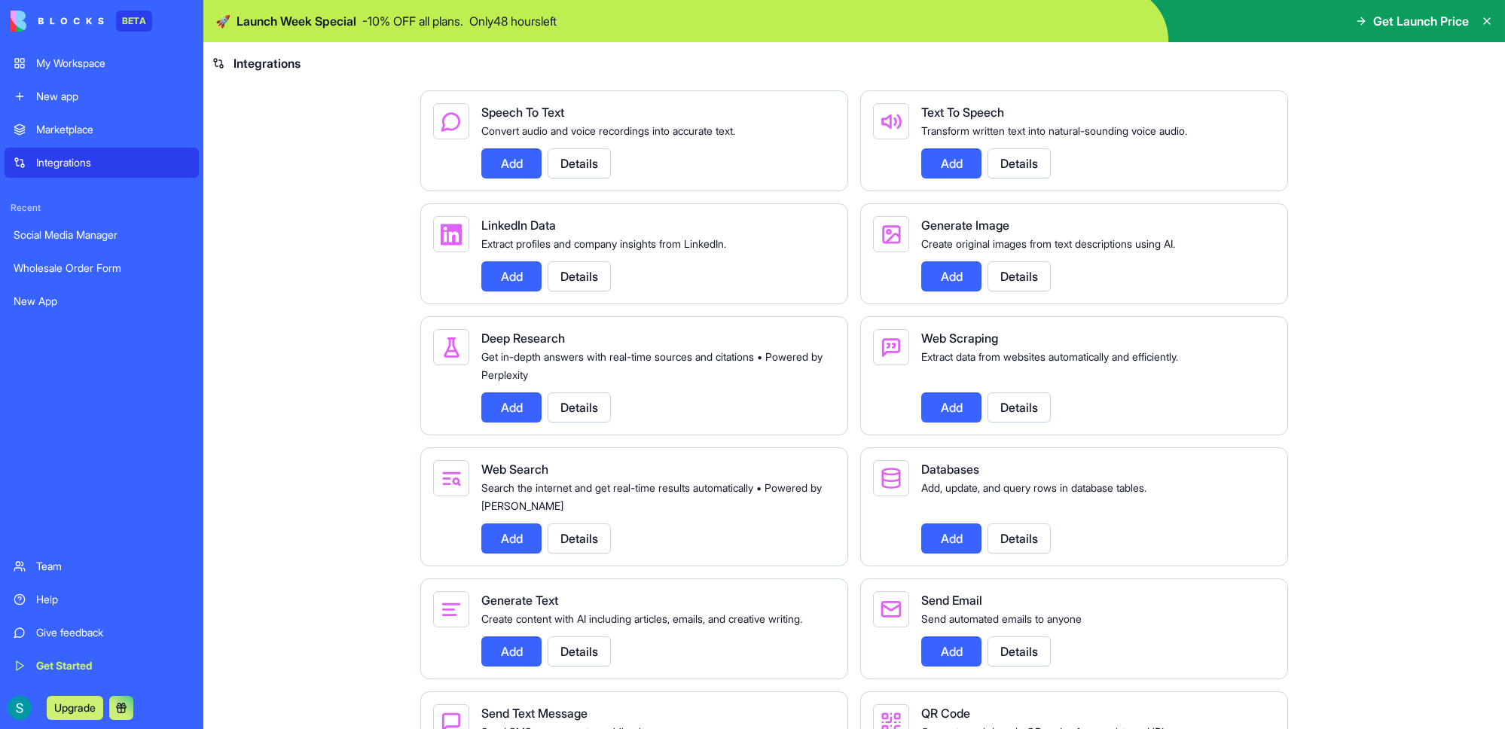
scroll to position [1217, 0]
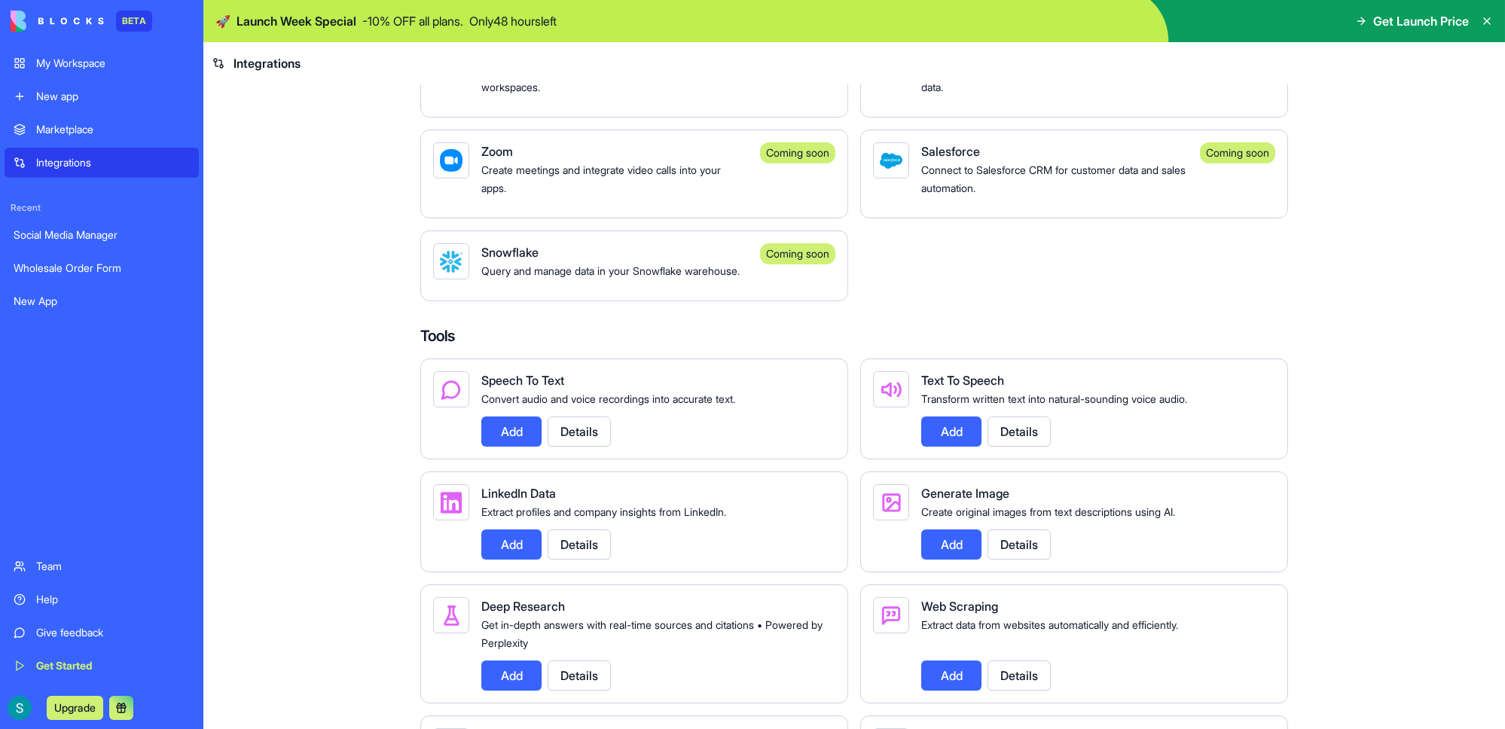
click at [963, 447] on button "Details" at bounding box center [1018, 432] width 63 height 30
click at [117, 230] on div "Social Media Manager" at bounding box center [102, 234] width 176 height 15
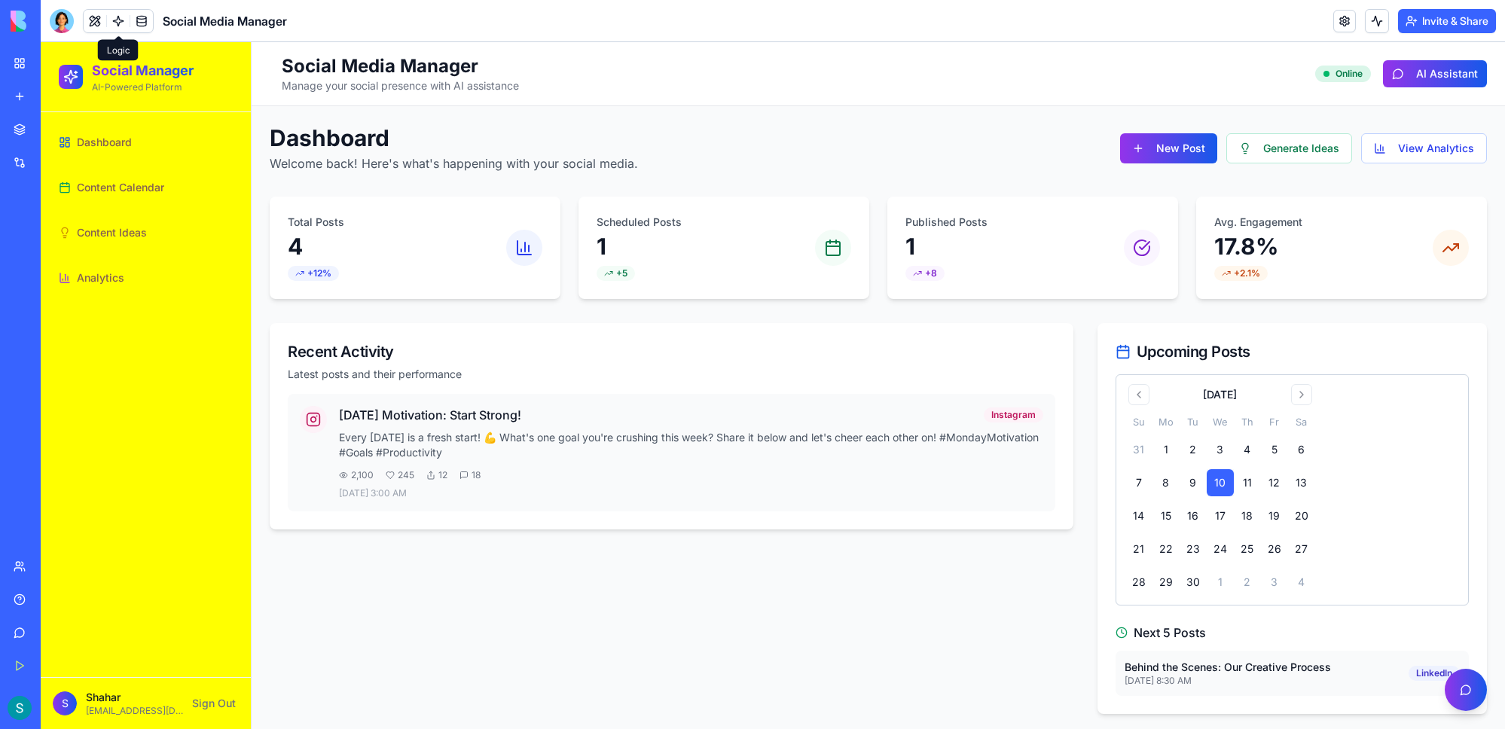
click at [114, 22] on link at bounding box center [118, 21] width 23 height 23
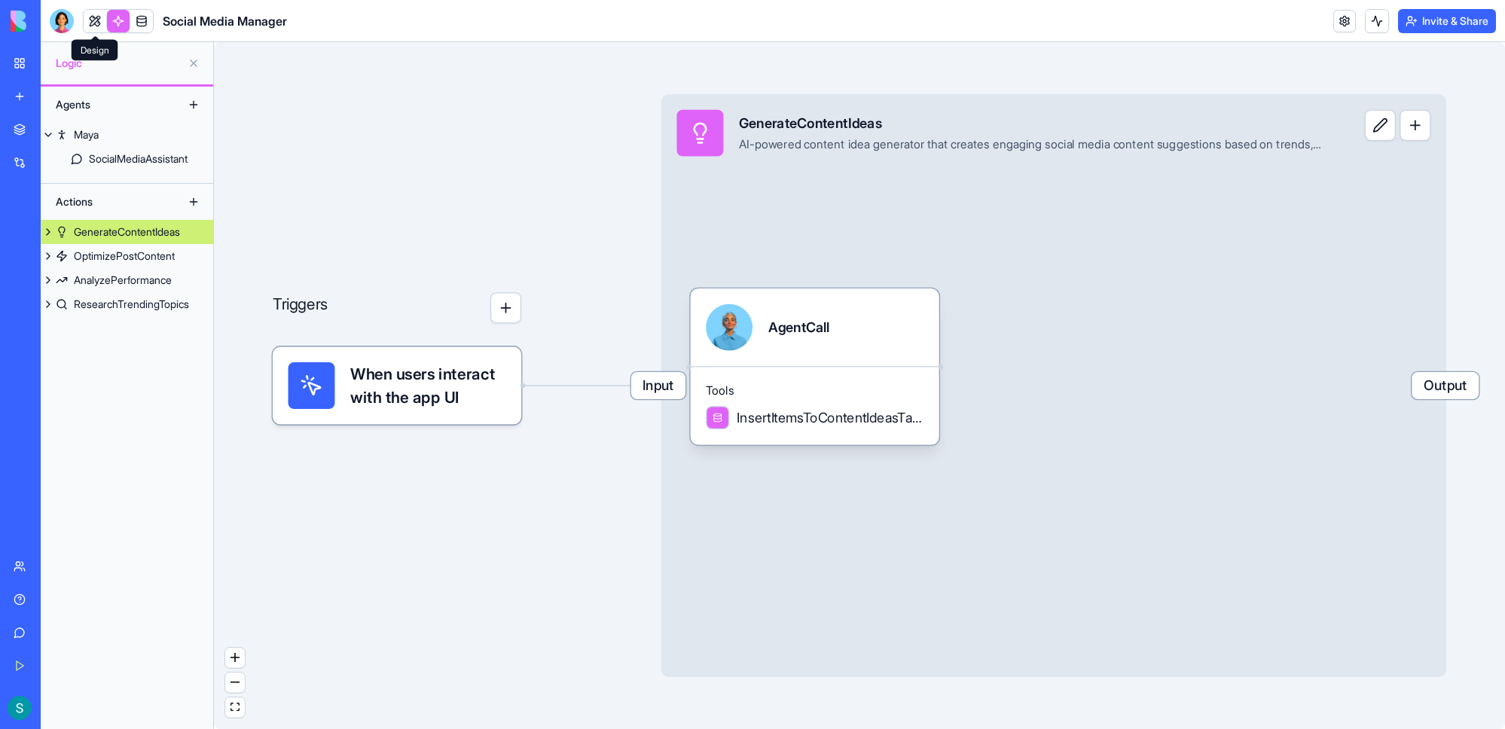
click at [93, 23] on link at bounding box center [95, 21] width 23 height 23
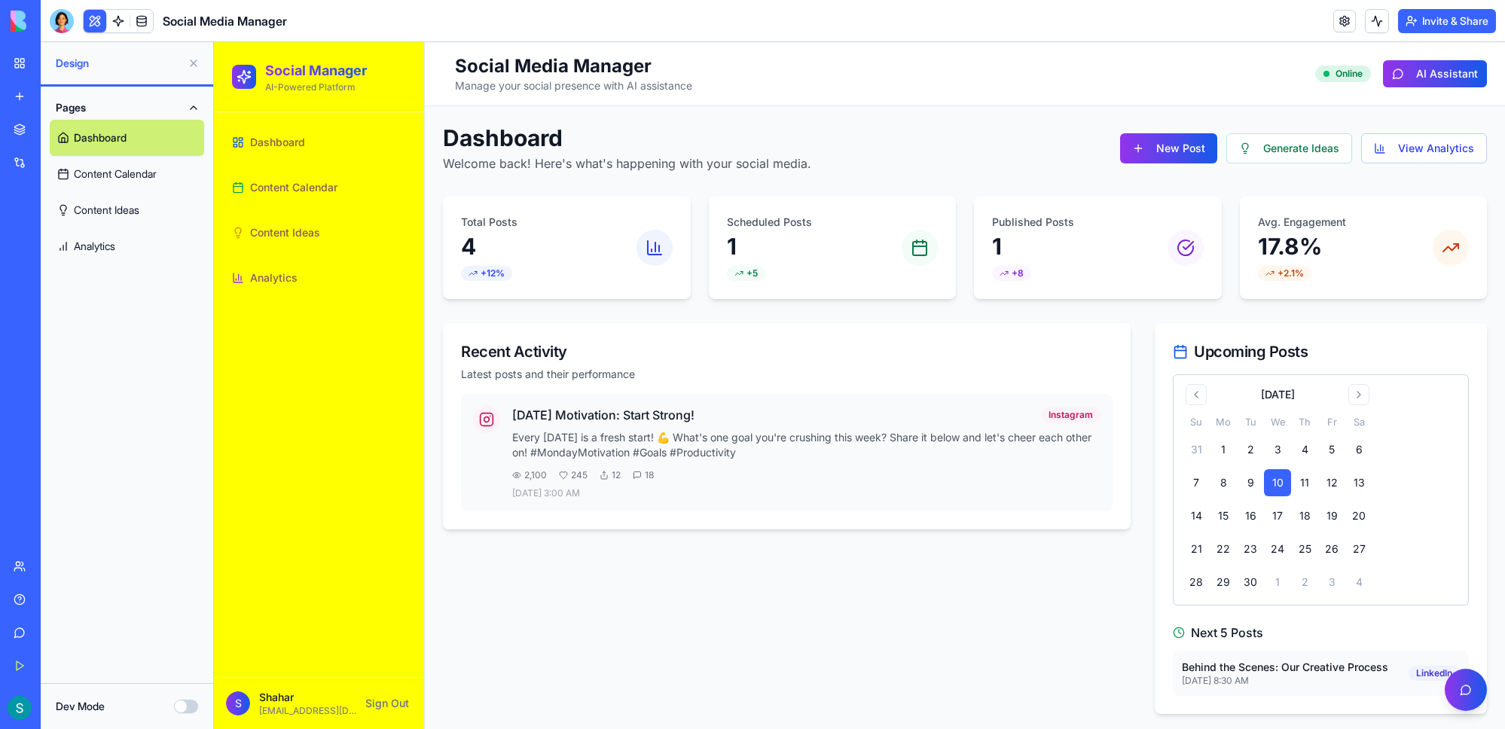
click at [187, 709] on button "Dev Mode" at bounding box center [186, 707] width 24 height 14
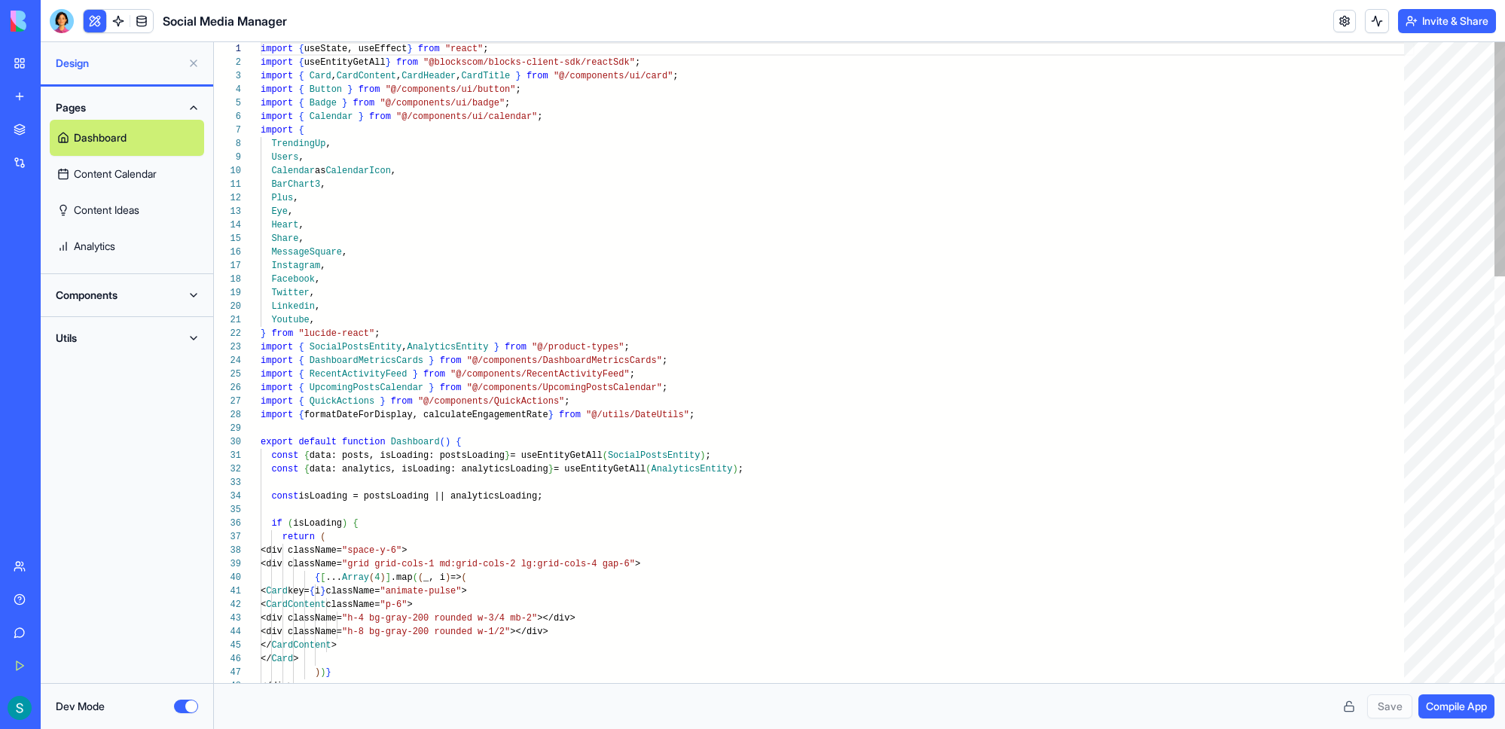
scroll to position [136, 0]
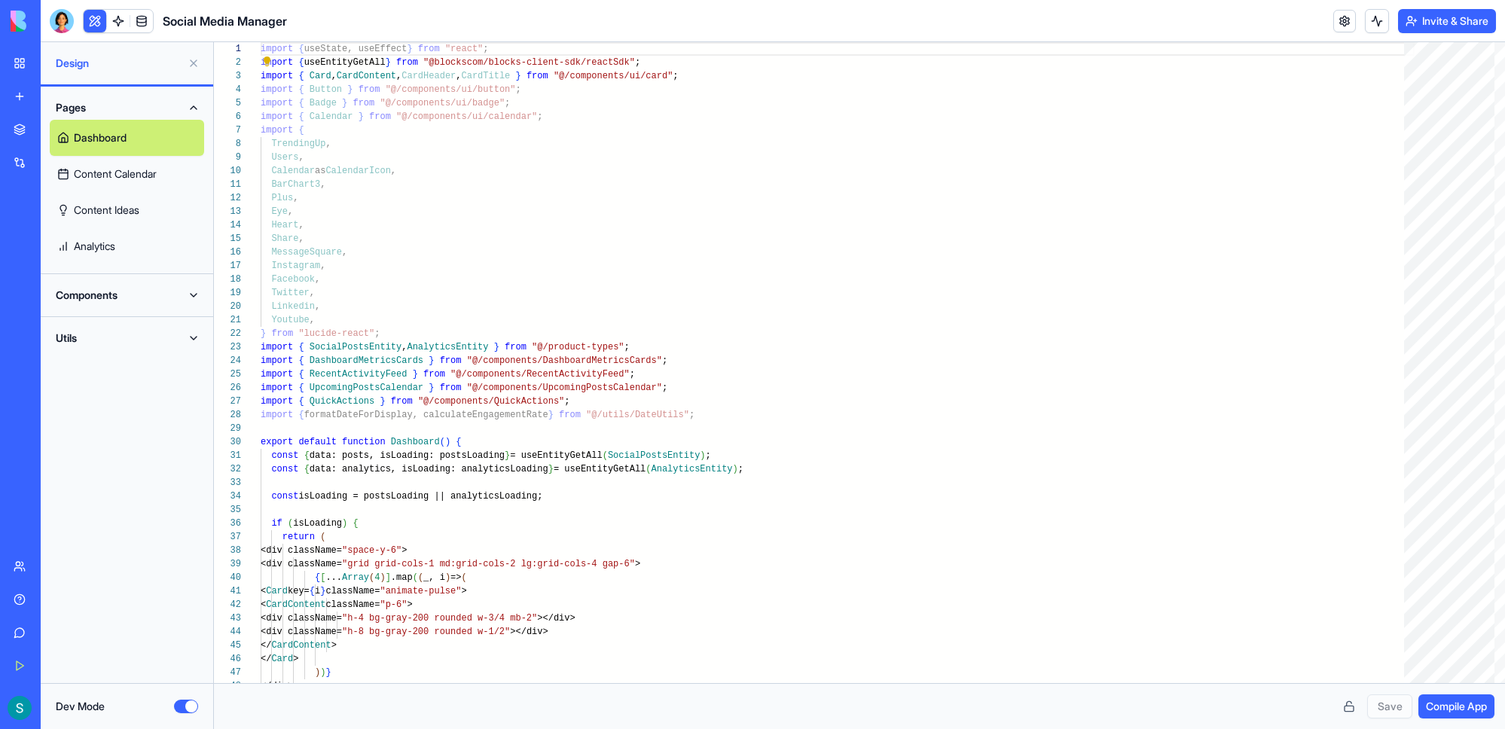
click at [187, 709] on button "Dev Mode" at bounding box center [186, 707] width 24 height 14
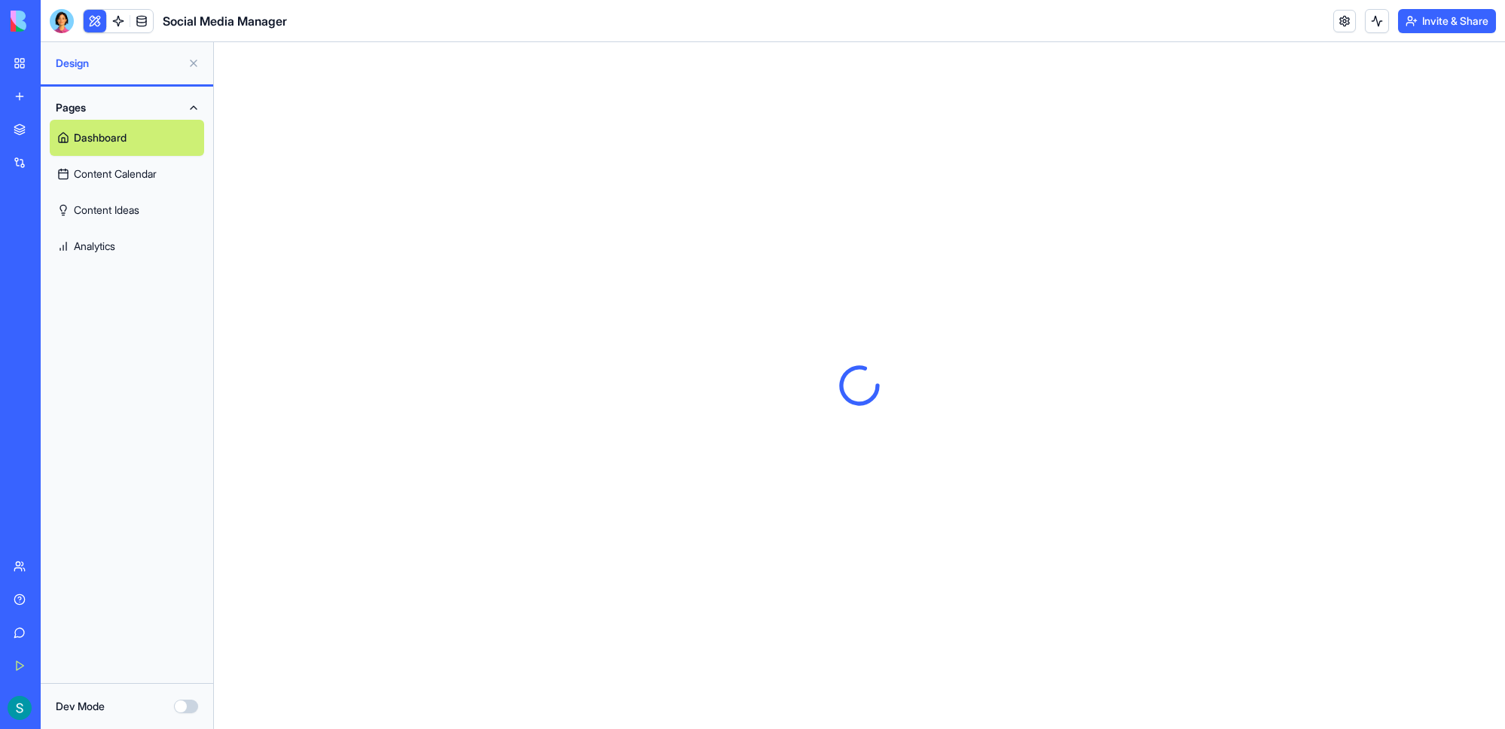
scroll to position [0, 0]
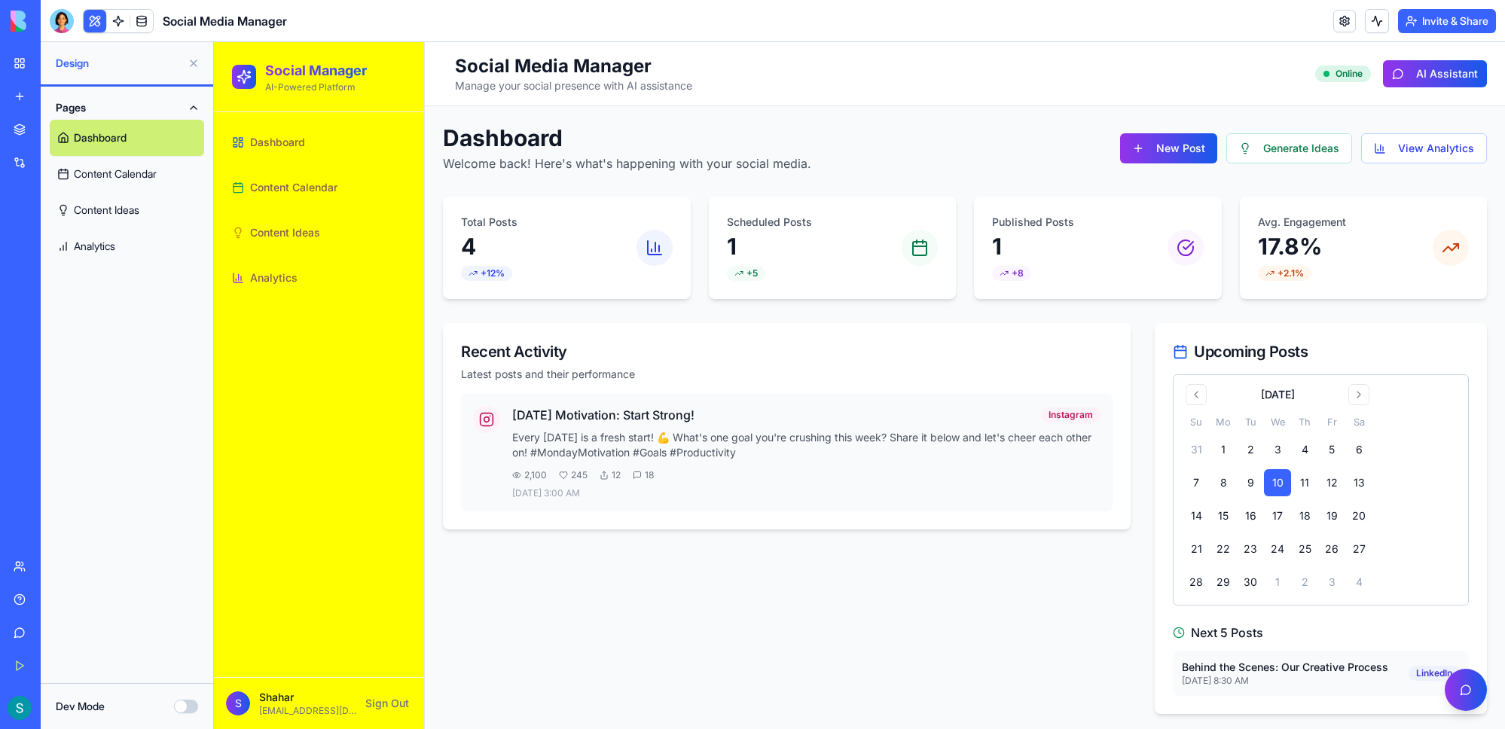
click at [175, 707] on button "Dev Mode" at bounding box center [186, 707] width 24 height 14
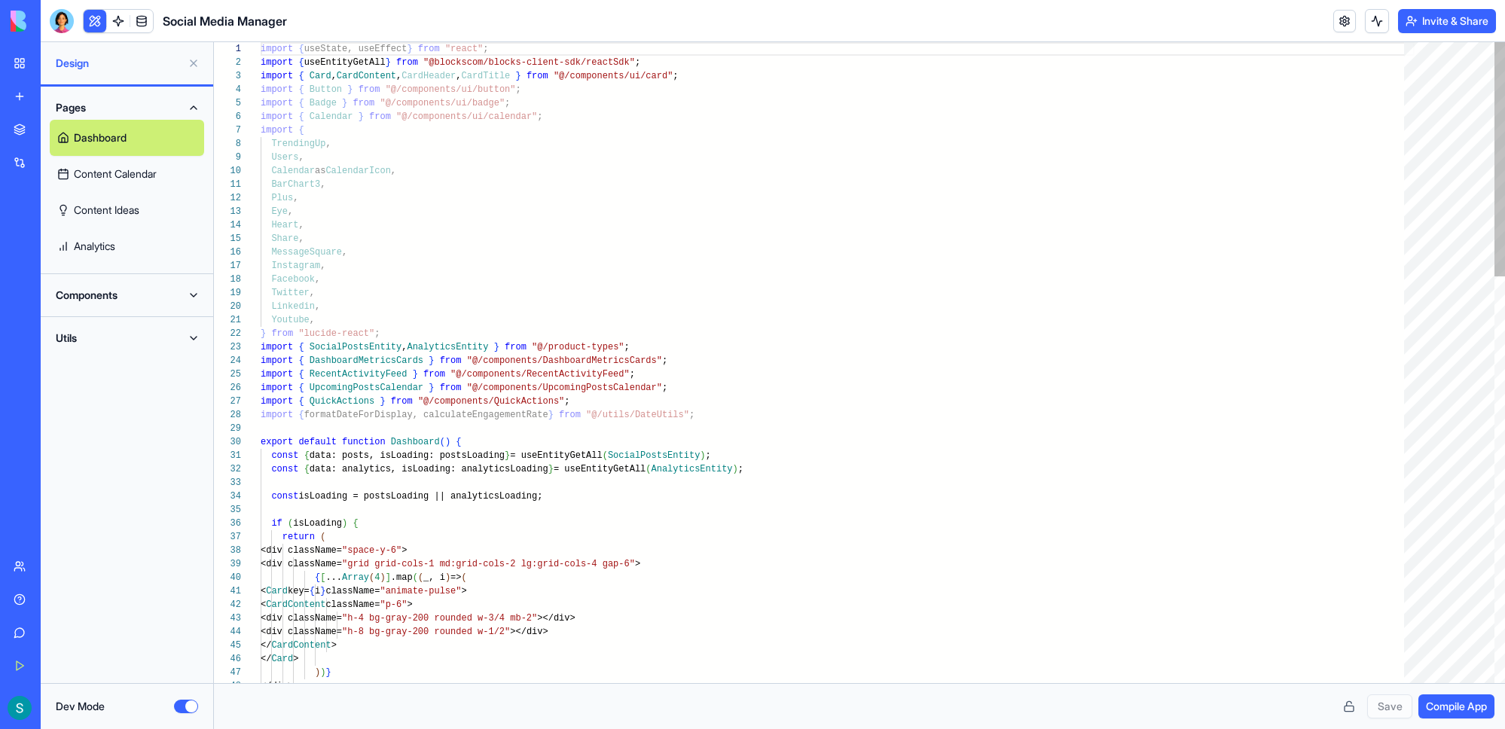
scroll to position [136, 0]
click at [151, 560] on div "Pages Dashboard Content Calendar Content Ideas Analytics Components Utils" at bounding box center [127, 385] width 172 height 597
click at [113, 180] on link "Content Calendar" at bounding box center [127, 174] width 154 height 36
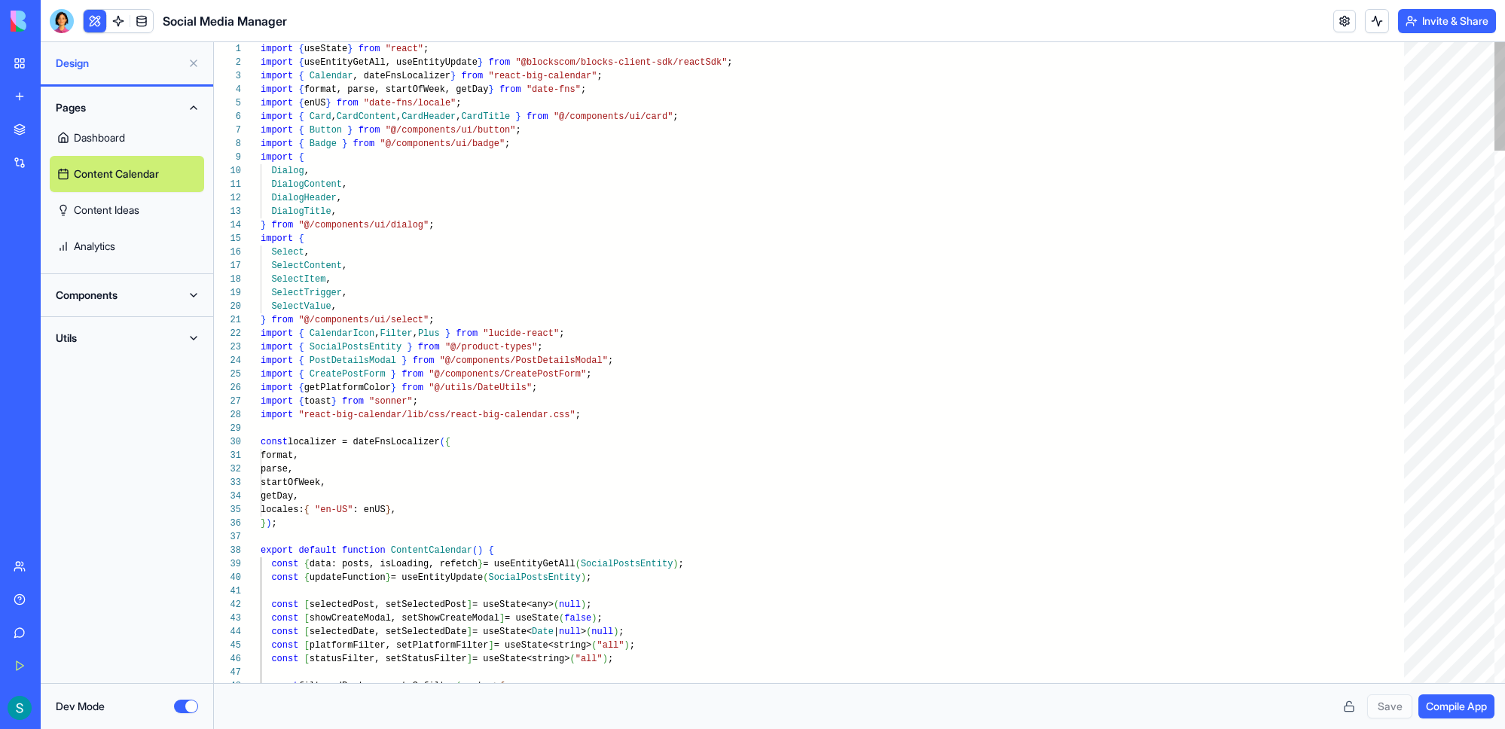
scroll to position [14, 21]
click at [115, 210] on link "Content Ideas" at bounding box center [127, 210] width 154 height 36
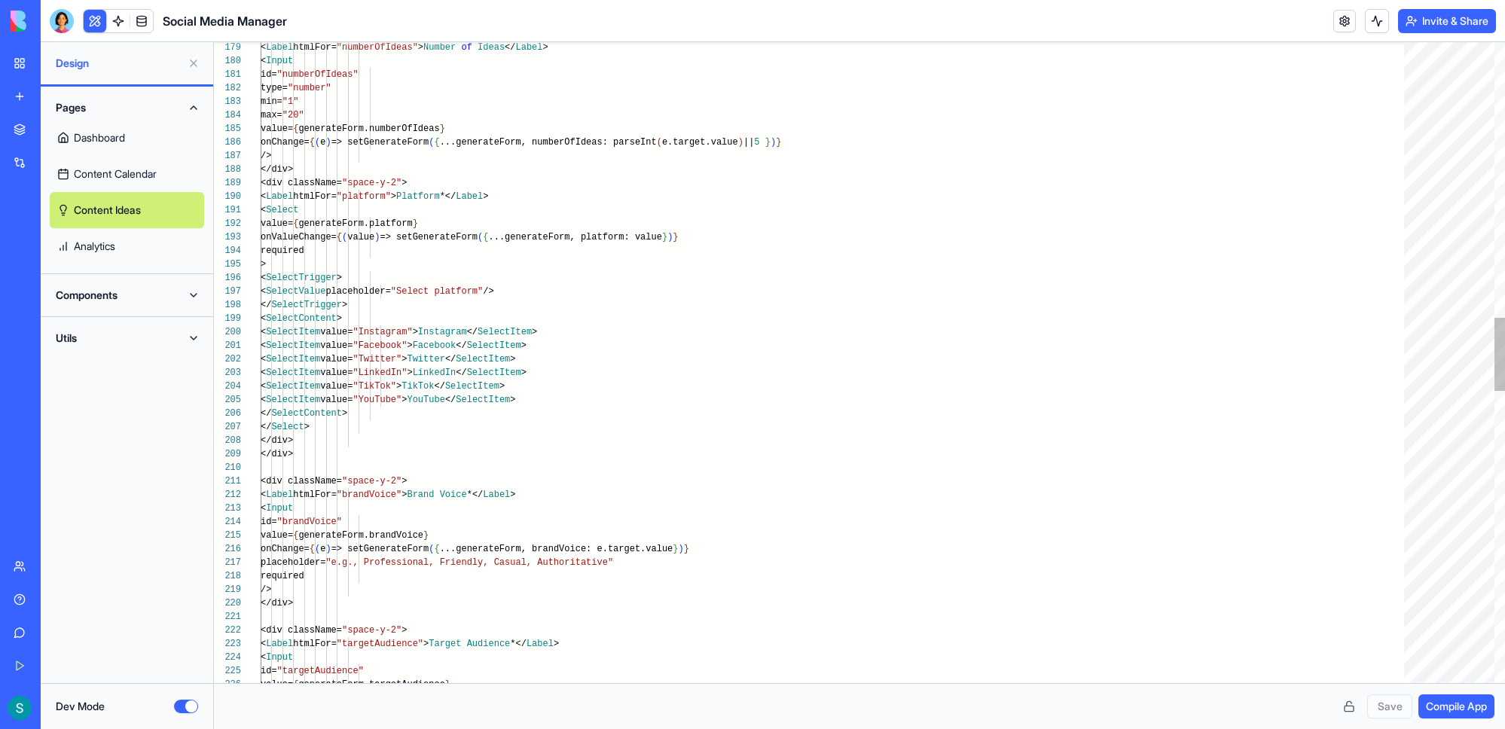
type textarea "**********"
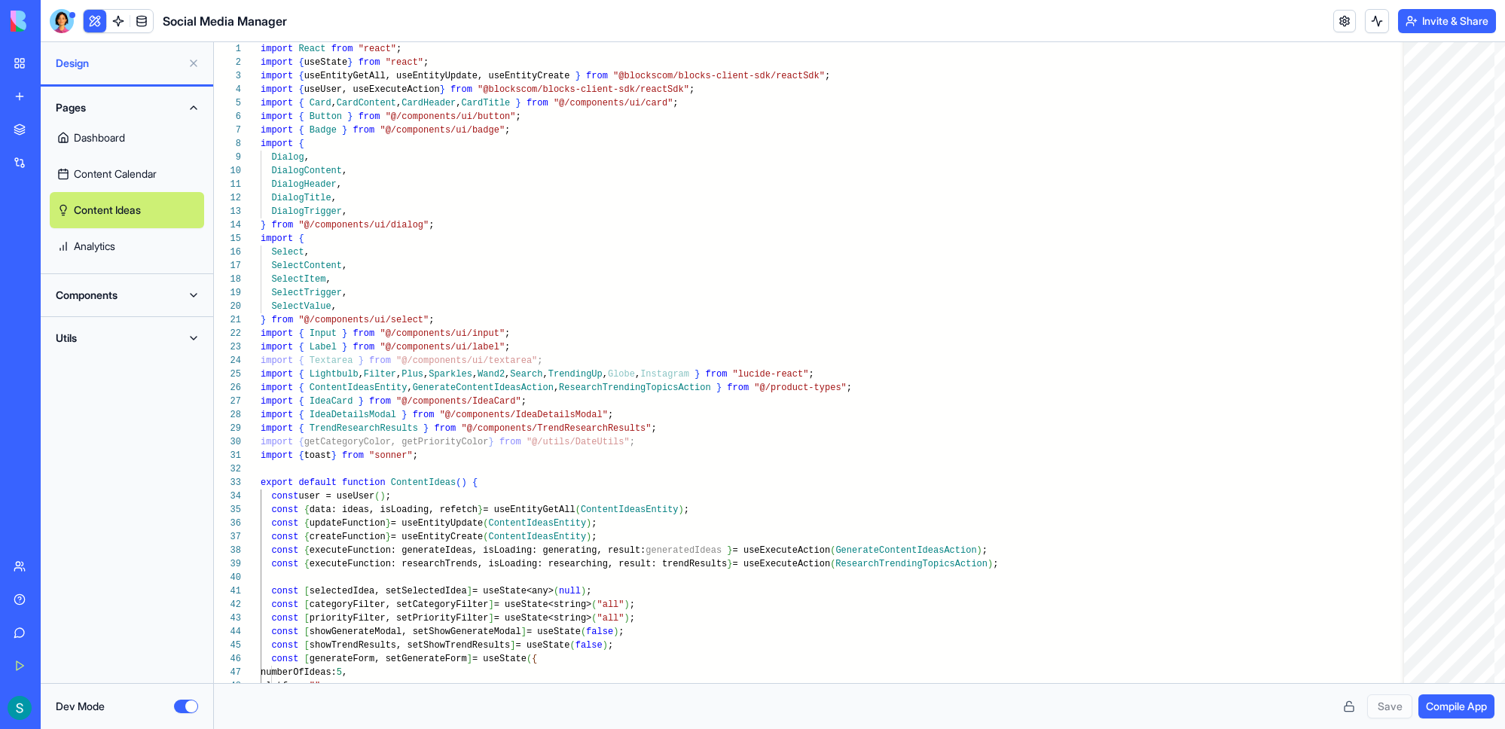
click at [195, 712] on div "Dev Mode" at bounding box center [127, 706] width 142 height 15
click at [179, 712] on button "Dev Mode" at bounding box center [186, 707] width 24 height 14
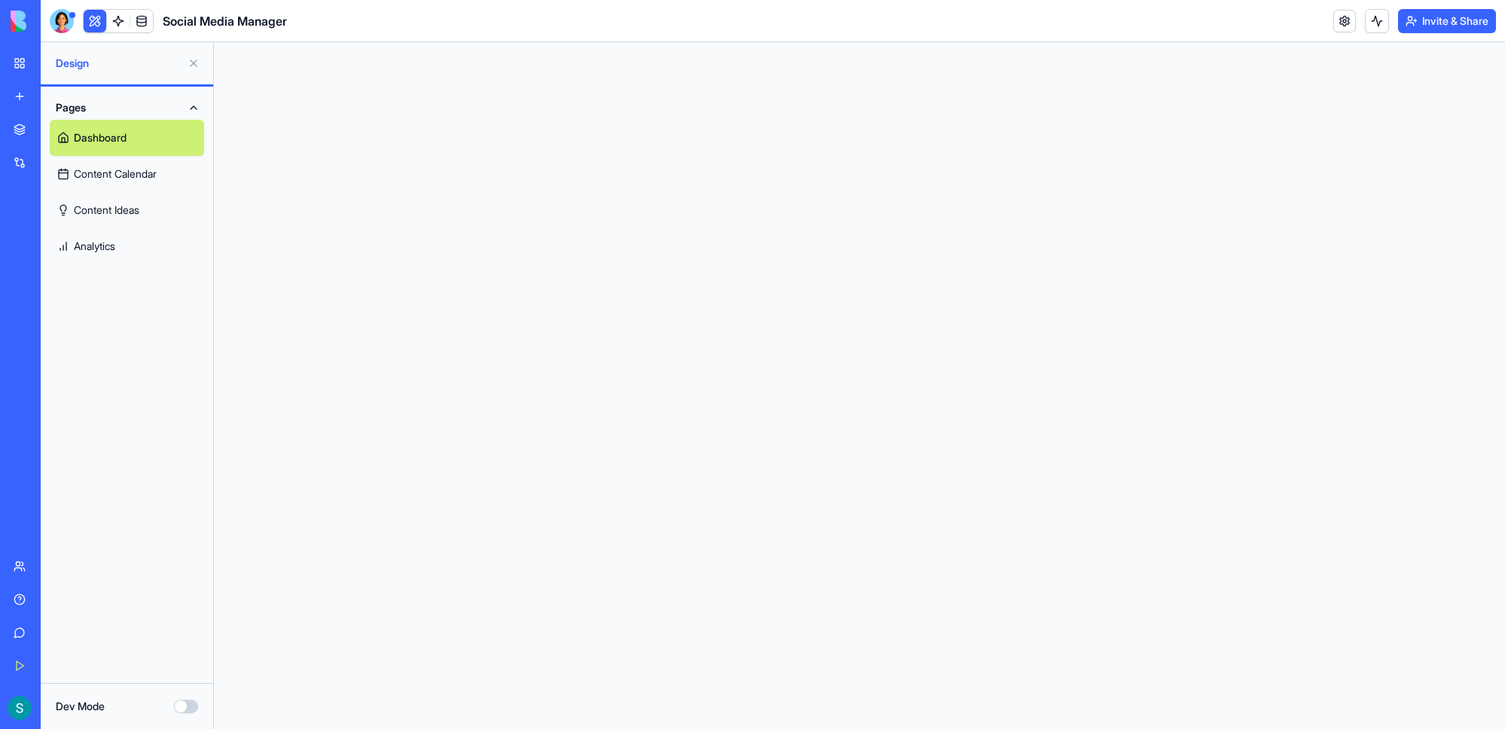
click at [476, 453] on div at bounding box center [859, 385] width 1291 height 687
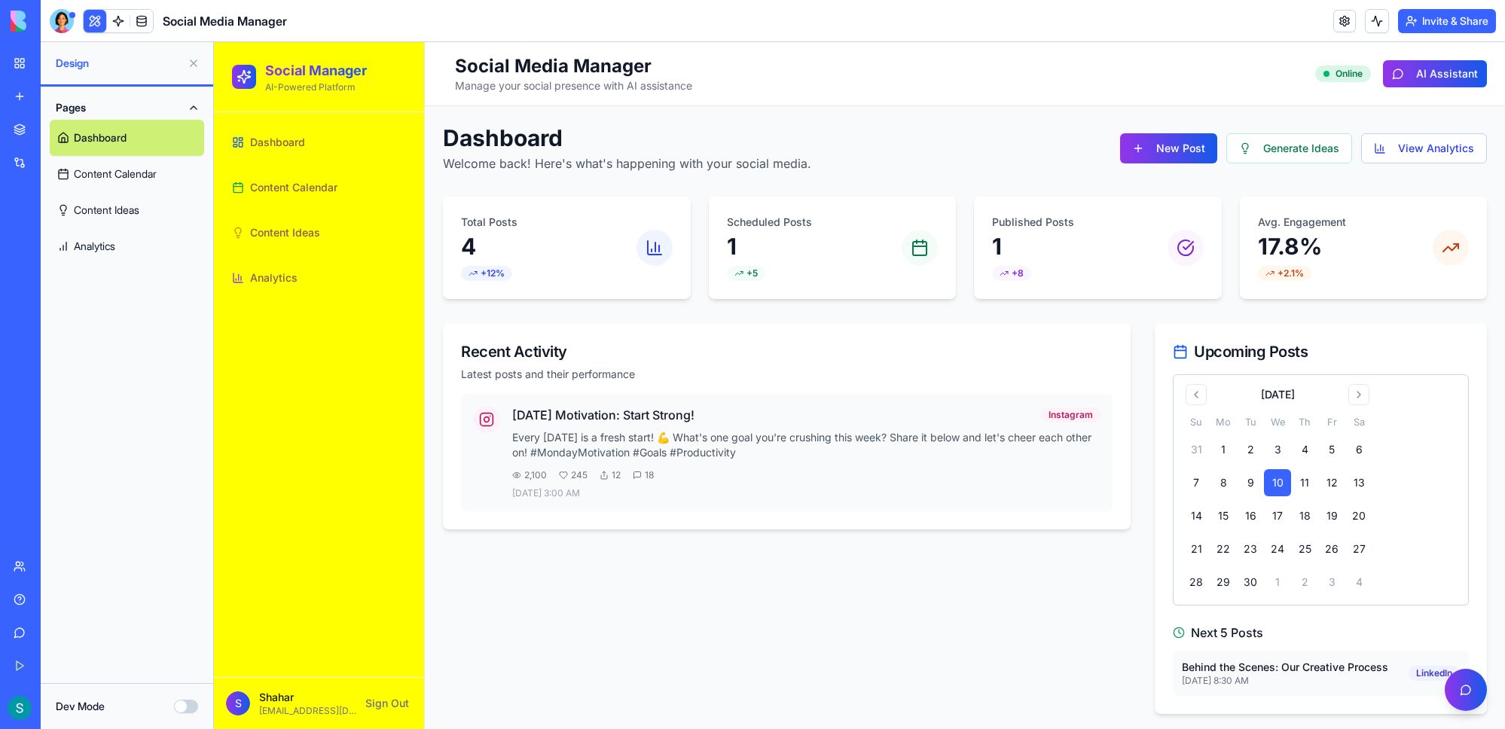
click at [310, 234] on span "Content Ideas" at bounding box center [285, 232] width 70 height 15
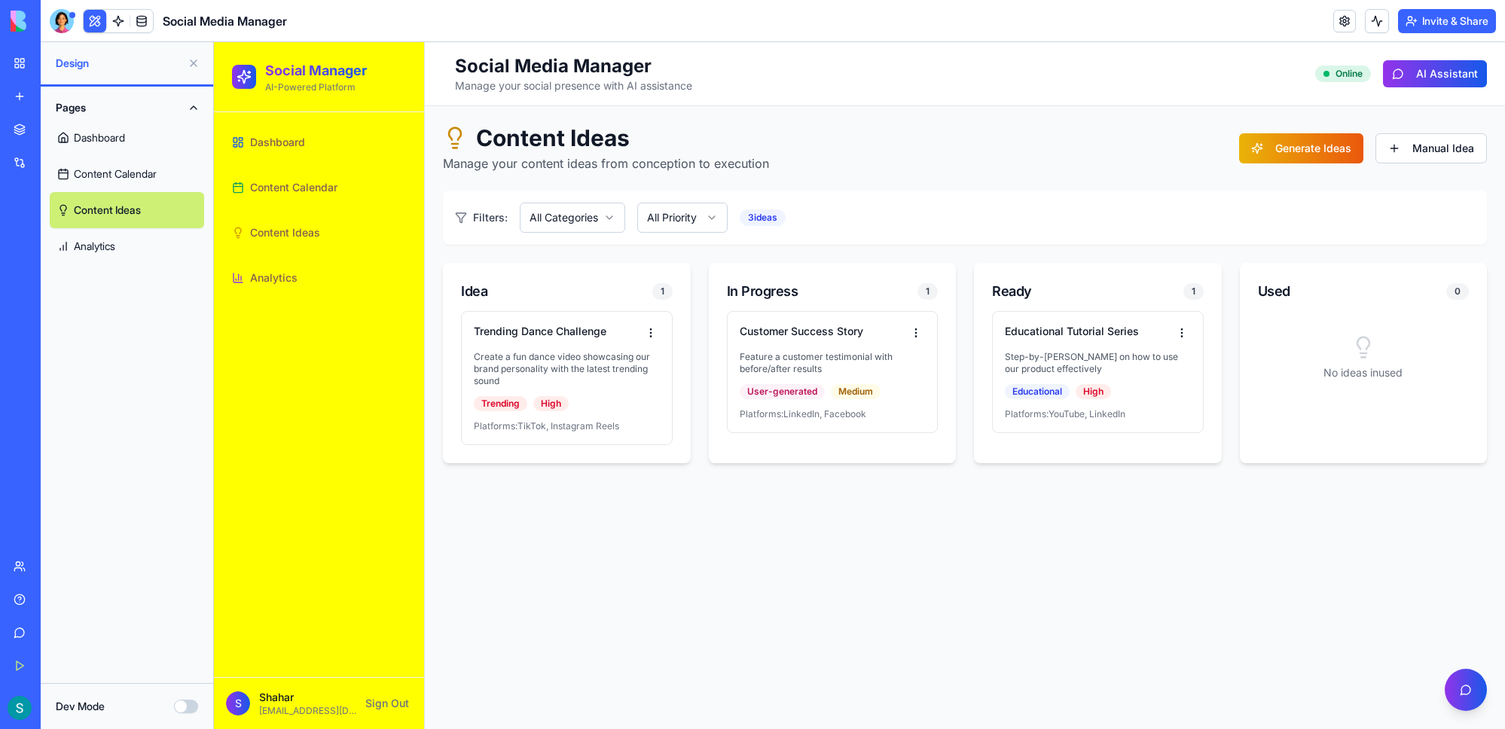
click at [291, 190] on span "Content Calendar" at bounding box center [293, 187] width 87 height 15
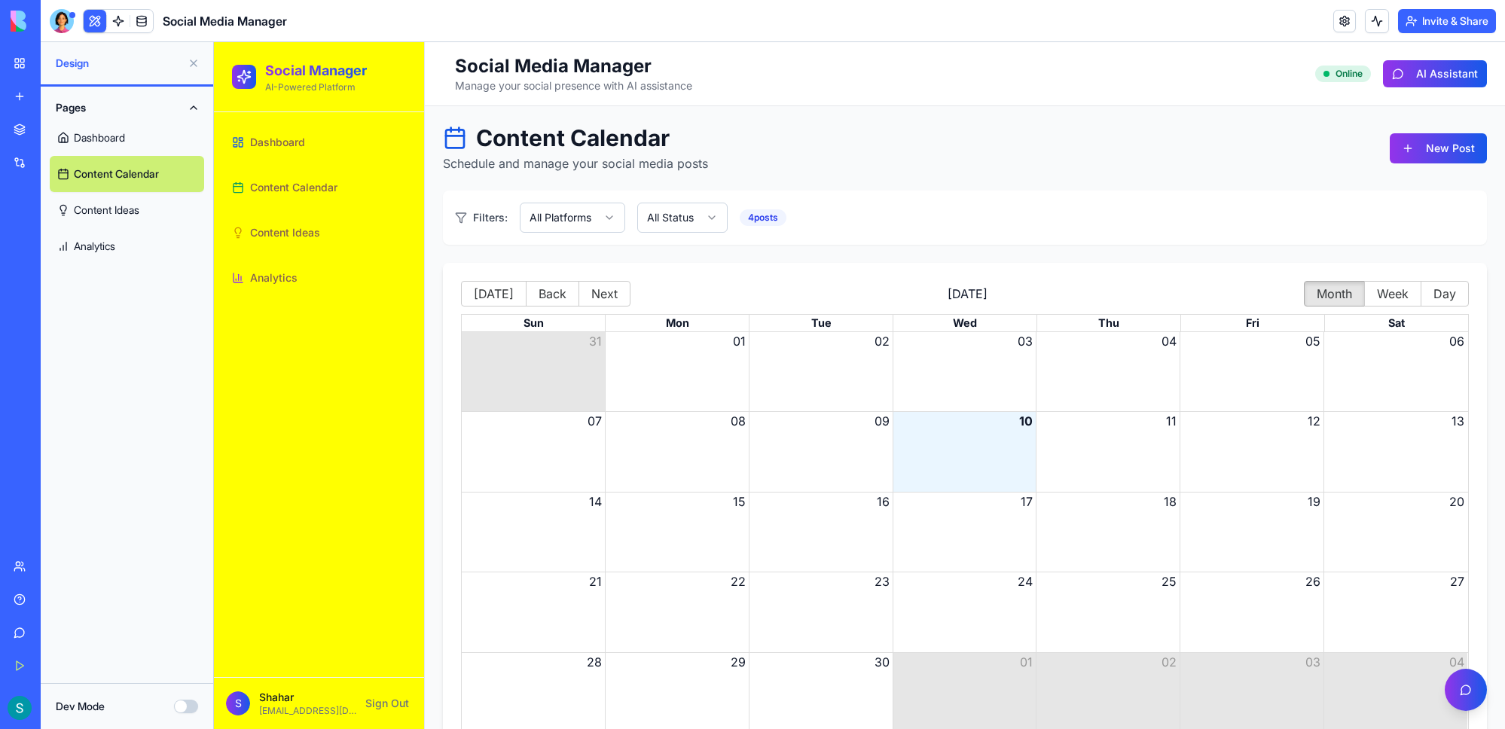
click at [294, 148] on span "Dashboard" at bounding box center [277, 142] width 55 height 15
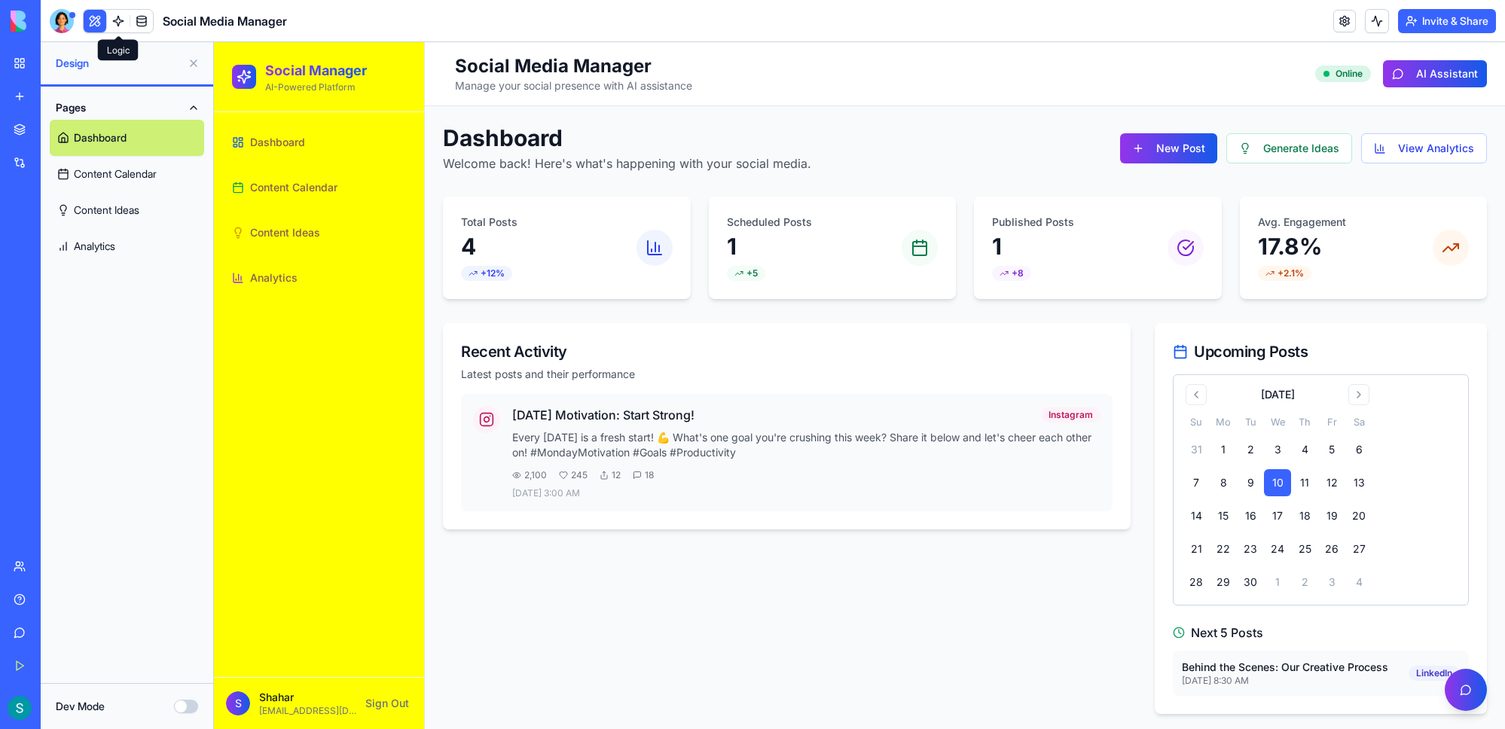
click at [112, 23] on span at bounding box center [118, 21] width 42 height 42
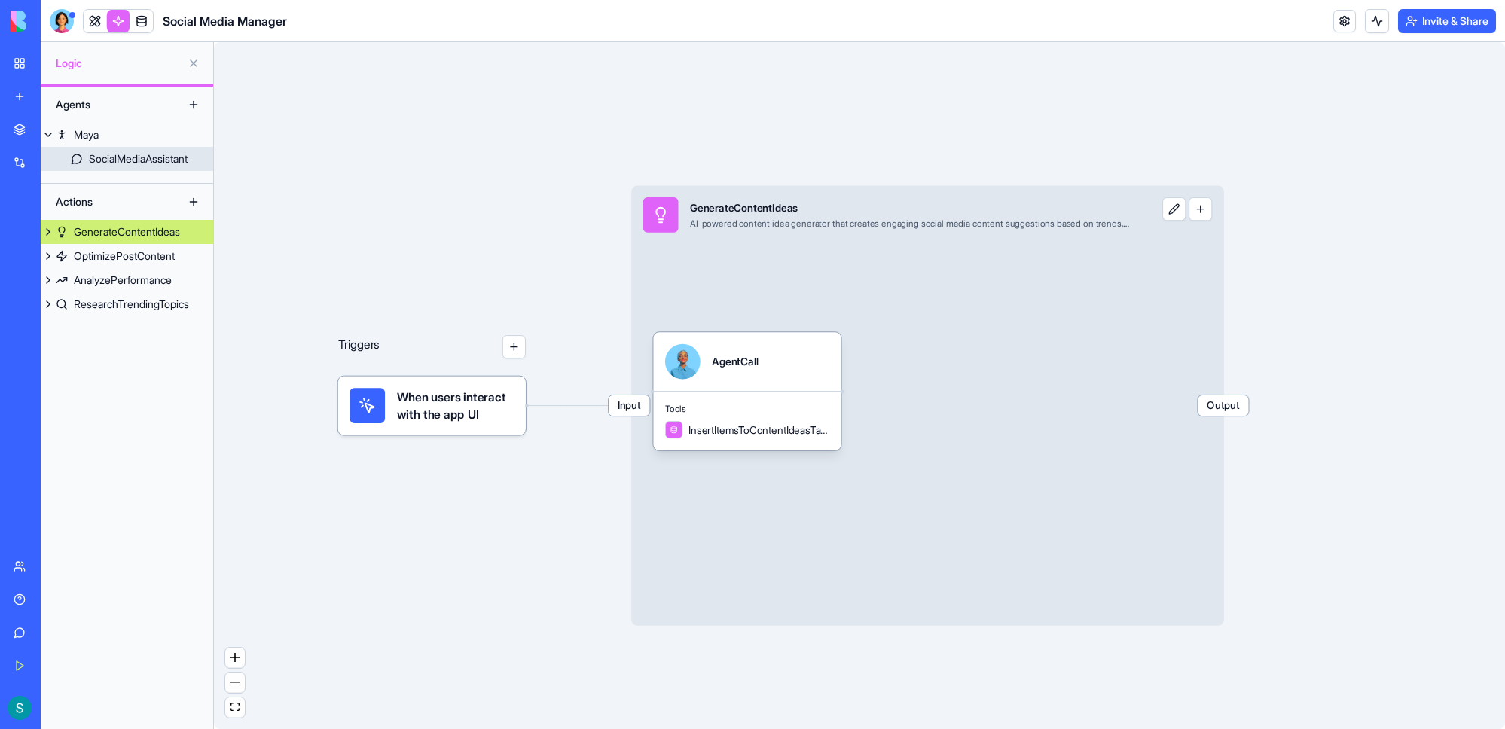
click at [150, 156] on div "SocialMediaAssistant" at bounding box center [138, 158] width 99 height 15
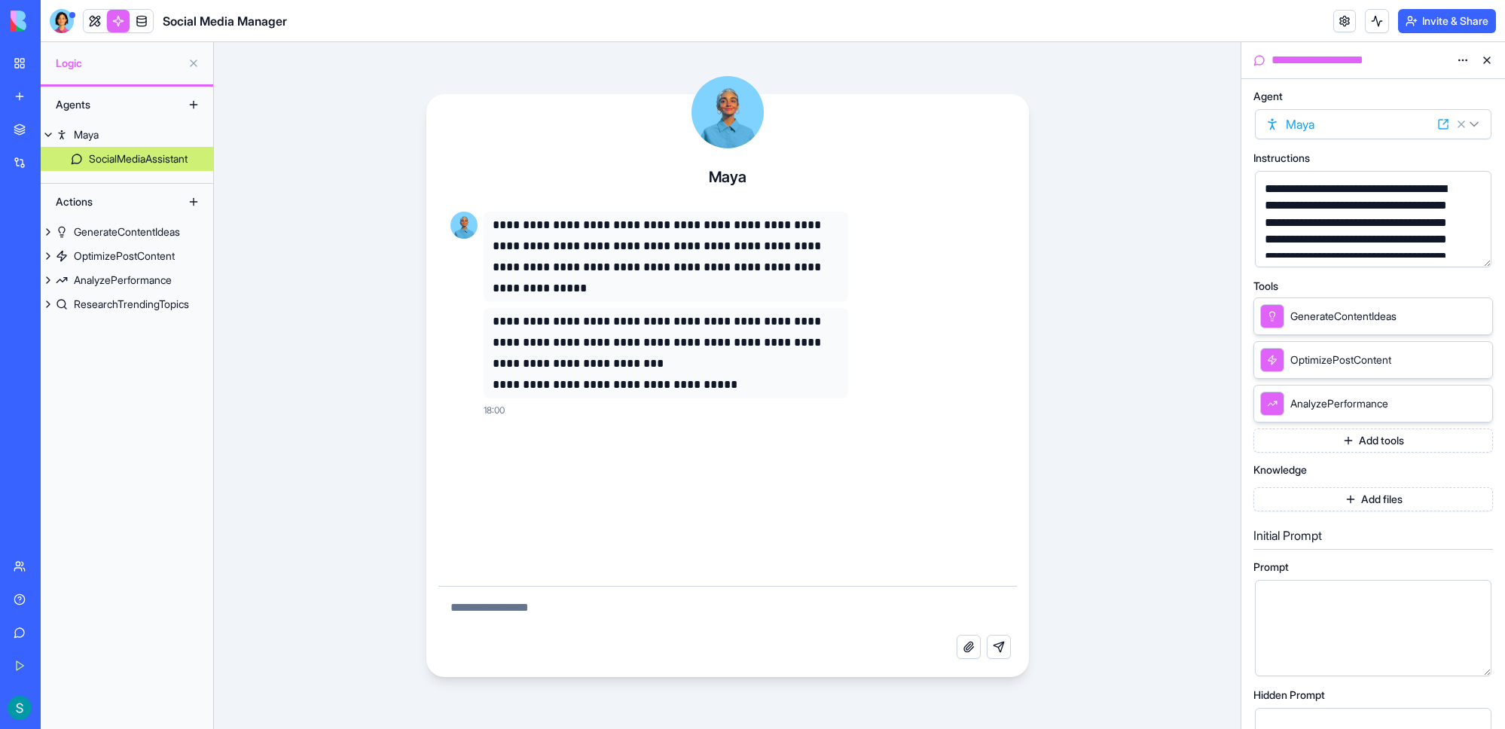
click at [584, 453] on div "**********" at bounding box center [727, 393] width 578 height 386
click at [520, 606] on textarea at bounding box center [727, 611] width 578 height 48
type textarea "*"
click at [264, 260] on div "**********" at bounding box center [727, 385] width 1027 height 687
drag, startPoint x: 270, startPoint y: 285, endPoint x: 214, endPoint y: 255, distance: 63.0
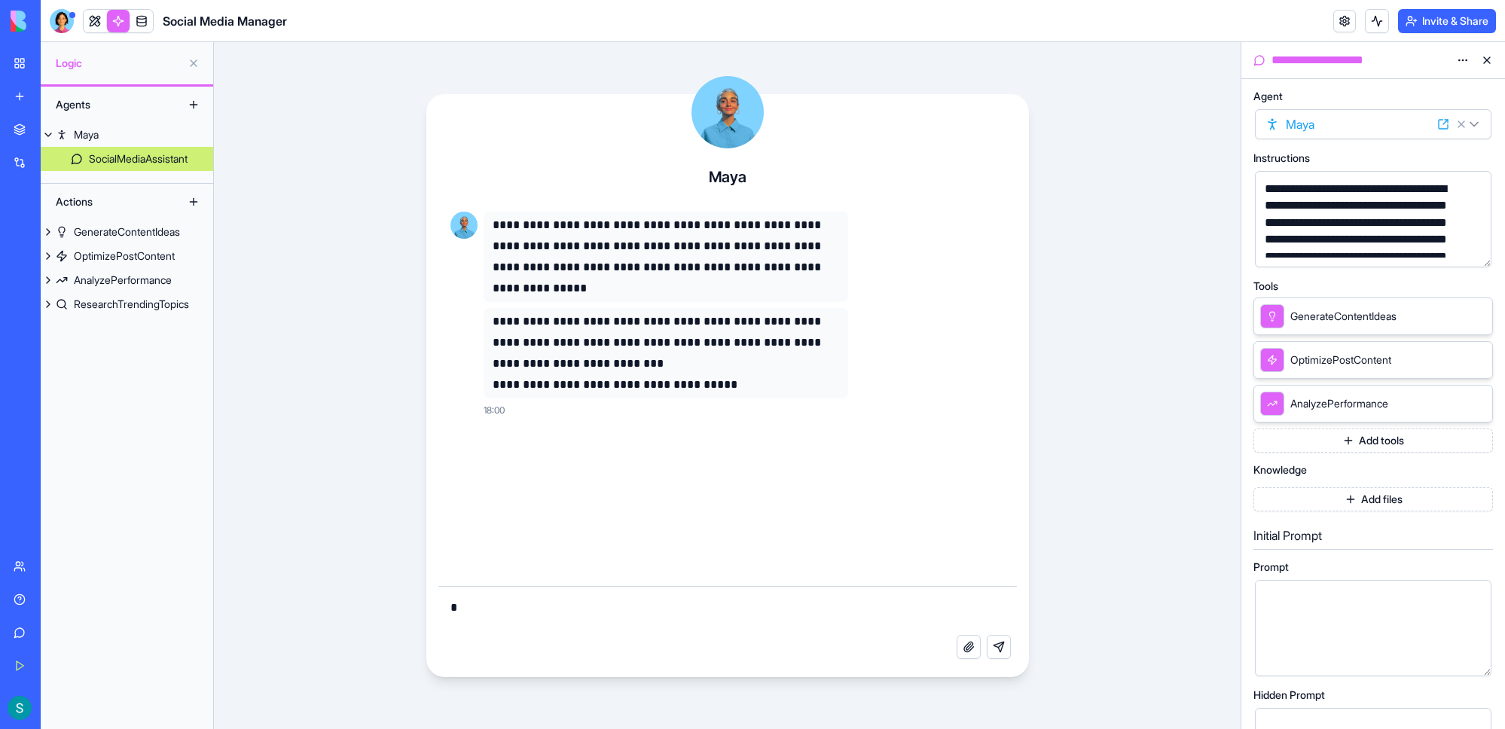
click at [263, 271] on div "**********" at bounding box center [727, 385] width 1027 height 687
click at [23, 127] on link "Marketplace" at bounding box center [35, 129] width 60 height 30
click at [56, 274] on div "Wholesale Order Form" at bounding box center [35, 268] width 42 height 15
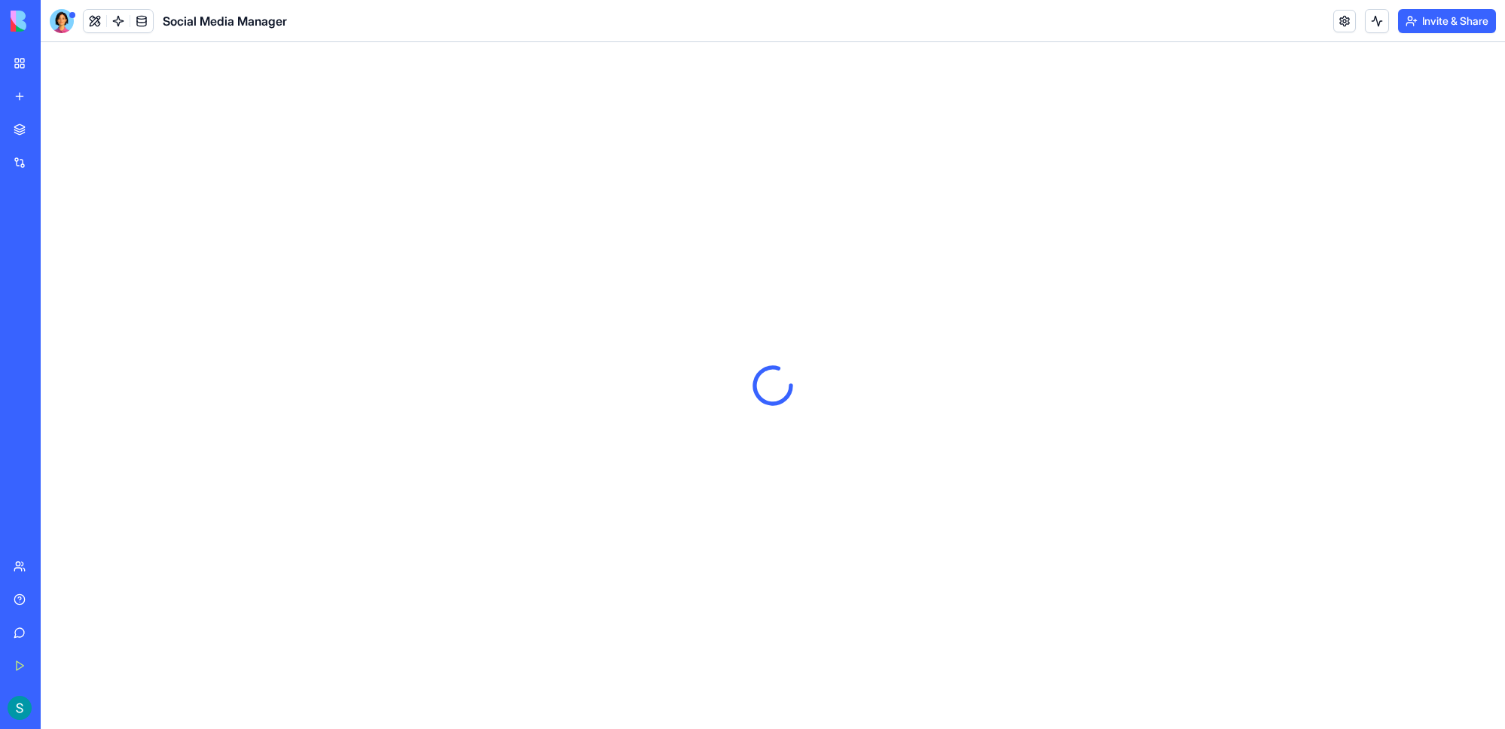
click at [50, 299] on div "Voice Chat" at bounding box center [35, 301] width 42 height 15
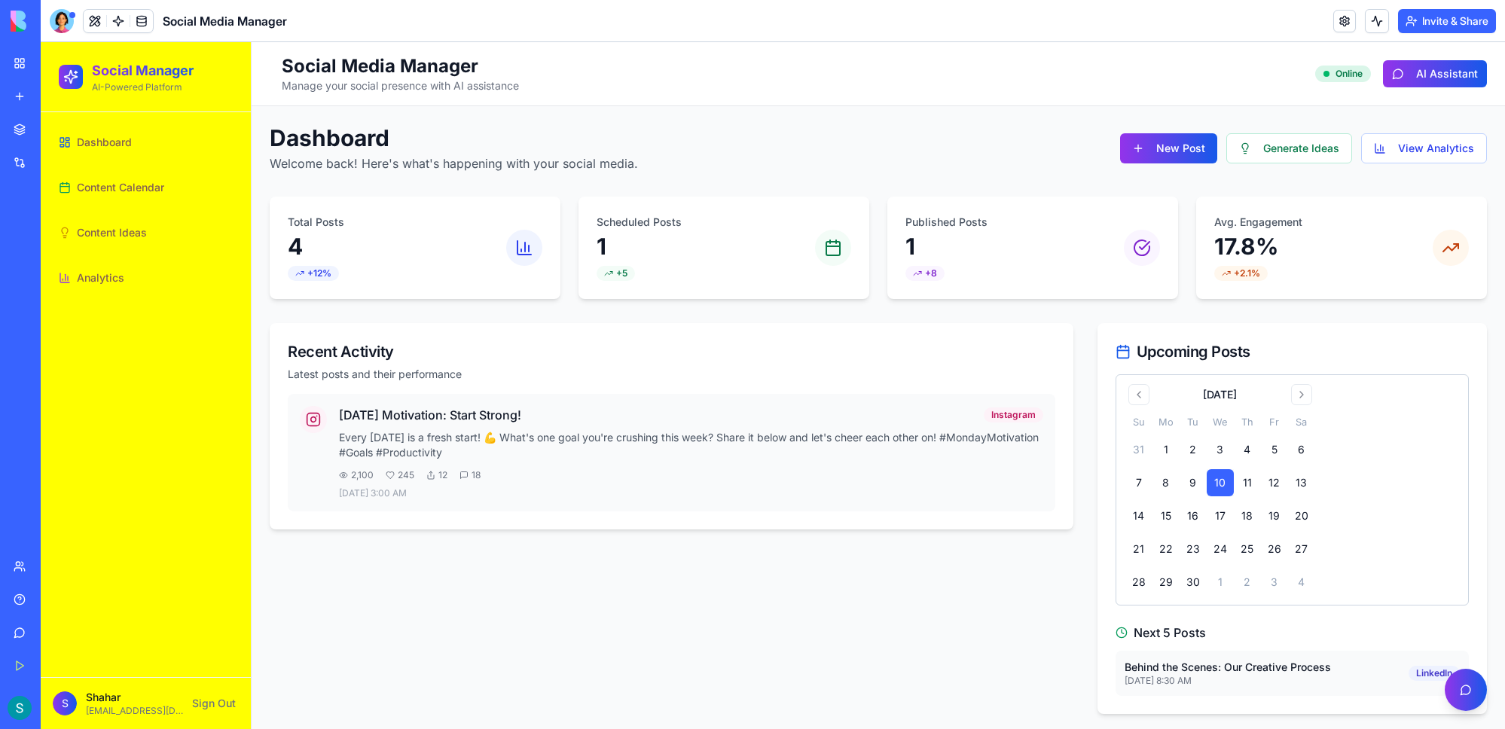
click at [39, 304] on div "Voice Chat" at bounding box center [35, 301] width 42 height 15
click at [50, 299] on div "Voice Chat" at bounding box center [35, 301] width 42 height 15
click at [45, 275] on div "Wholesale Order Form" at bounding box center [35, 268] width 42 height 15
click at [43, 26] on img at bounding box center [57, 21] width 93 height 21
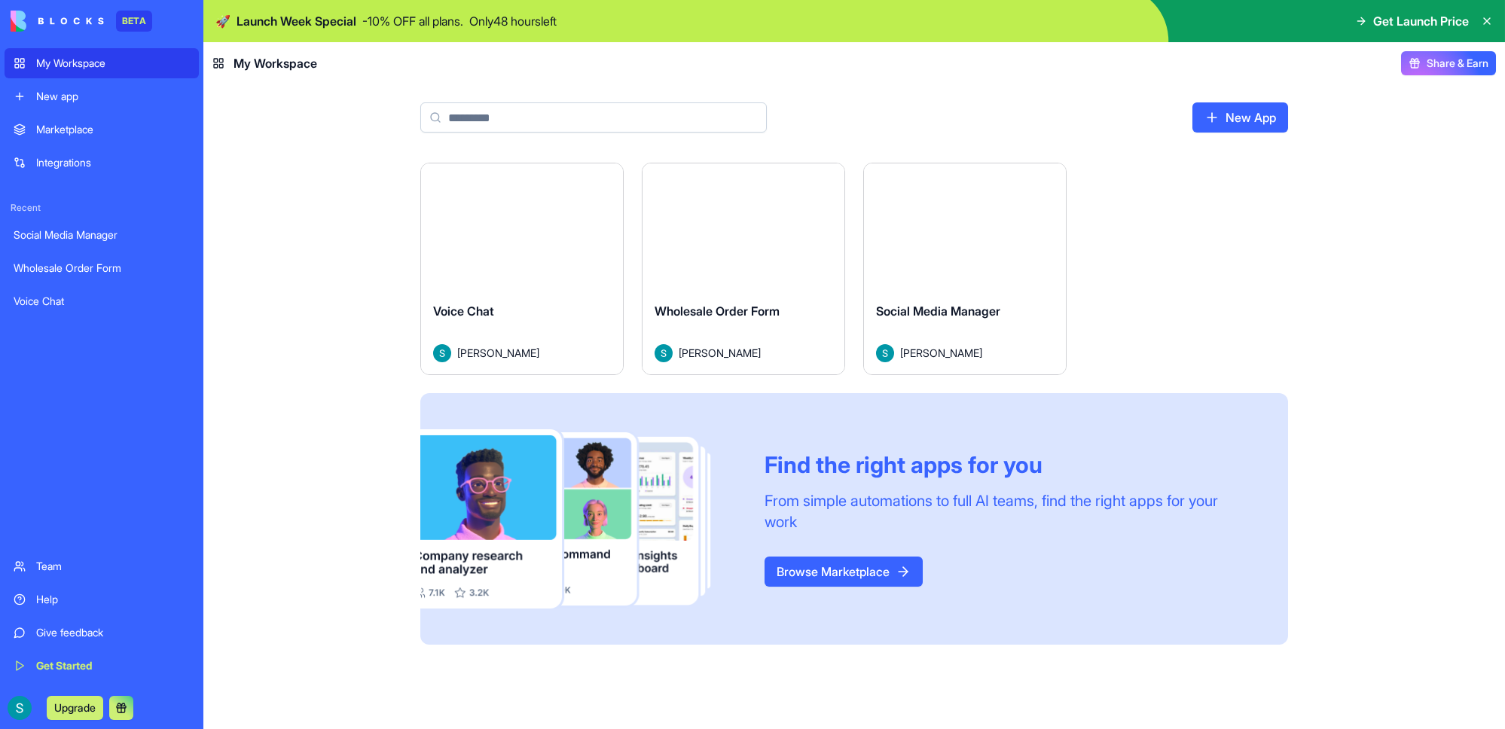
click at [531, 288] on div "Launch" at bounding box center [522, 226] width 202 height 127
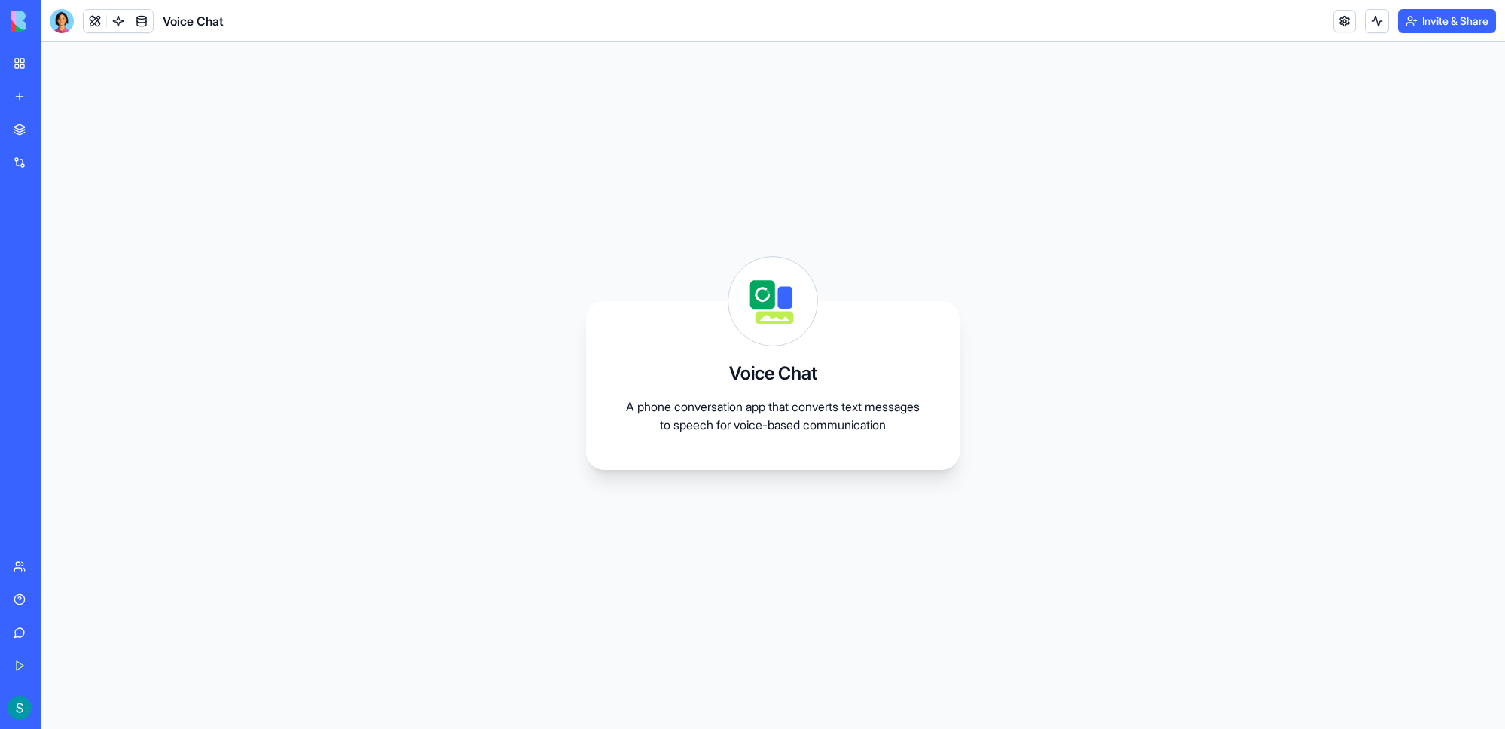
click at [99, 20] on button at bounding box center [95, 21] width 23 height 23
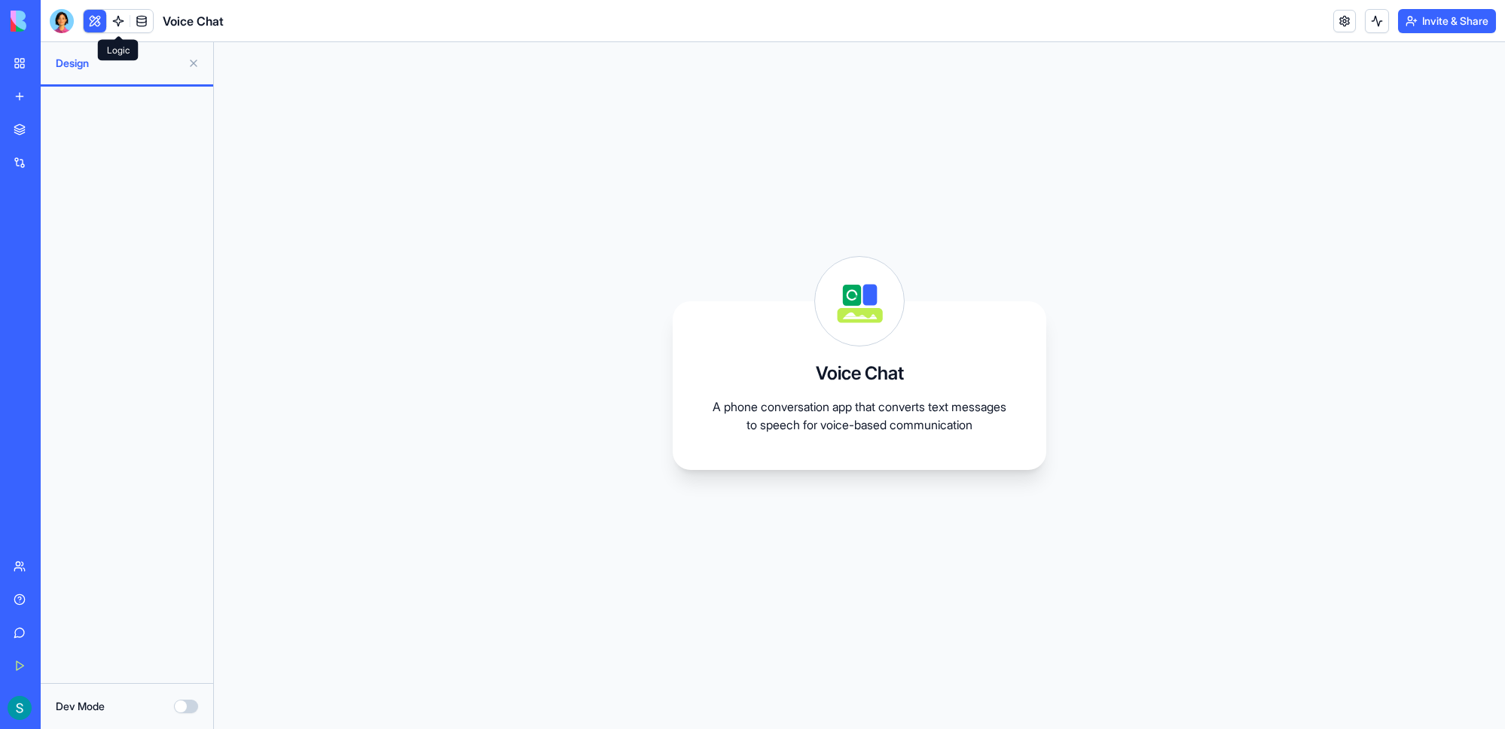
click at [113, 20] on link at bounding box center [118, 21] width 23 height 23
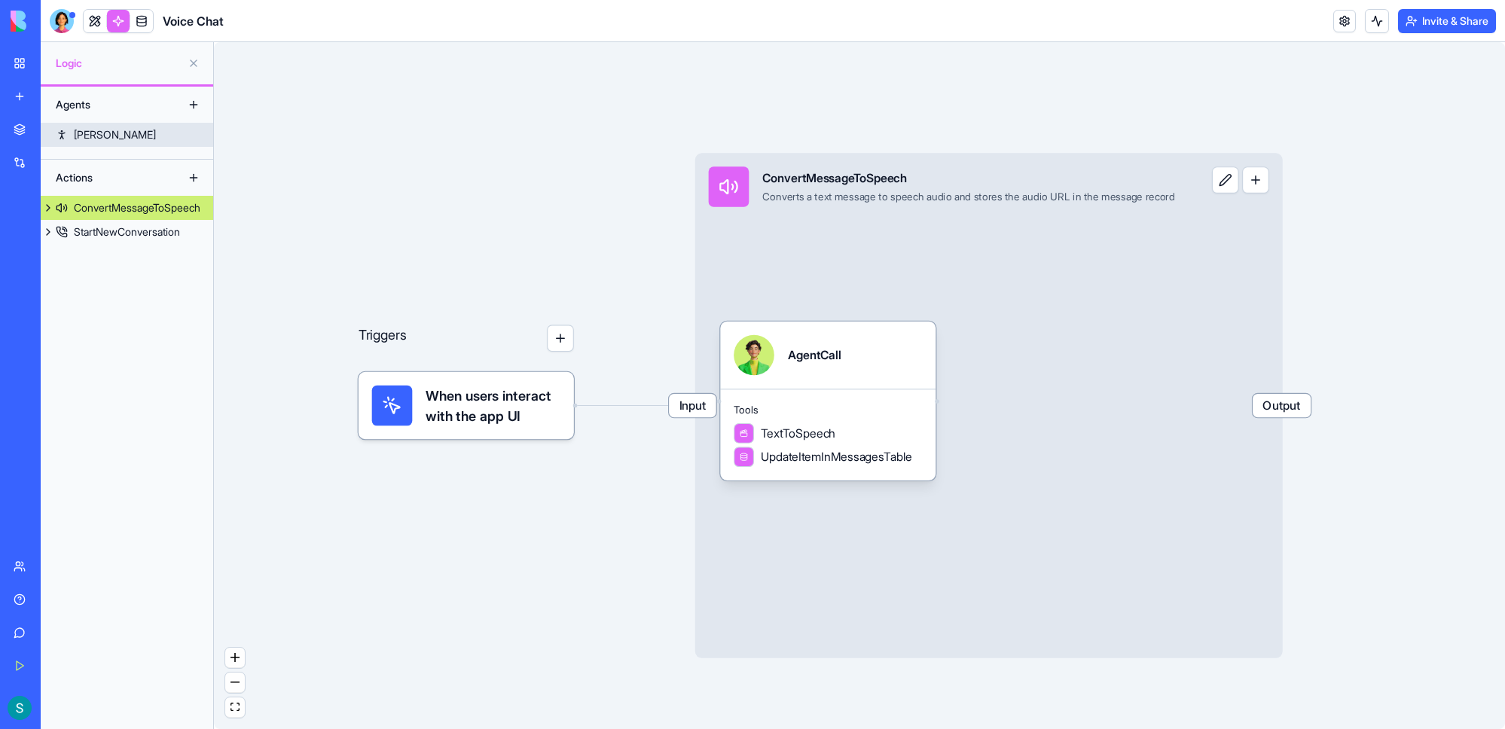
click at [90, 142] on link "[PERSON_NAME]" at bounding box center [127, 135] width 172 height 24
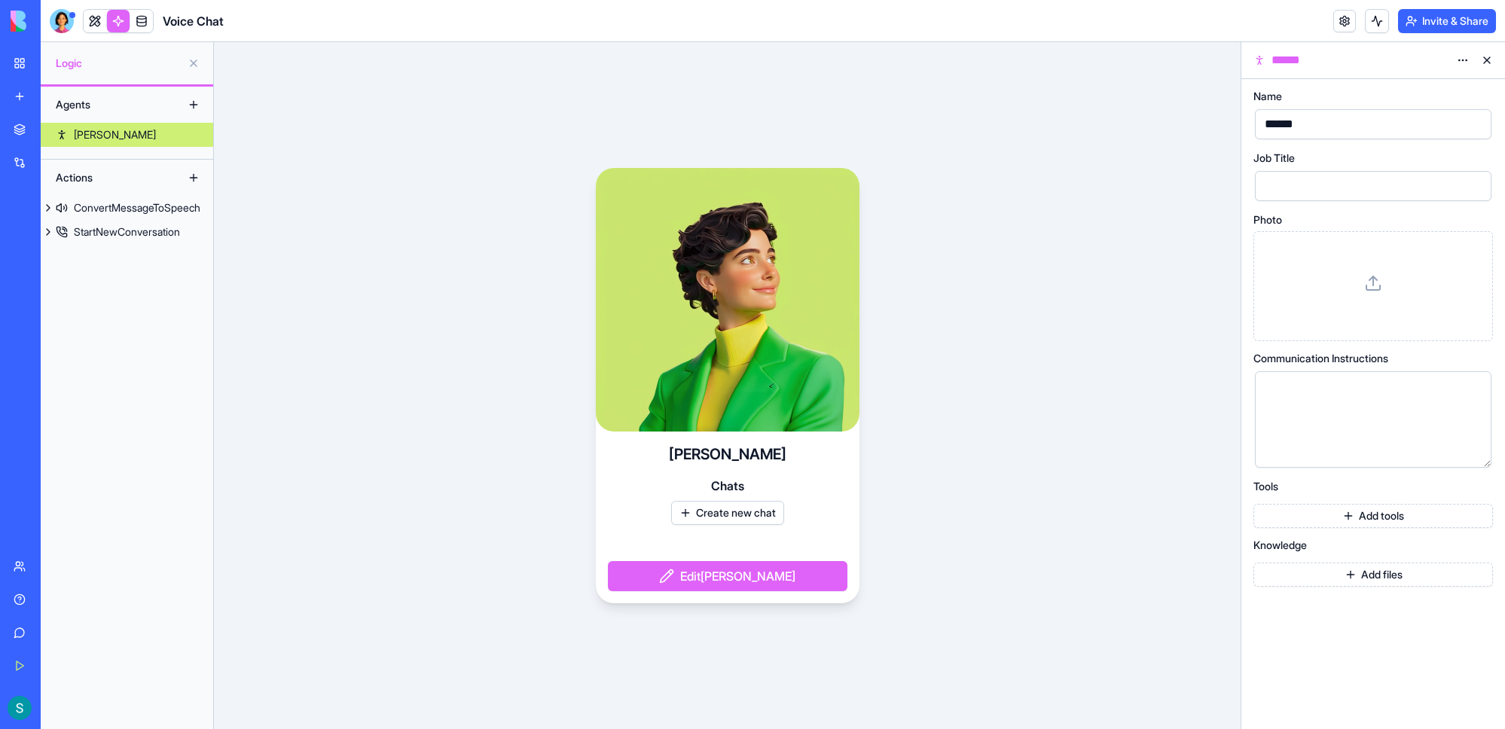
click at [20, 38] on div "BETA" at bounding box center [21, 21] width 32 height 42
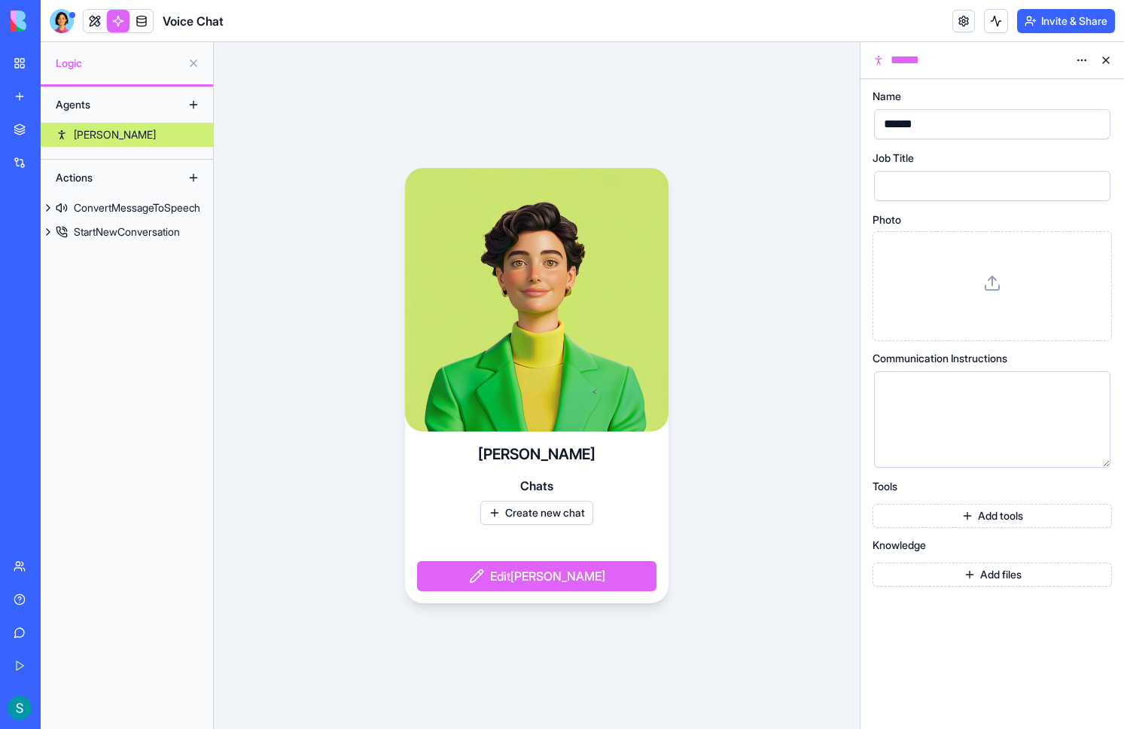
click at [23, 28] on img at bounding box center [57, 21] width 93 height 21
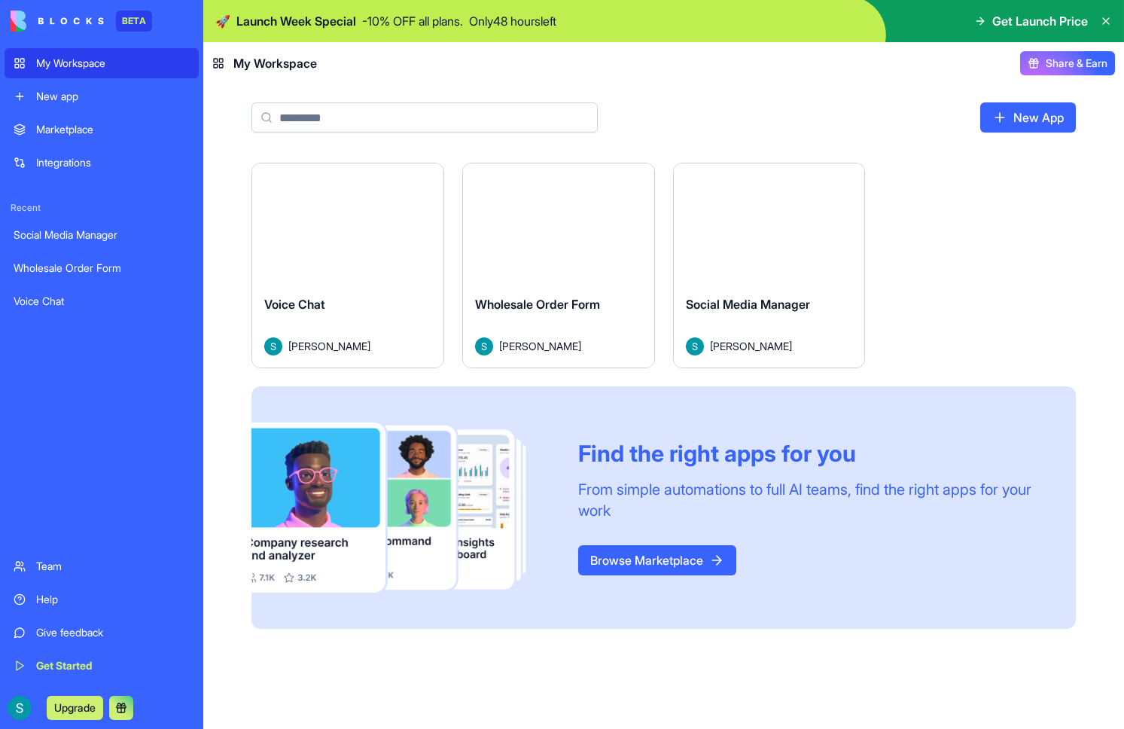
click at [394, 25] on p "- 10 % OFF all plans." at bounding box center [412, 21] width 101 height 18
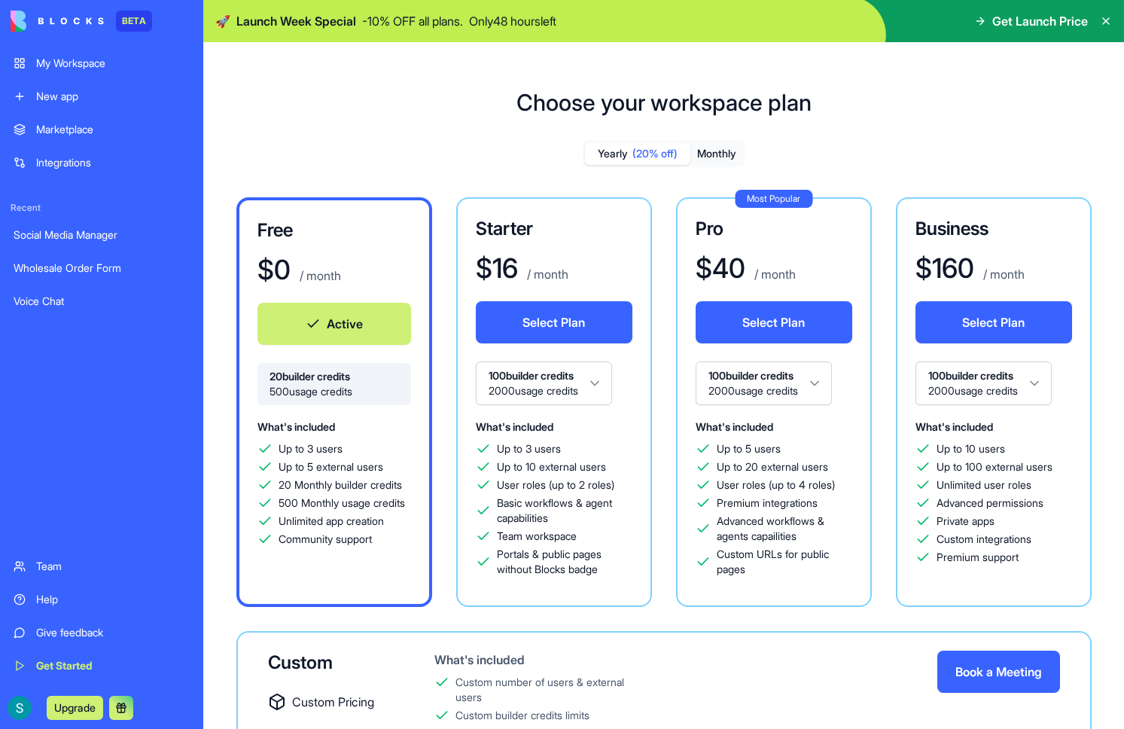
click at [368, 130] on div "Choose your workspace plan Yearly (20% off) Monthly Free $ 0 / month Active 20 …" at bounding box center [663, 473] width 921 height 816
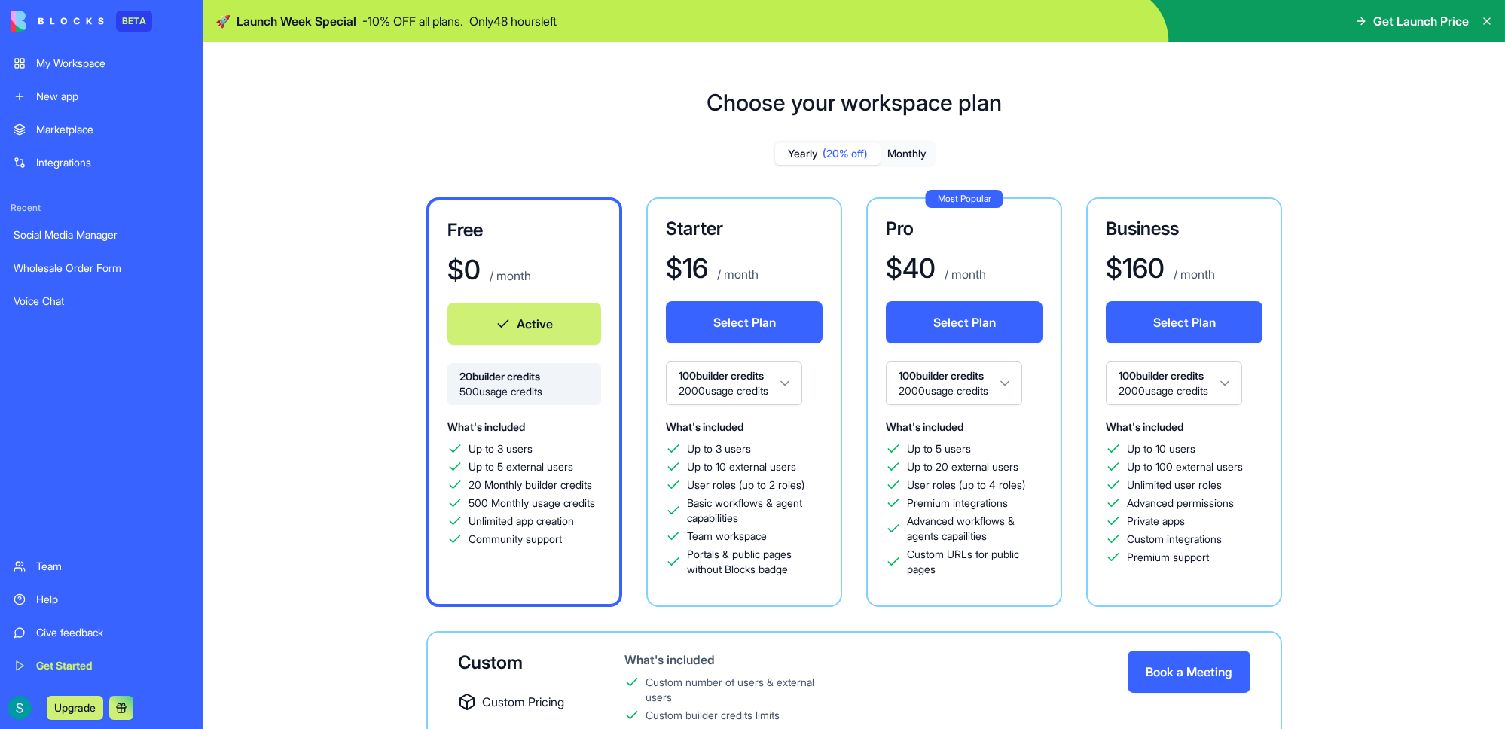
scroll to position [110, 0]
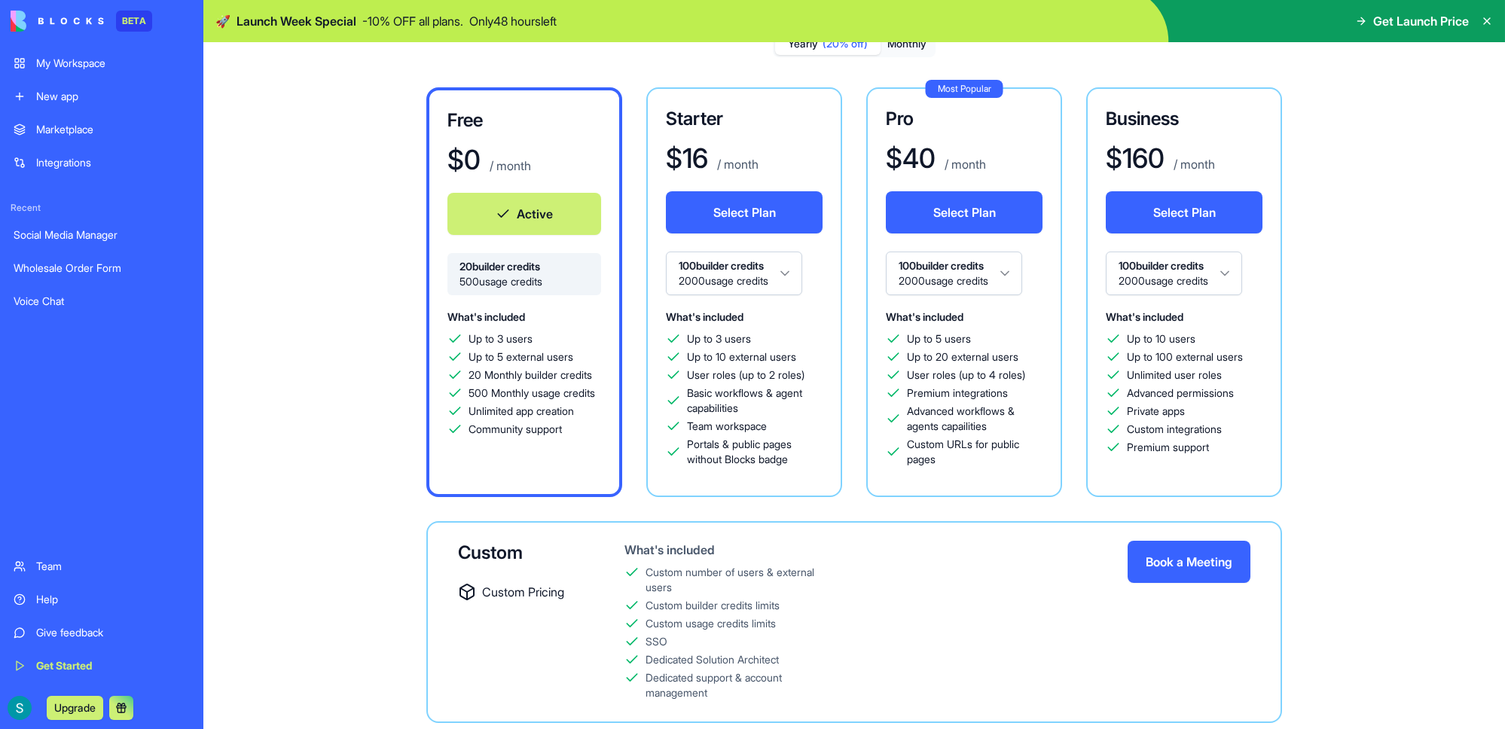
click at [399, 448] on div "Free $ 0 / month Active 20 builder credits 500 usage credits What's included Up…" at bounding box center [854, 405] width 1085 height 636
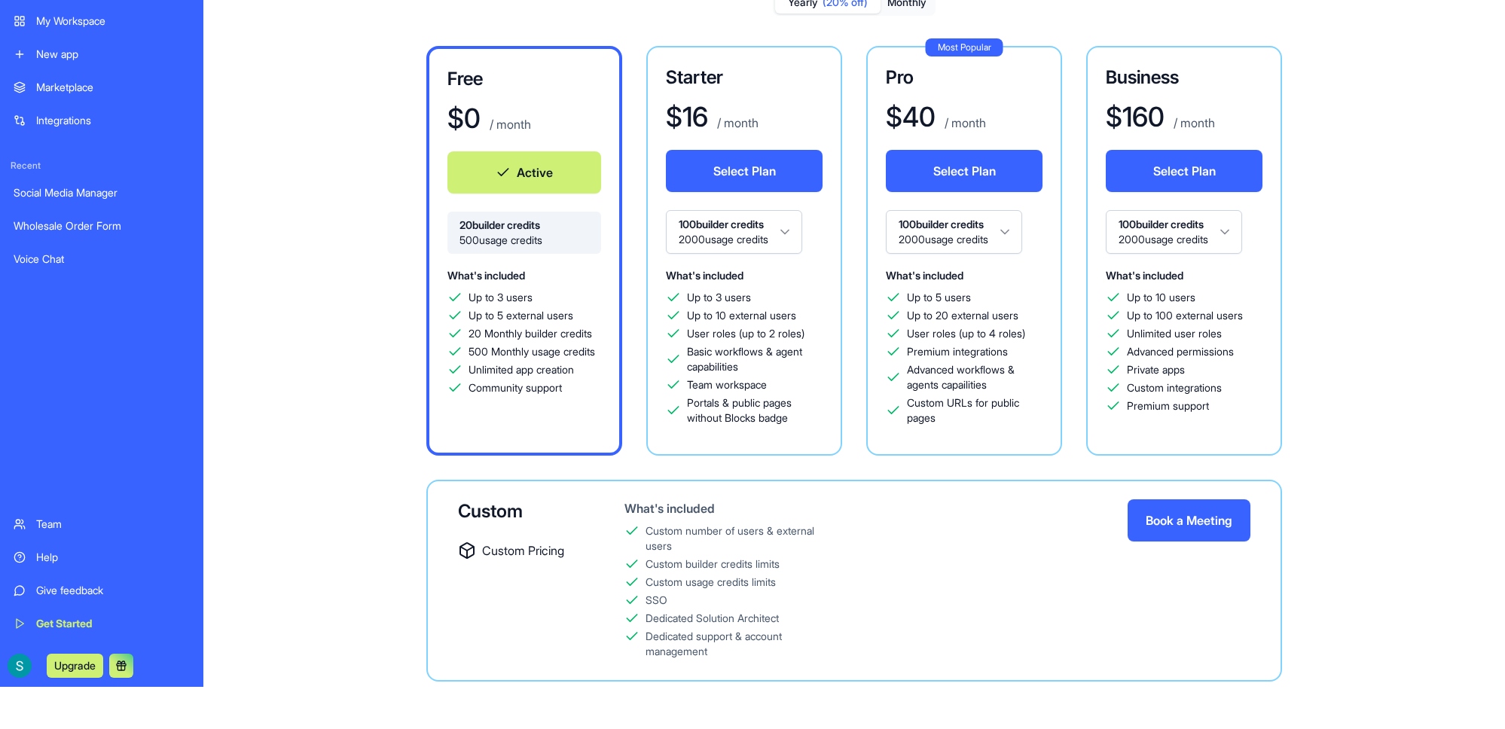
scroll to position [0, 0]
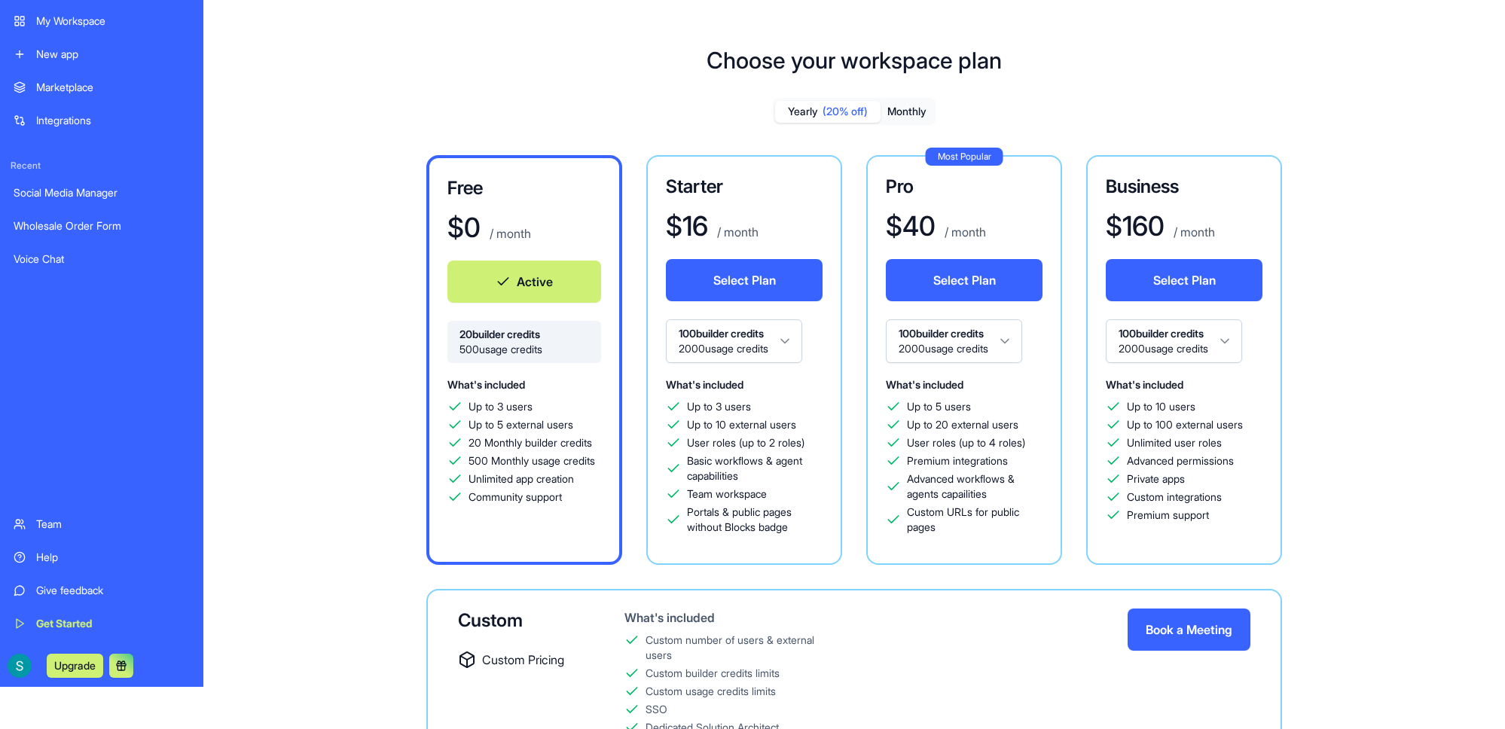
click at [75, 687] on html "BETA My Workspace New app Marketplace Integrations Recent Social Media Manager …" at bounding box center [752, 322] width 1505 height 729
drag, startPoint x: 182, startPoint y: 693, endPoint x: 215, endPoint y: 688, distance: 33.4
click at [198, 687] on html "BETA My Workspace New app Marketplace Integrations Recent Social Media Manager …" at bounding box center [752, 322] width 1505 height 729
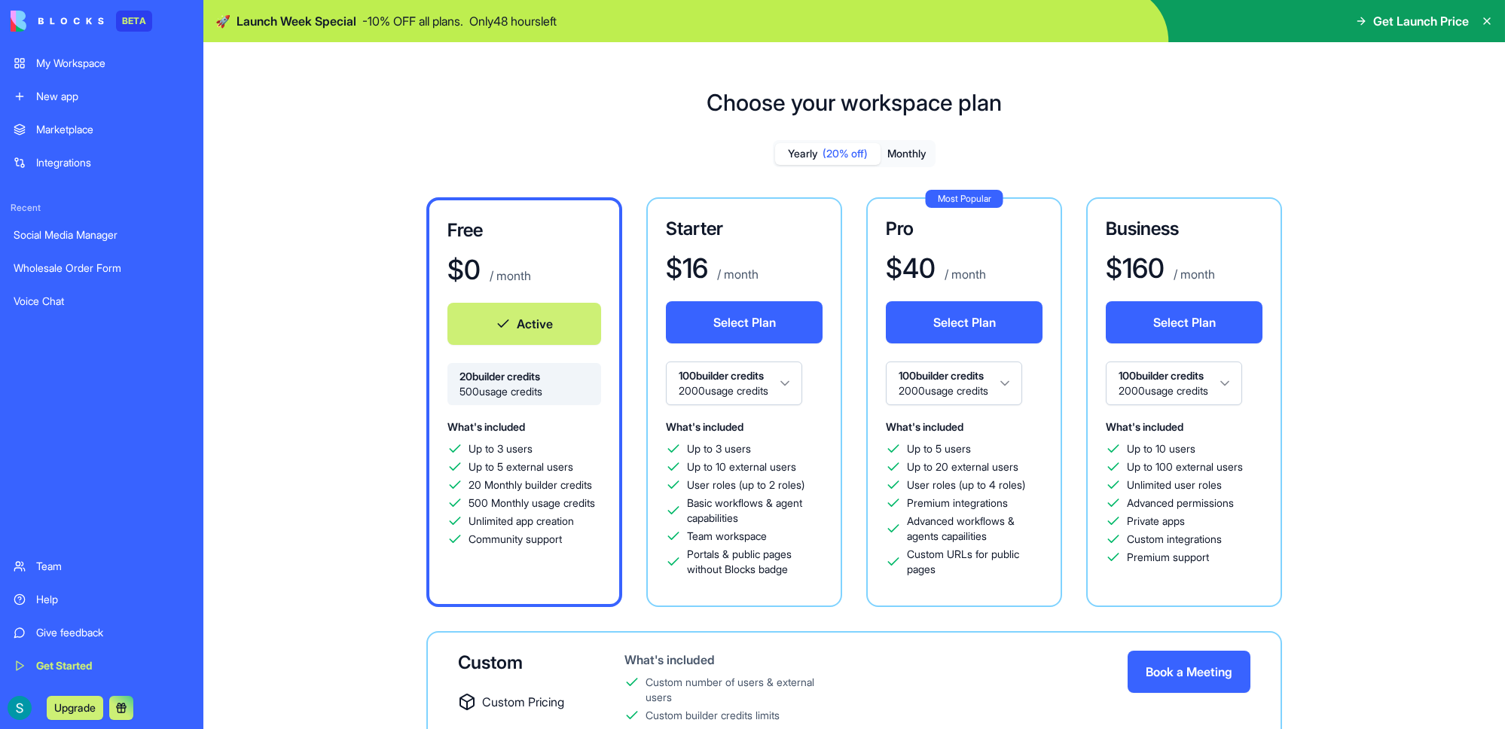
click at [72, 563] on div "Team" at bounding box center [113, 566] width 154 height 15
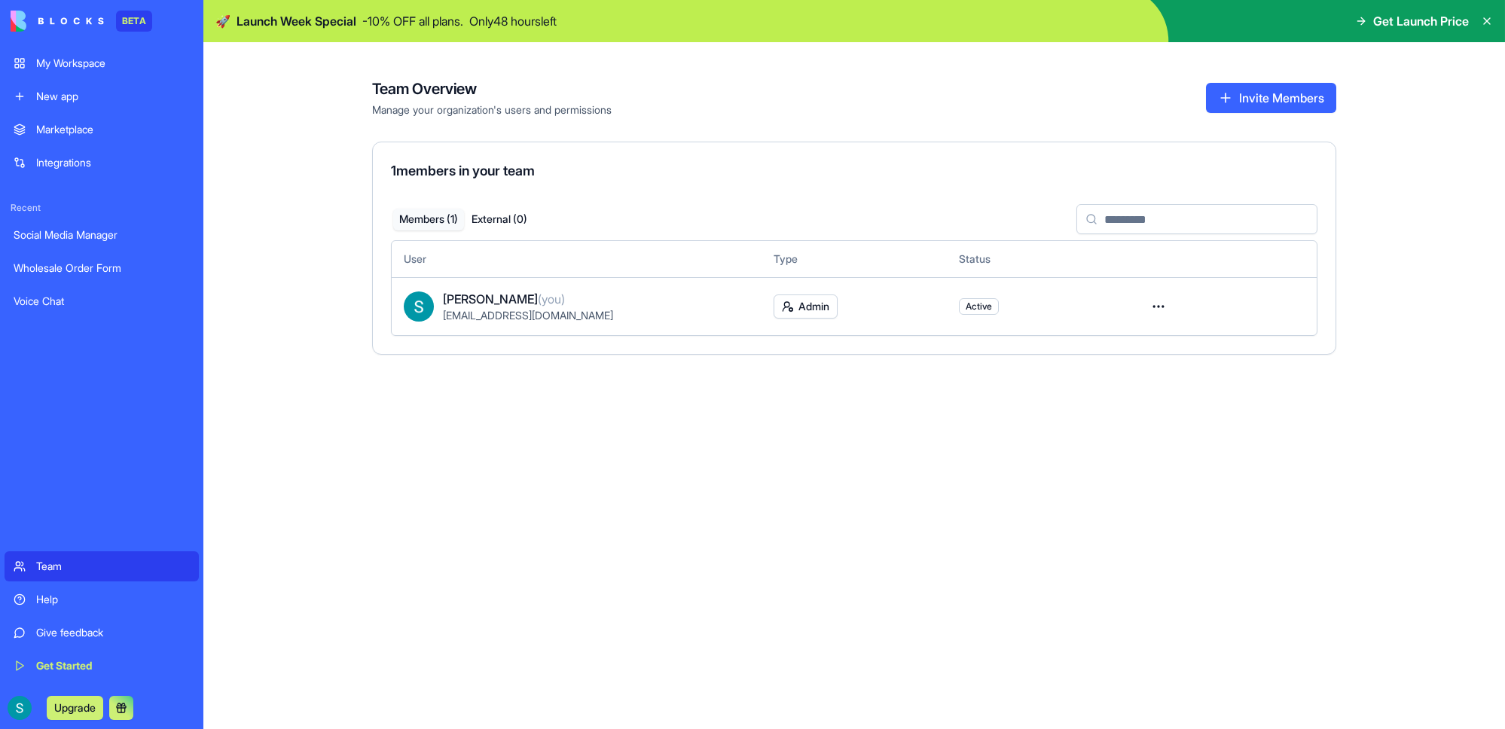
click at [53, 291] on link "Voice Chat" at bounding box center [102, 301] width 194 height 30
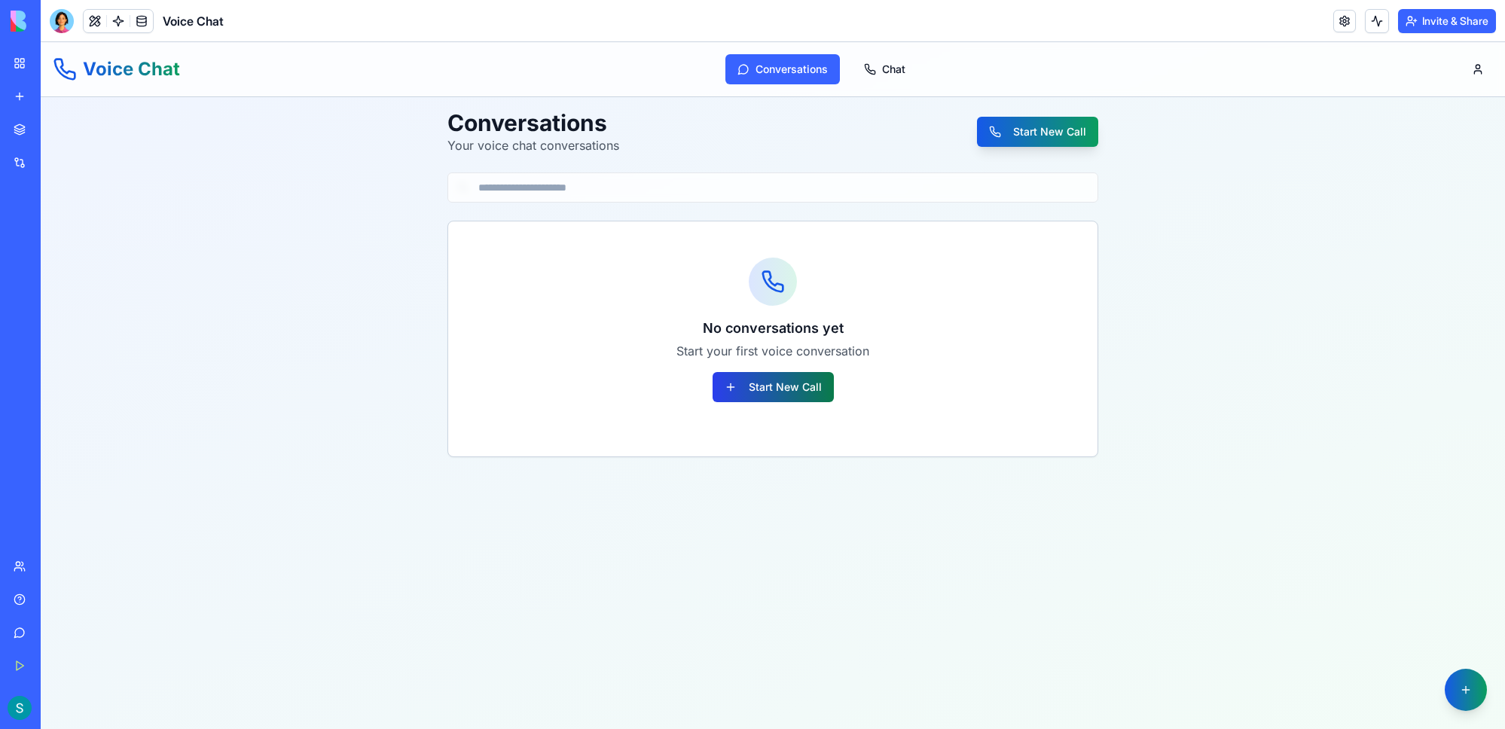
click at [767, 385] on button "Start New Call" at bounding box center [773, 387] width 121 height 30
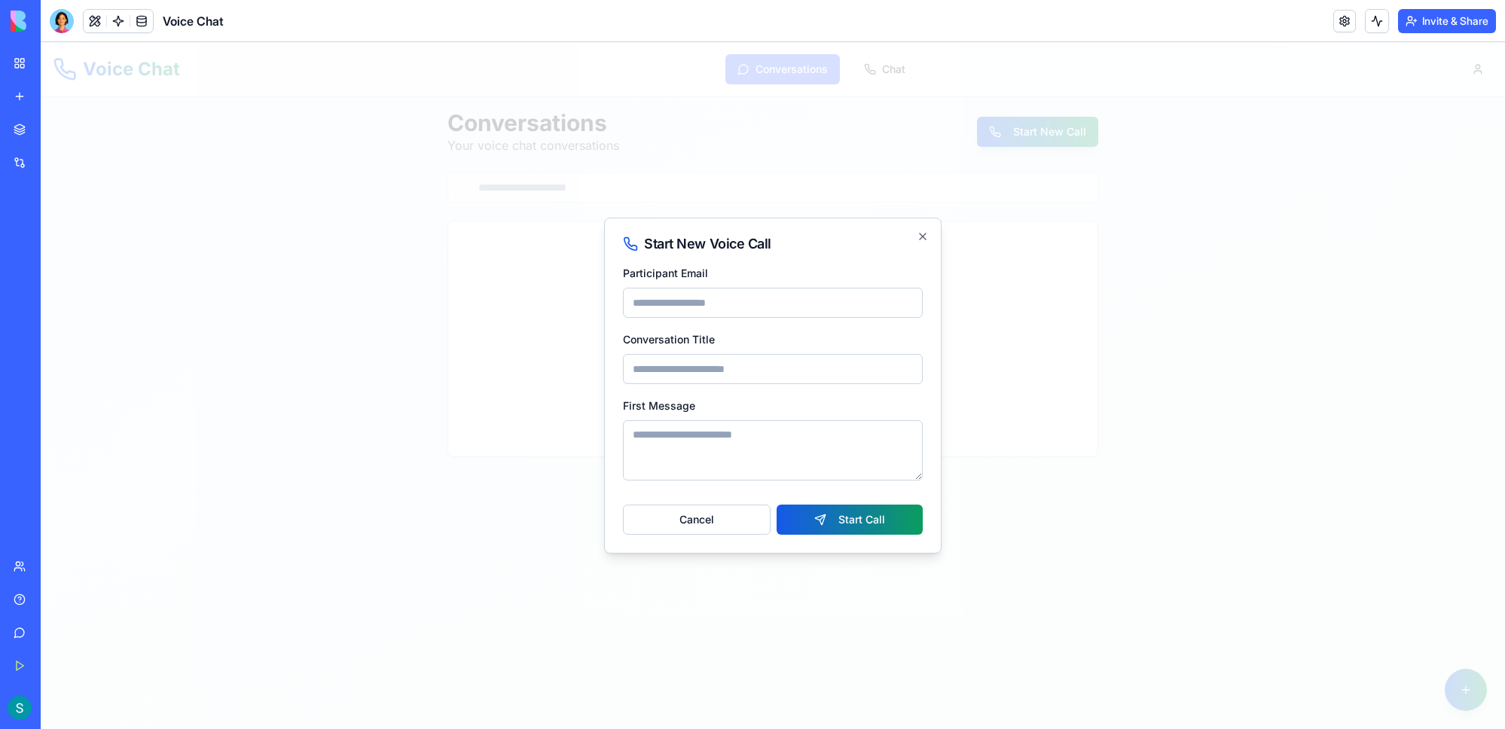
click at [838, 294] on input "Participant Email" at bounding box center [773, 303] width 300 height 30
click at [463, 387] on div at bounding box center [773, 385] width 1464 height 687
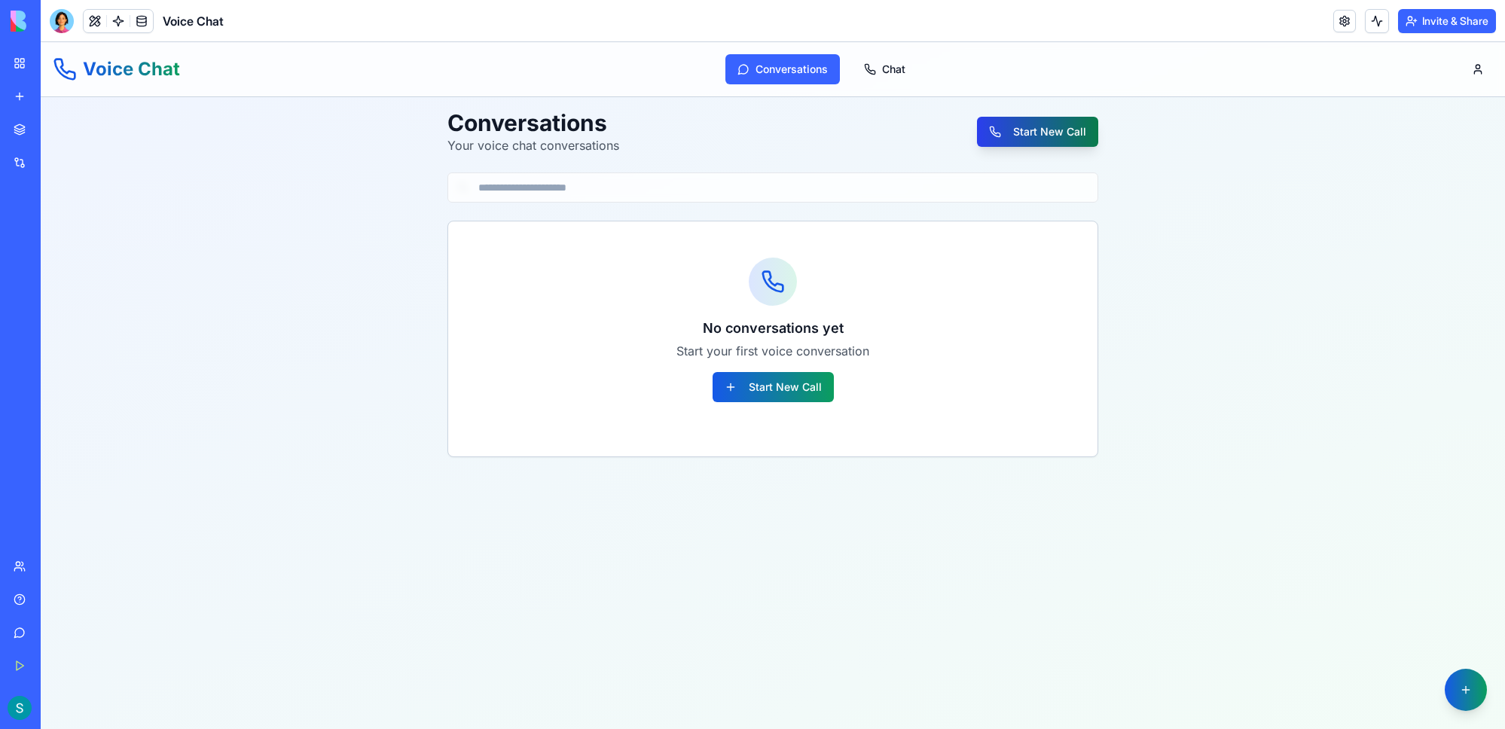
click at [963, 130] on button "Start New Call" at bounding box center [1037, 132] width 121 height 30
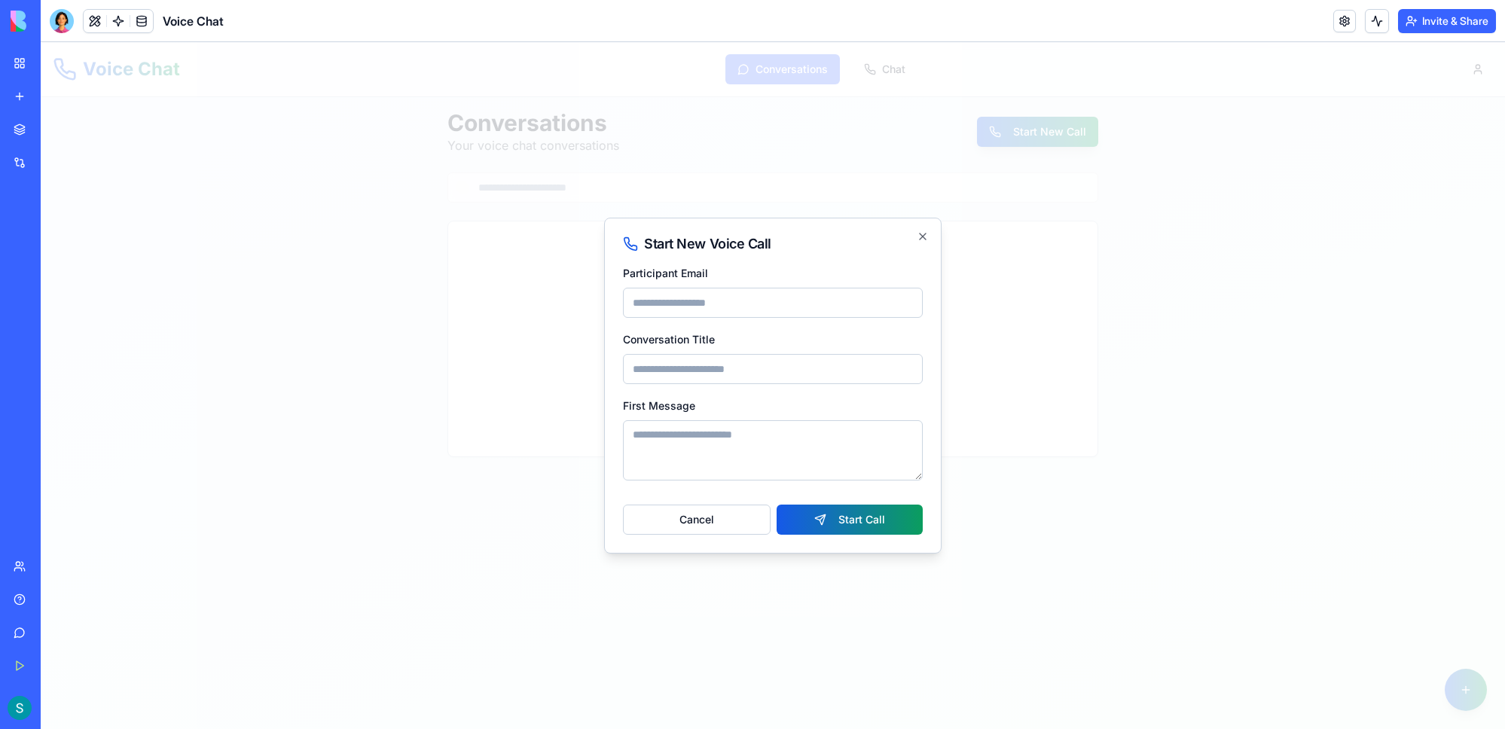
click at [728, 294] on input "Participant Email" at bounding box center [773, 303] width 300 height 30
type input "**********"
click at [711, 369] on input "Conversation Title" at bounding box center [773, 369] width 300 height 30
type input "*****"
type textarea "******"
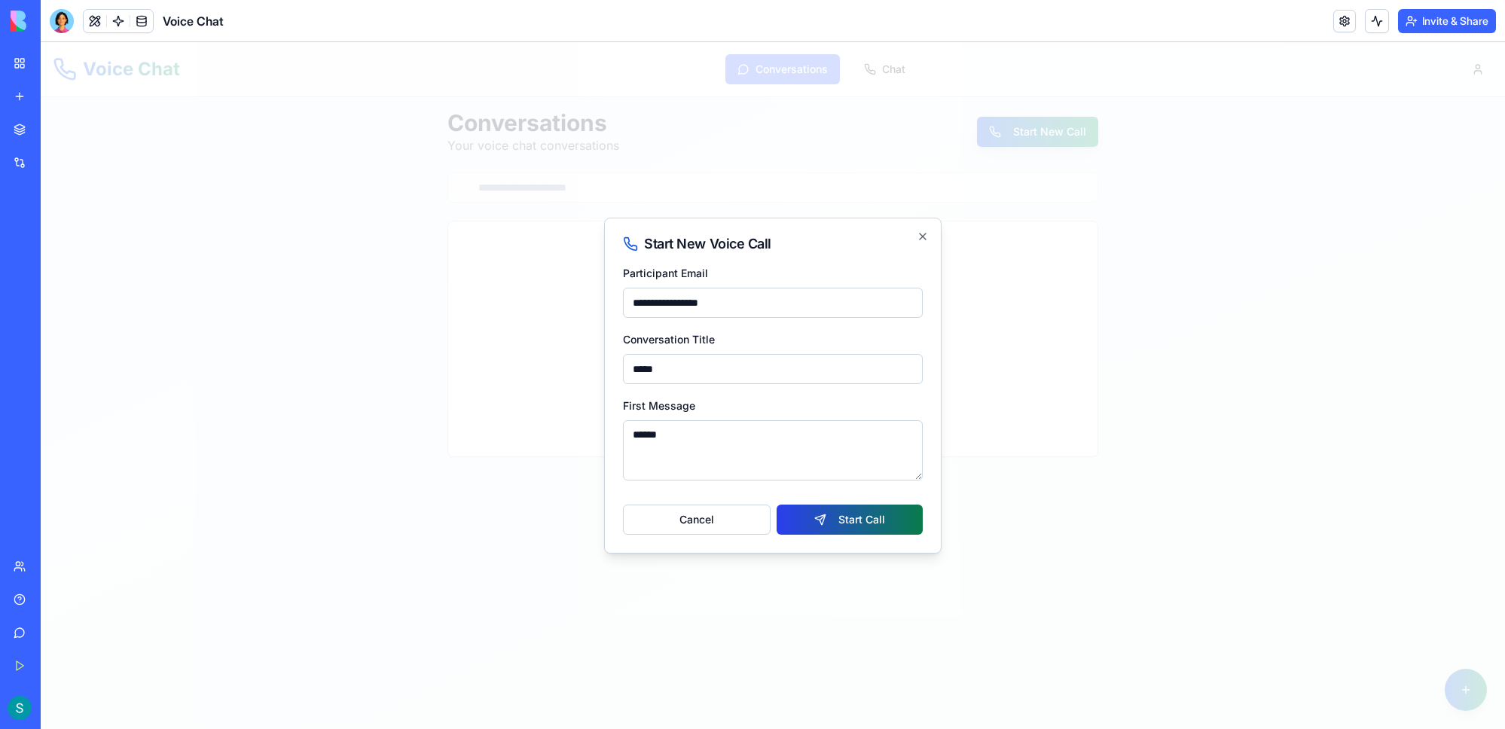
click at [833, 511] on button "Start Call" at bounding box center [850, 520] width 146 height 30
click at [838, 163] on div at bounding box center [773, 385] width 1464 height 687
click at [923, 236] on icon "button" at bounding box center [923, 236] width 6 height 6
click at [928, 244] on div "**********" at bounding box center [772, 386] width 337 height 336
click at [963, 213] on div at bounding box center [773, 385] width 1464 height 687
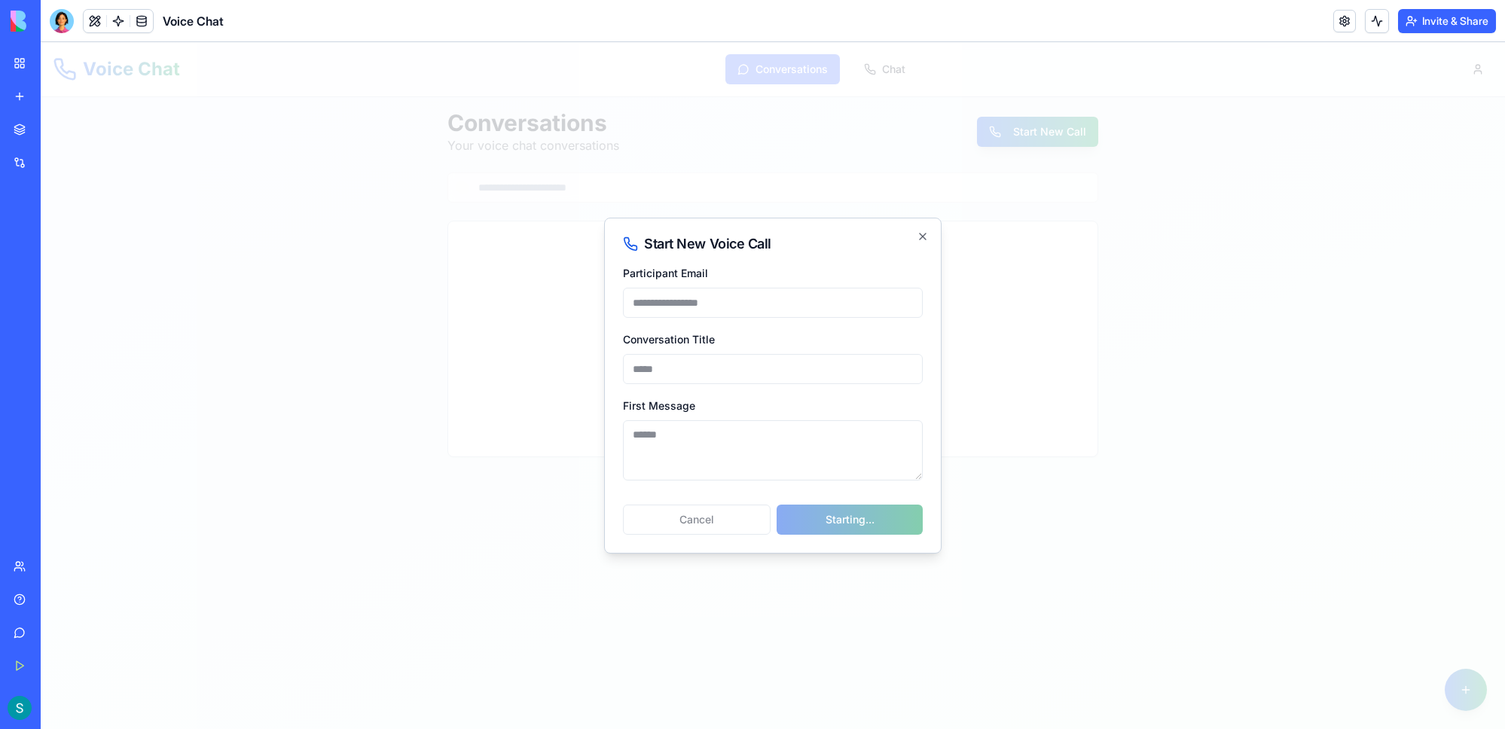
click at [861, 99] on div at bounding box center [773, 385] width 1464 height 687
click at [895, 66] on div at bounding box center [773, 385] width 1464 height 687
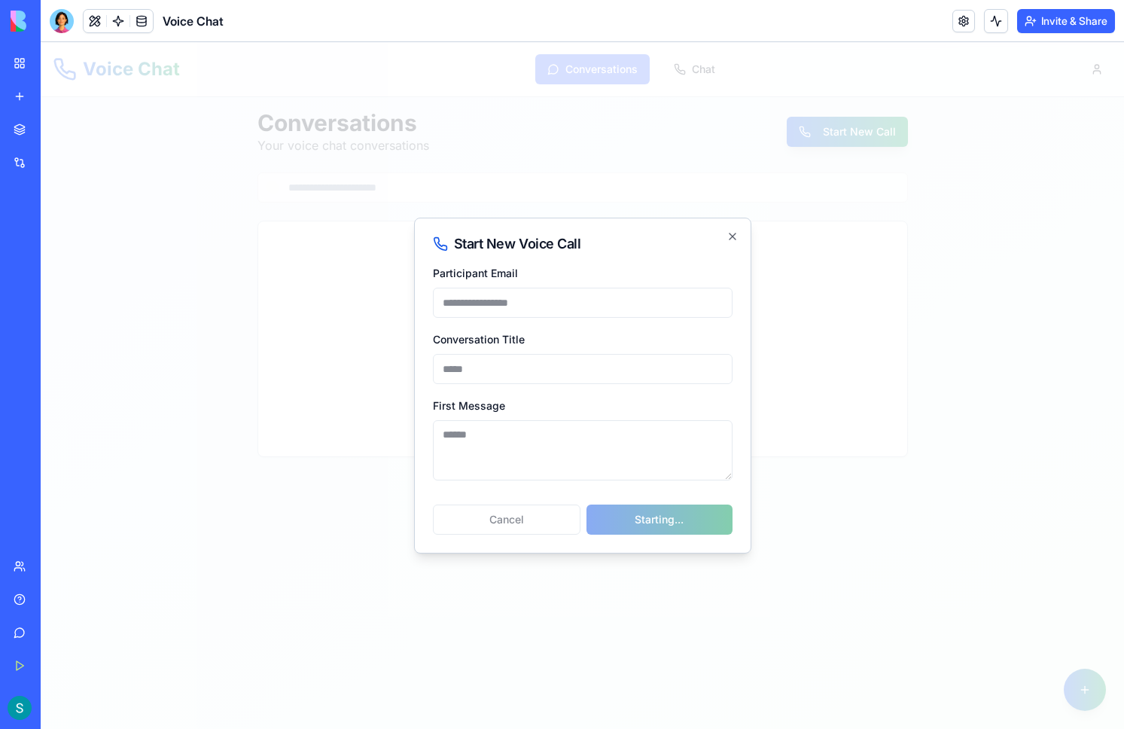
click at [963, 420] on div at bounding box center [583, 385] width 1084 height 687
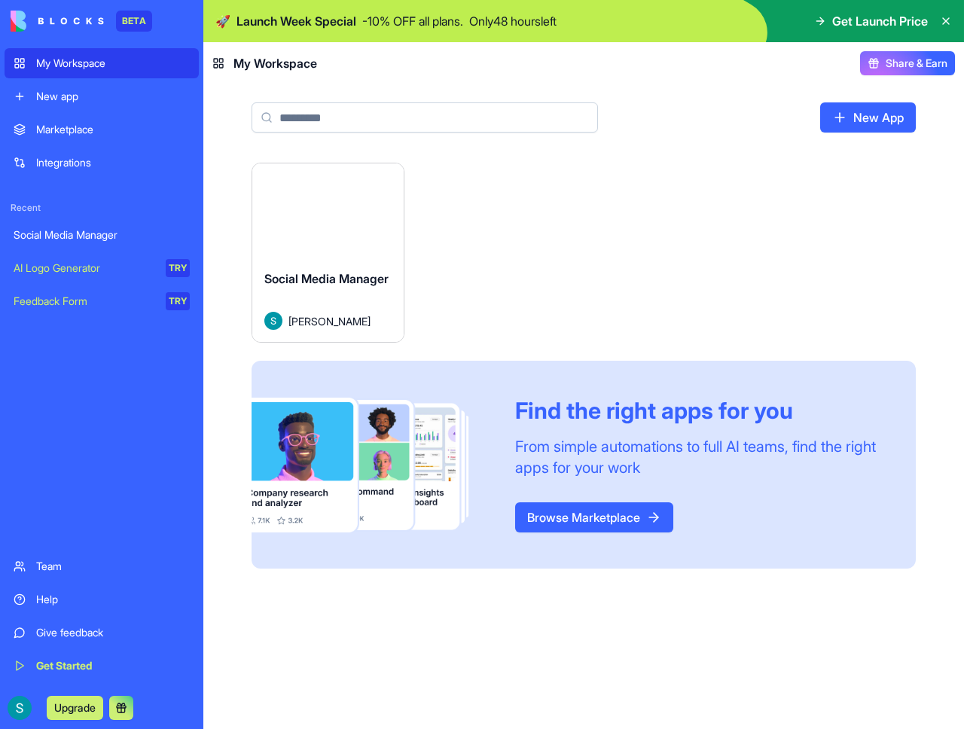
click at [86, 123] on div "Marketplace" at bounding box center [113, 129] width 154 height 15
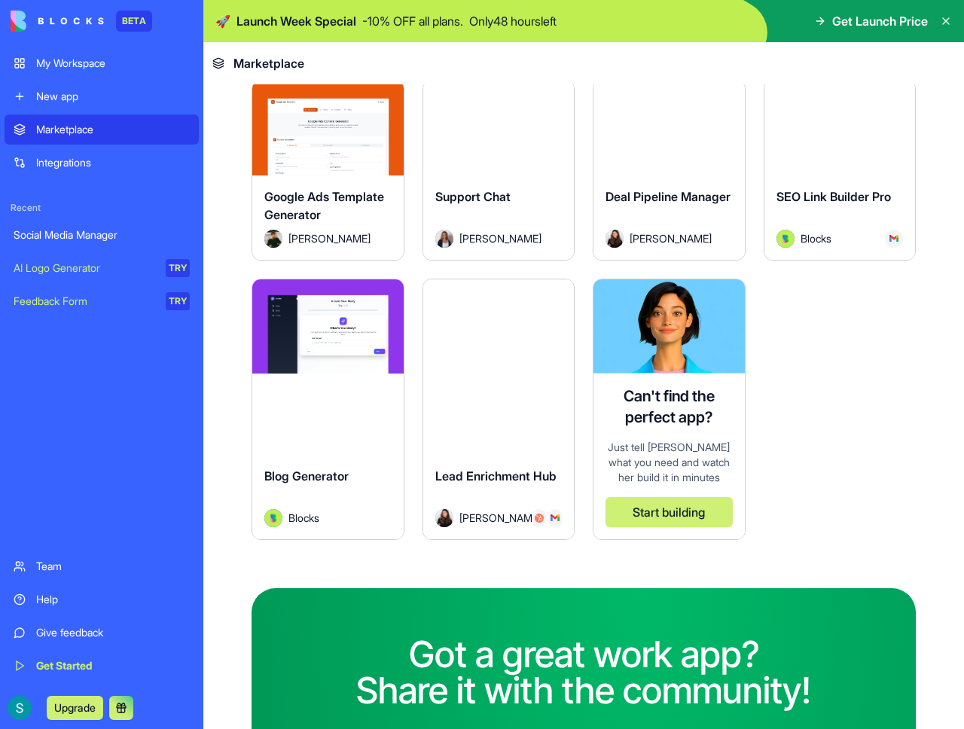
scroll to position [3523, 0]
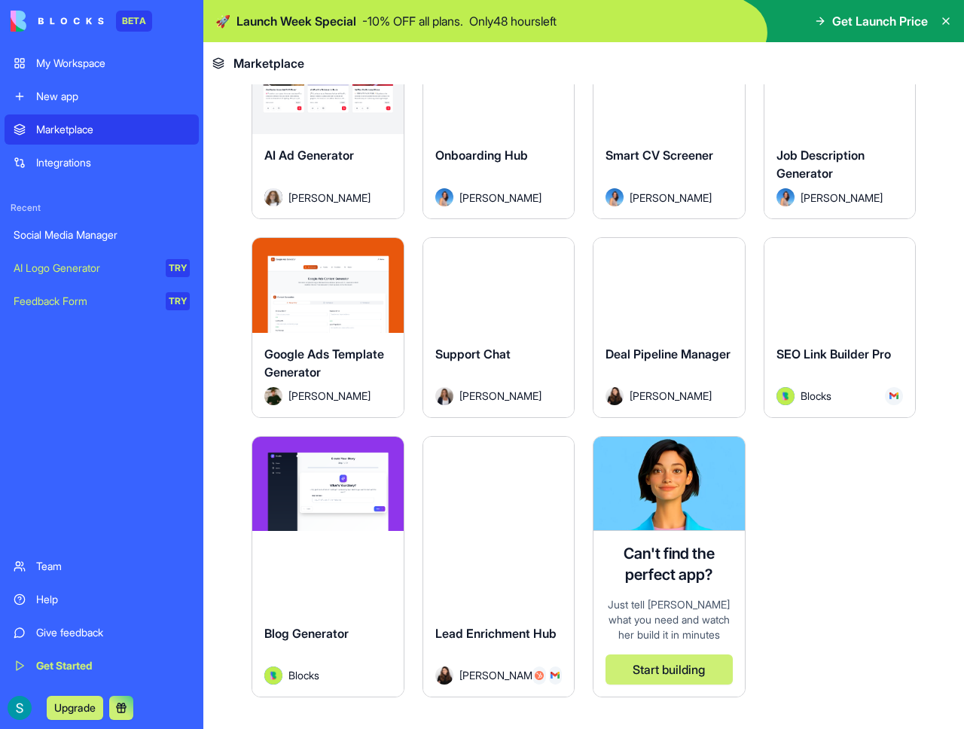
click at [451, 626] on span "Lead Enrichment Hub" at bounding box center [495, 633] width 121 height 15
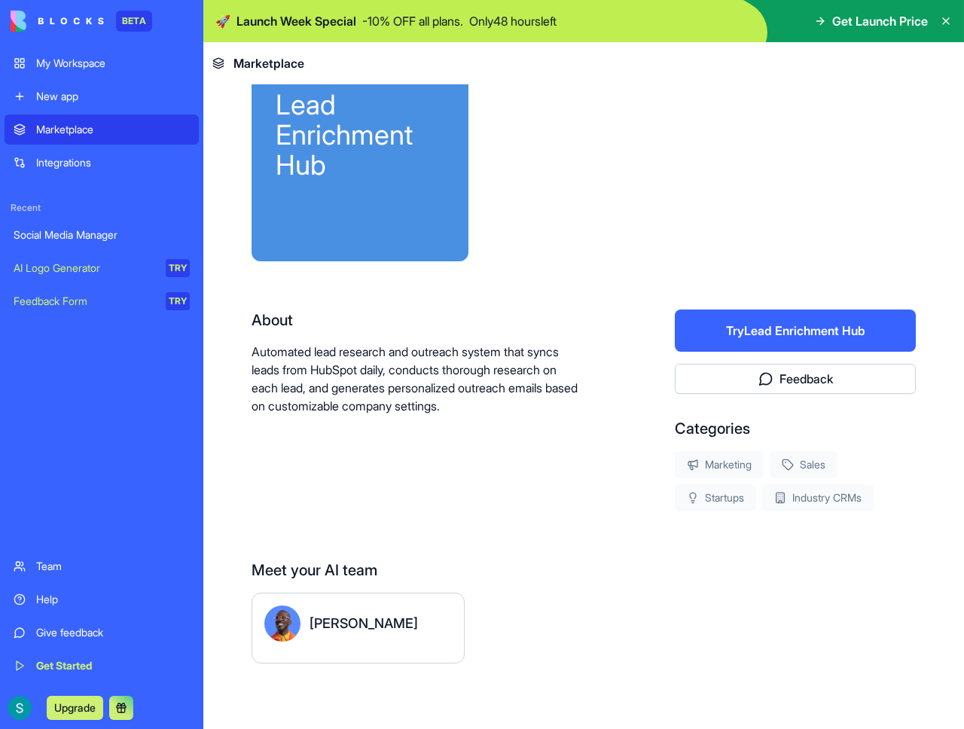
scroll to position [83, 0]
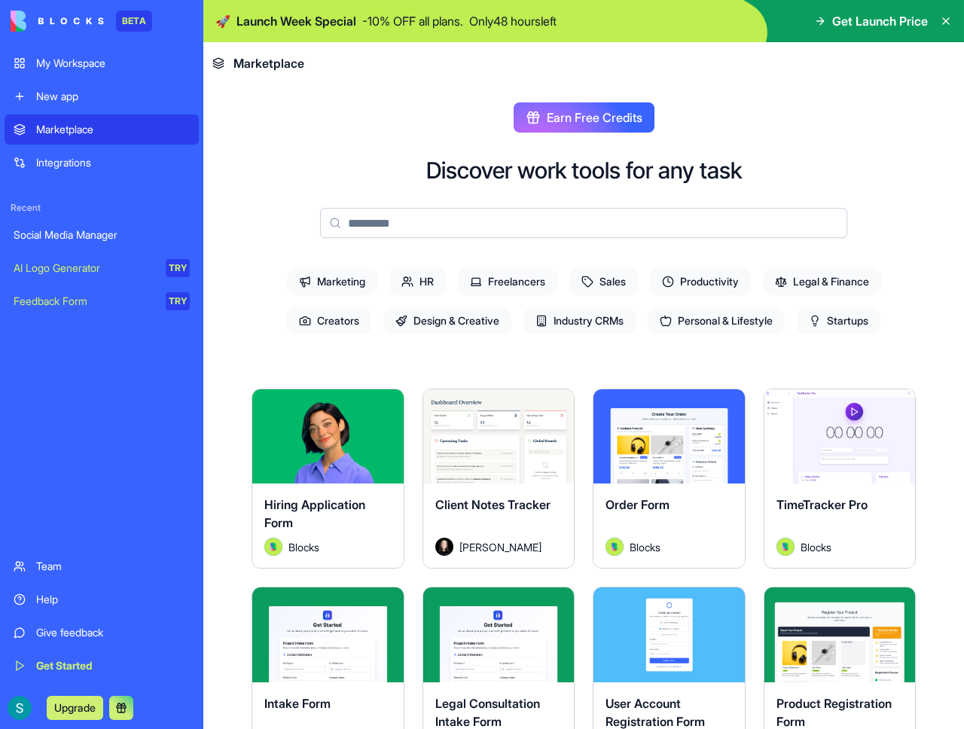
click at [683, 462] on div "Explore" at bounding box center [669, 436] width 151 height 94
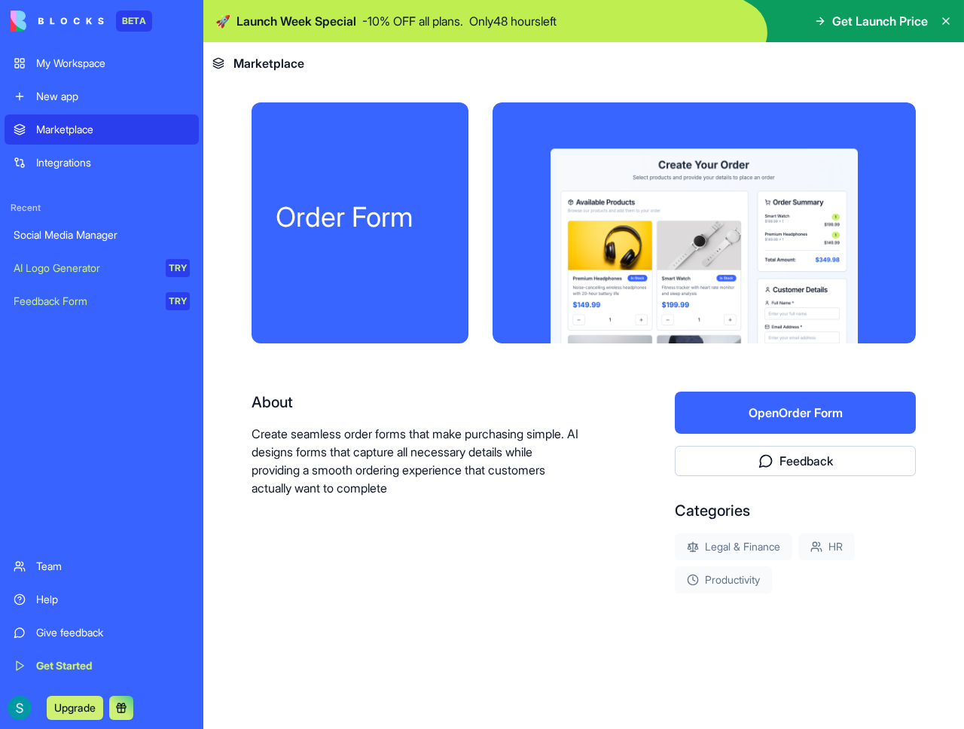
click at [752, 416] on button "Open Order Form" at bounding box center [795, 413] width 241 height 42
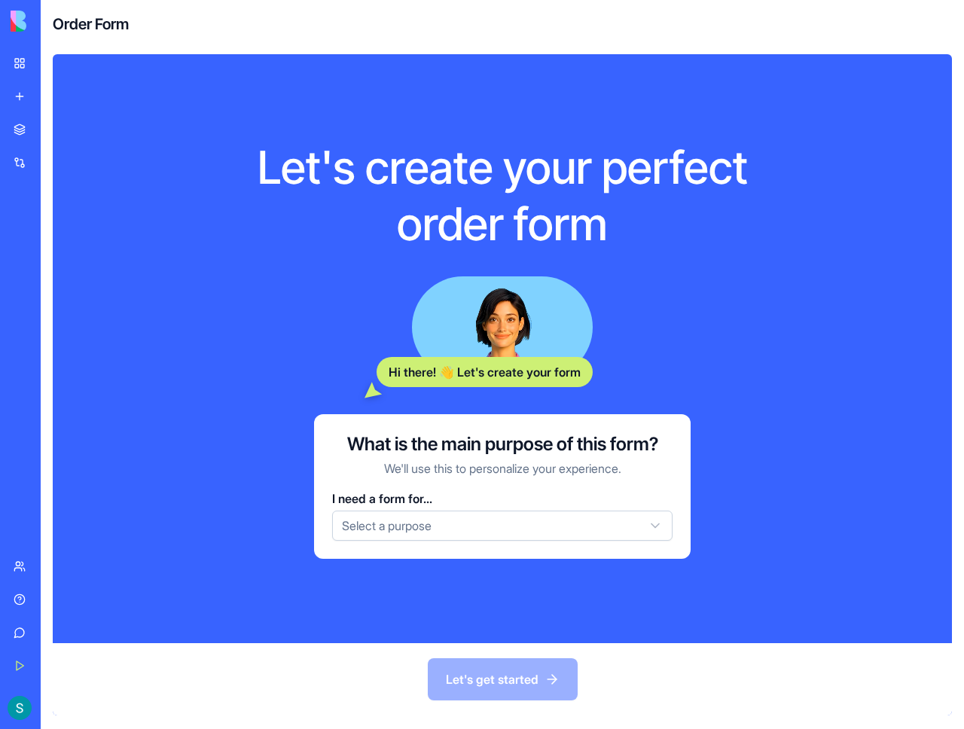
click at [517, 699] on div "Let's get started" at bounding box center [502, 679] width 899 height 72
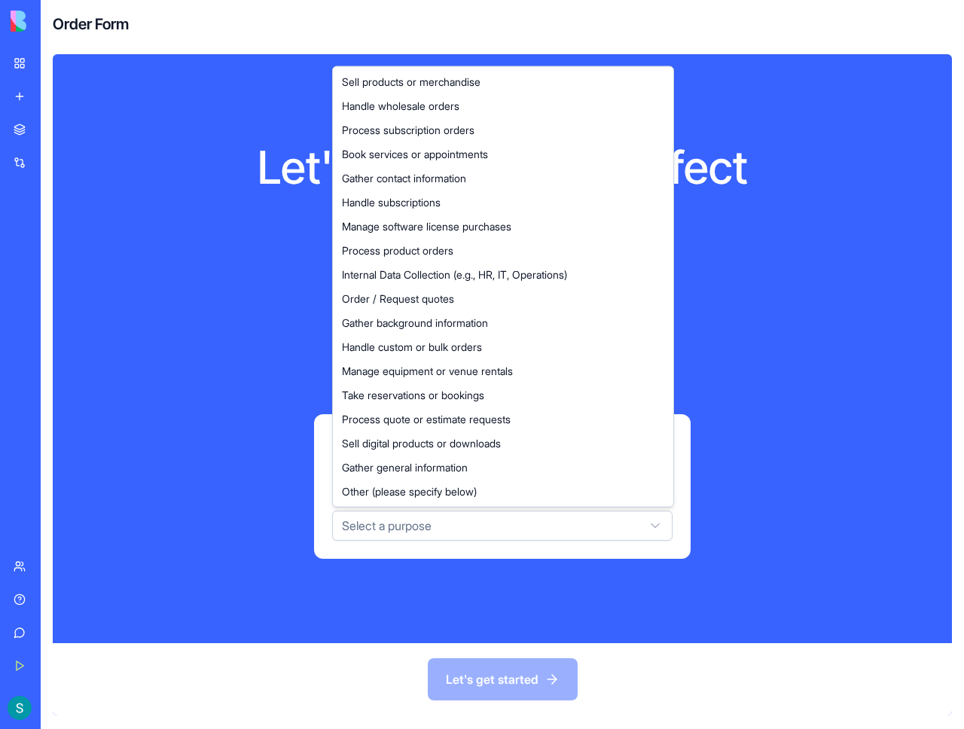
click at [373, 525] on html "BETA My Workspace New app Marketplace Integrations Recent Social Media Manager …" at bounding box center [482, 364] width 964 height 729
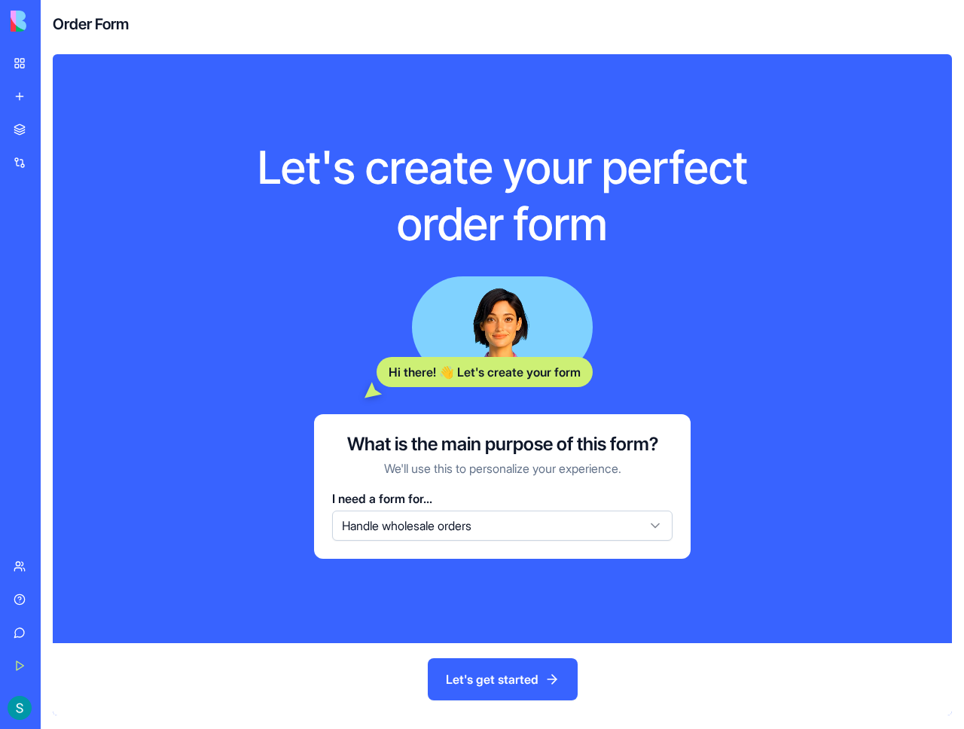
click at [500, 675] on button "Let's get started" at bounding box center [503, 679] width 150 height 42
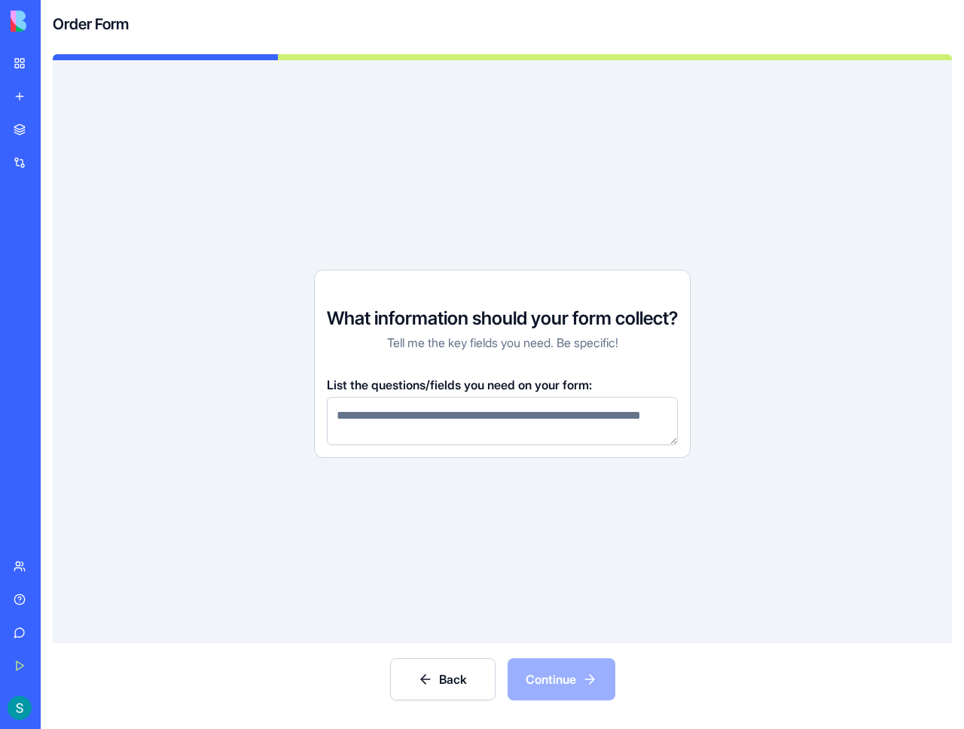
click at [569, 686] on div "Back Continue" at bounding box center [502, 679] width 899 height 72
click at [505, 397] on textarea at bounding box center [502, 421] width 351 height 48
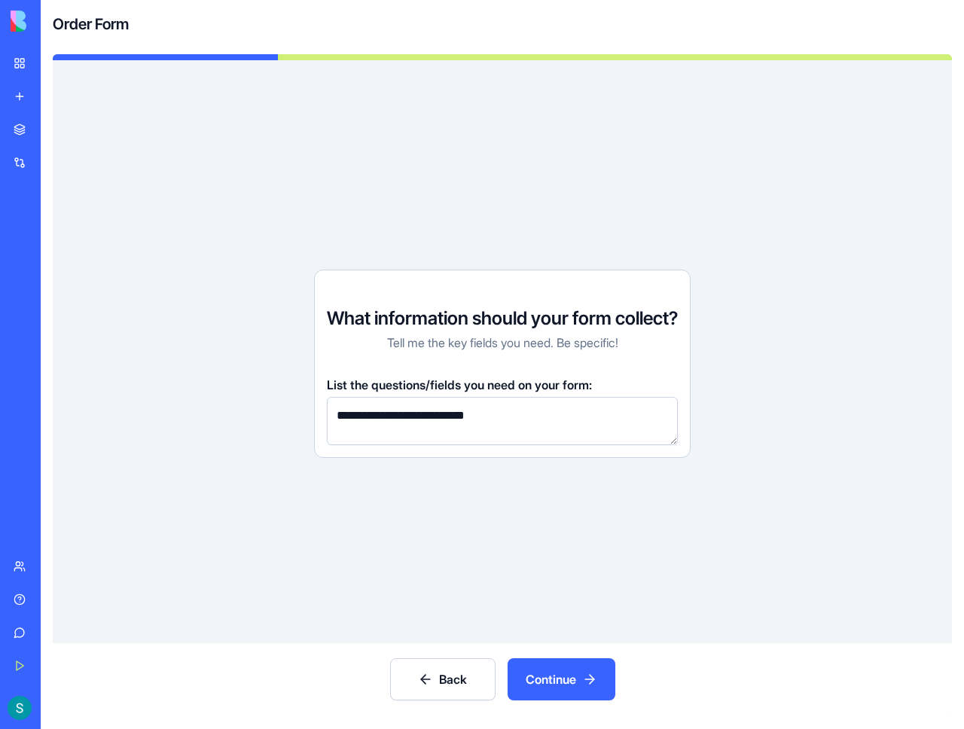
type textarea "**********"
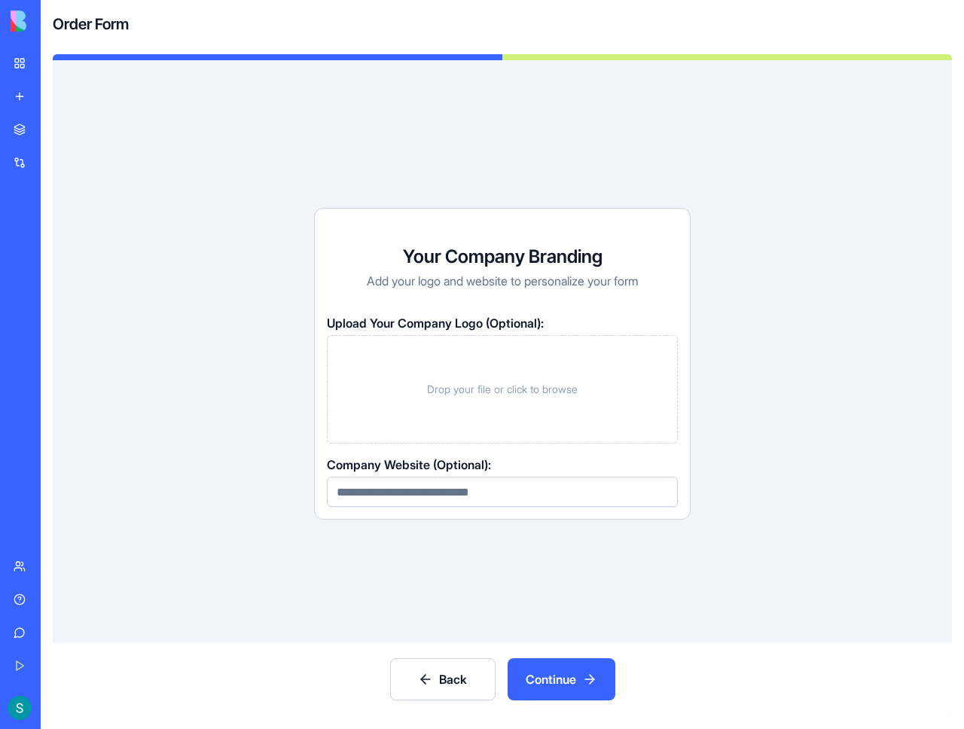
click at [565, 688] on button "Continue" at bounding box center [562, 679] width 108 height 42
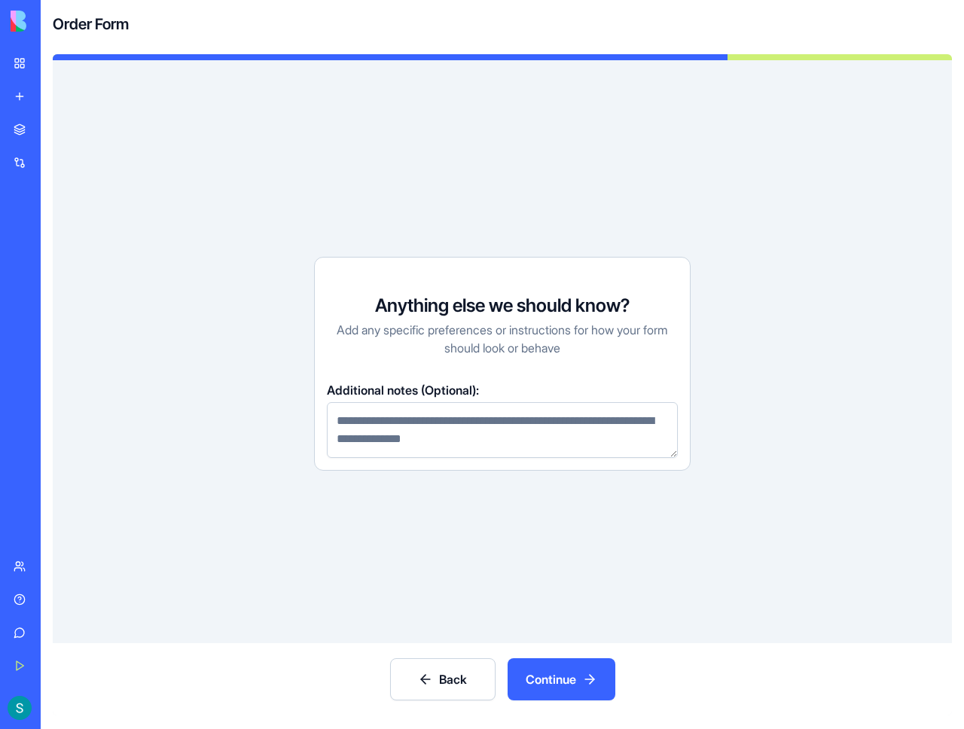
click at [576, 675] on button "Continue" at bounding box center [562, 679] width 108 height 42
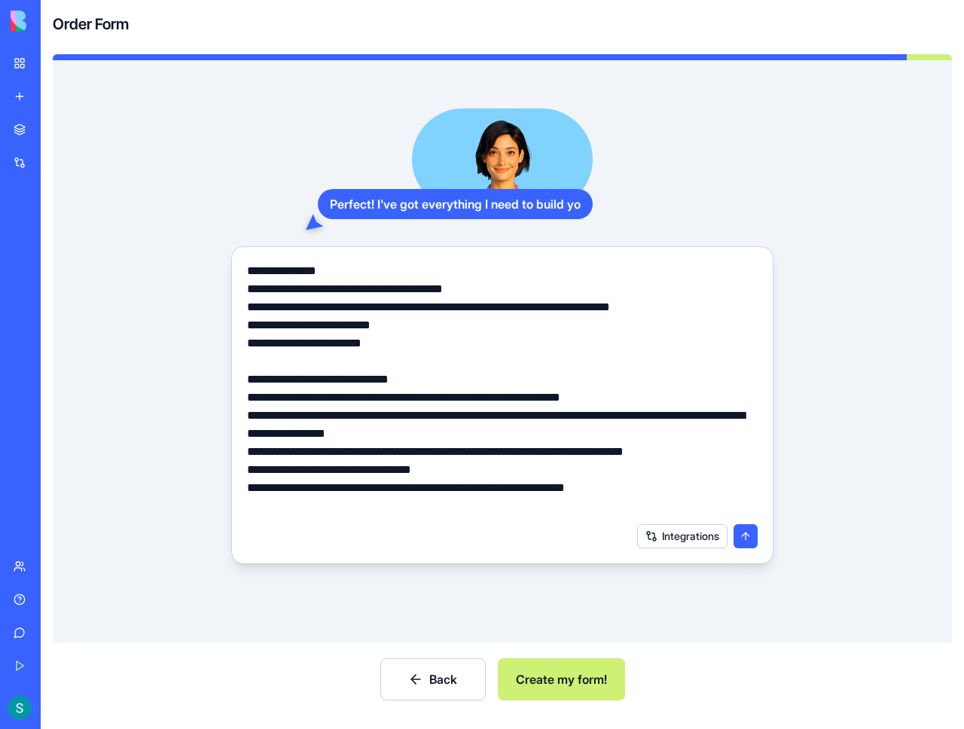
click at [584, 685] on button "Create my form!" at bounding box center [561, 679] width 127 height 42
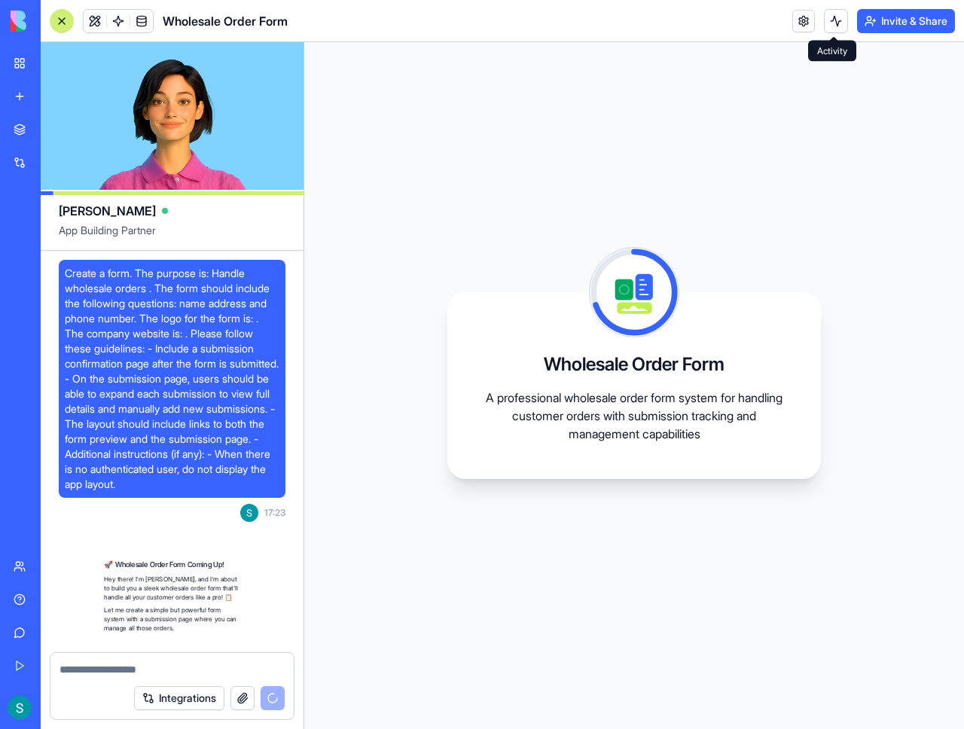
scroll to position [195, 0]
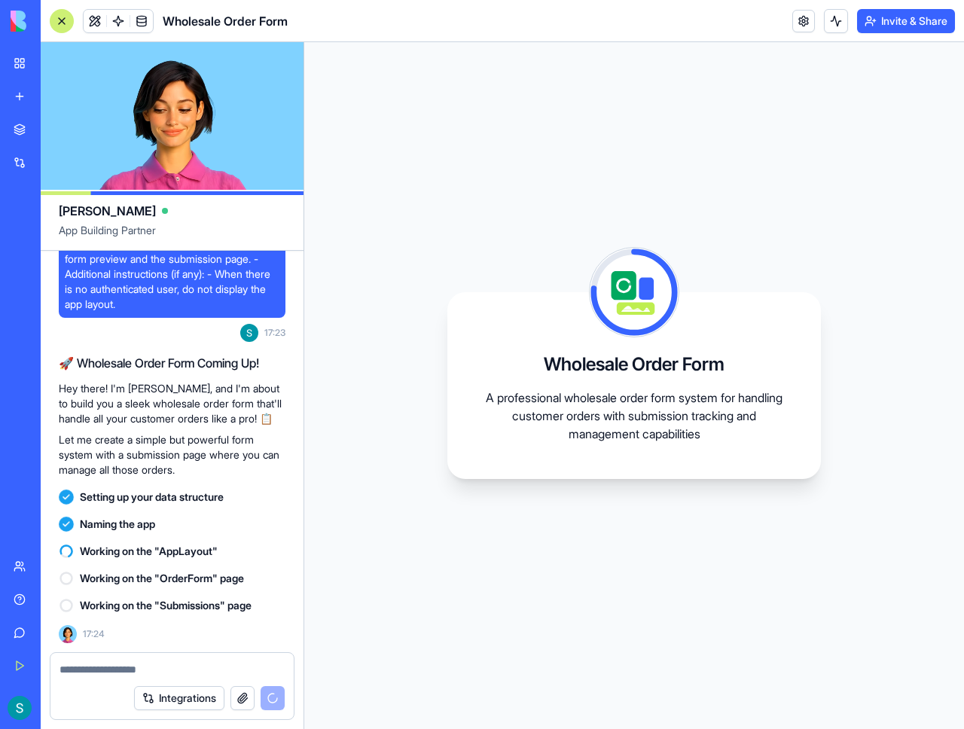
click at [765, 444] on div "Wholesale Order Form A professional wholesale order form system for handling cu…" at bounding box center [634, 385] width 374 height 187
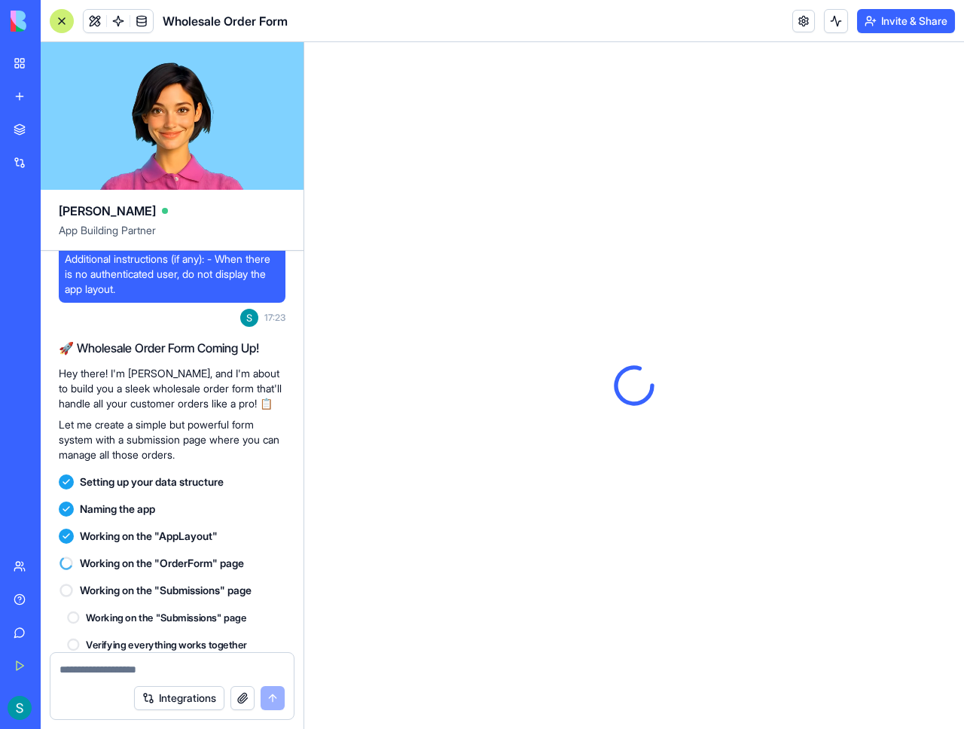
scroll to position [430, 0]
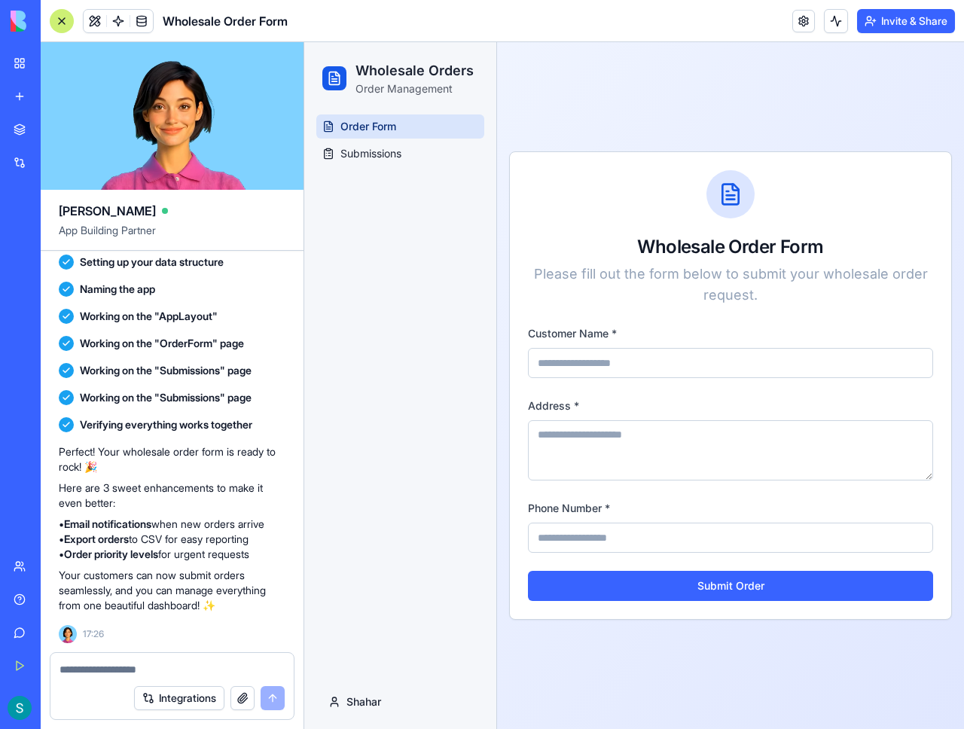
click at [631, 377] on input "Customer Name *" at bounding box center [730, 363] width 405 height 30
click at [636, 422] on textarea "Address *" at bounding box center [730, 450] width 405 height 60
click at [443, 384] on div "Order Form Submissions" at bounding box center [400, 394] width 192 height 560
click at [403, 143] on link "Submissions" at bounding box center [400, 154] width 168 height 24
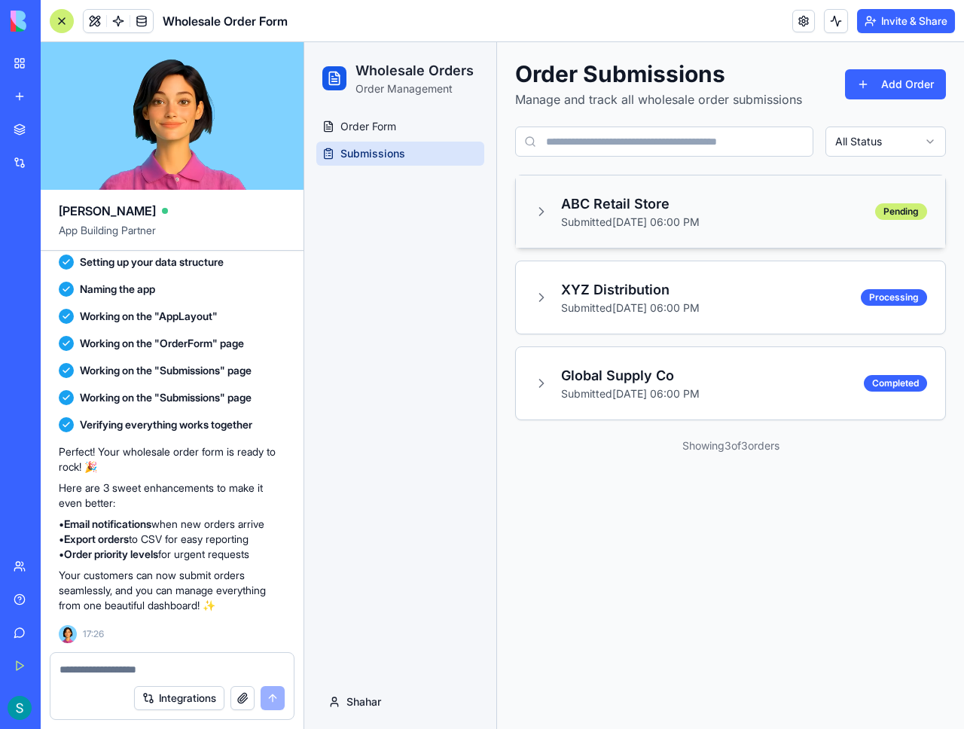
click at [626, 206] on h3 "ABC Retail Store" at bounding box center [630, 204] width 139 height 21
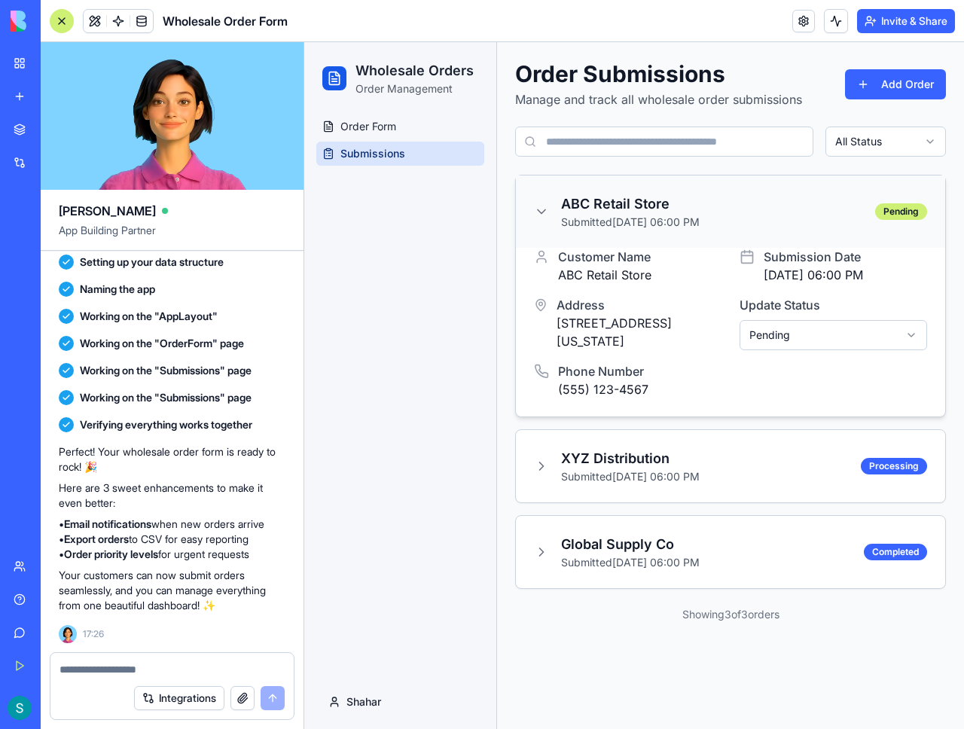
click at [626, 206] on h3 "ABC Retail Store" at bounding box center [630, 204] width 139 height 21
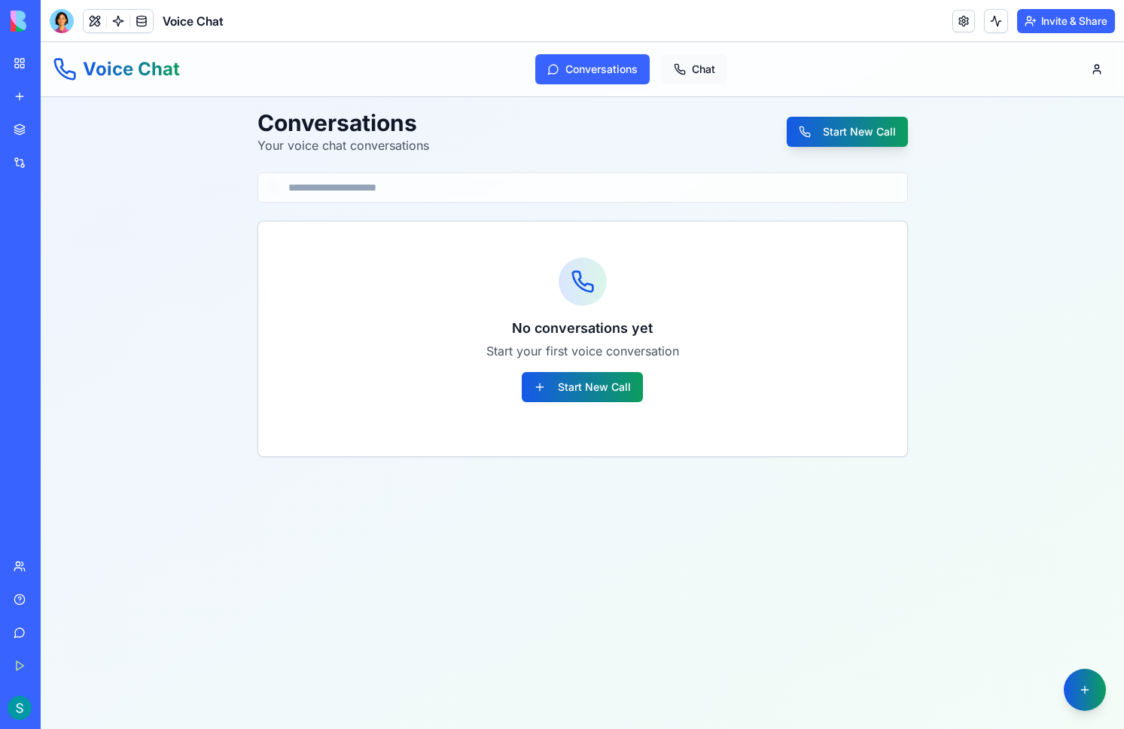
click at [682, 75] on button "Chat" at bounding box center [695, 69] width 66 height 30
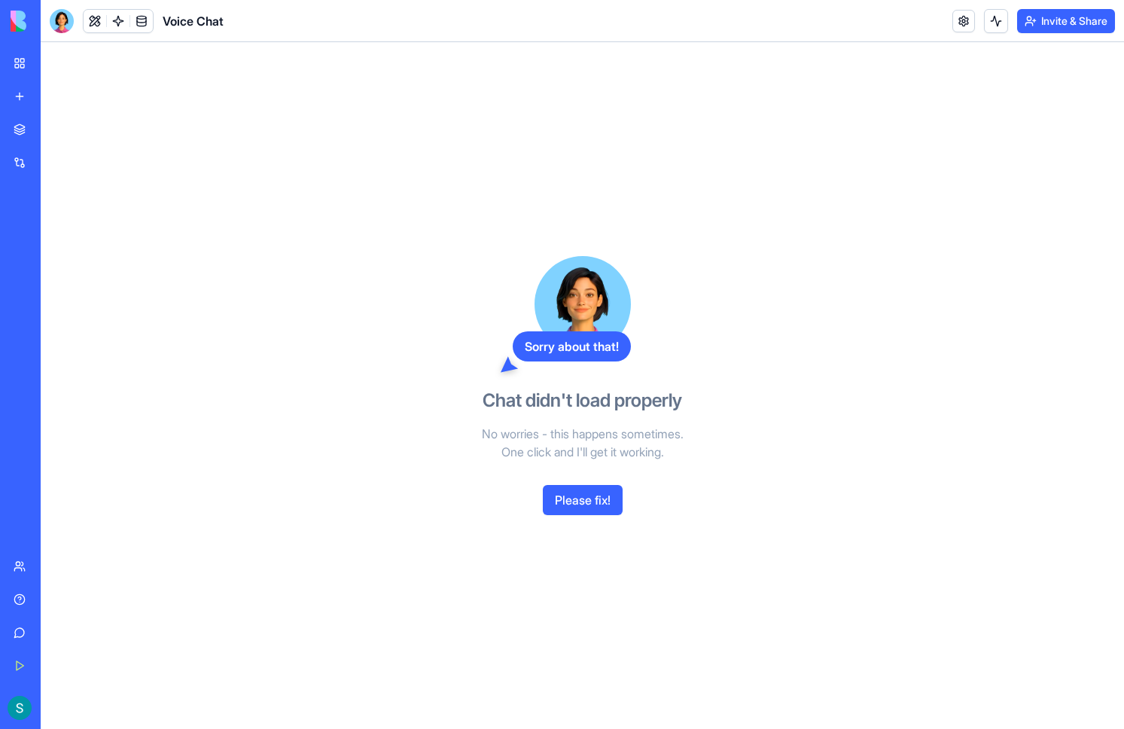
click at [599, 504] on button "Please fix!" at bounding box center [583, 500] width 80 height 30
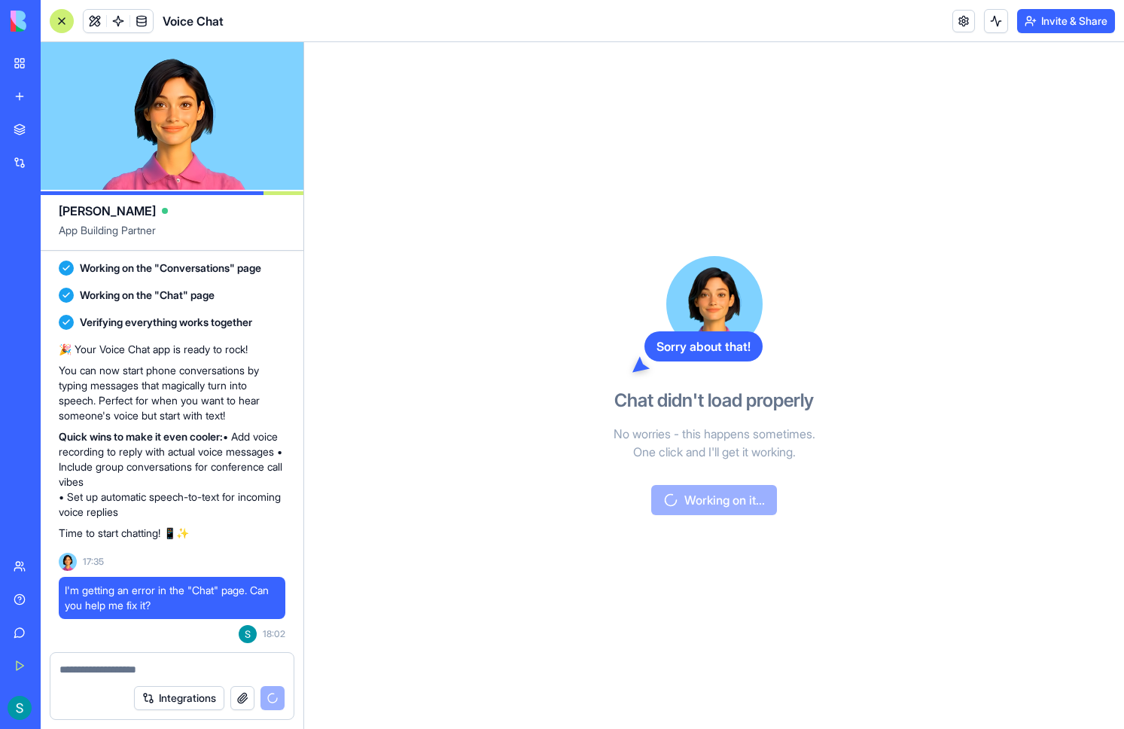
click at [645, 366] on icon at bounding box center [642, 364] width 18 height 18
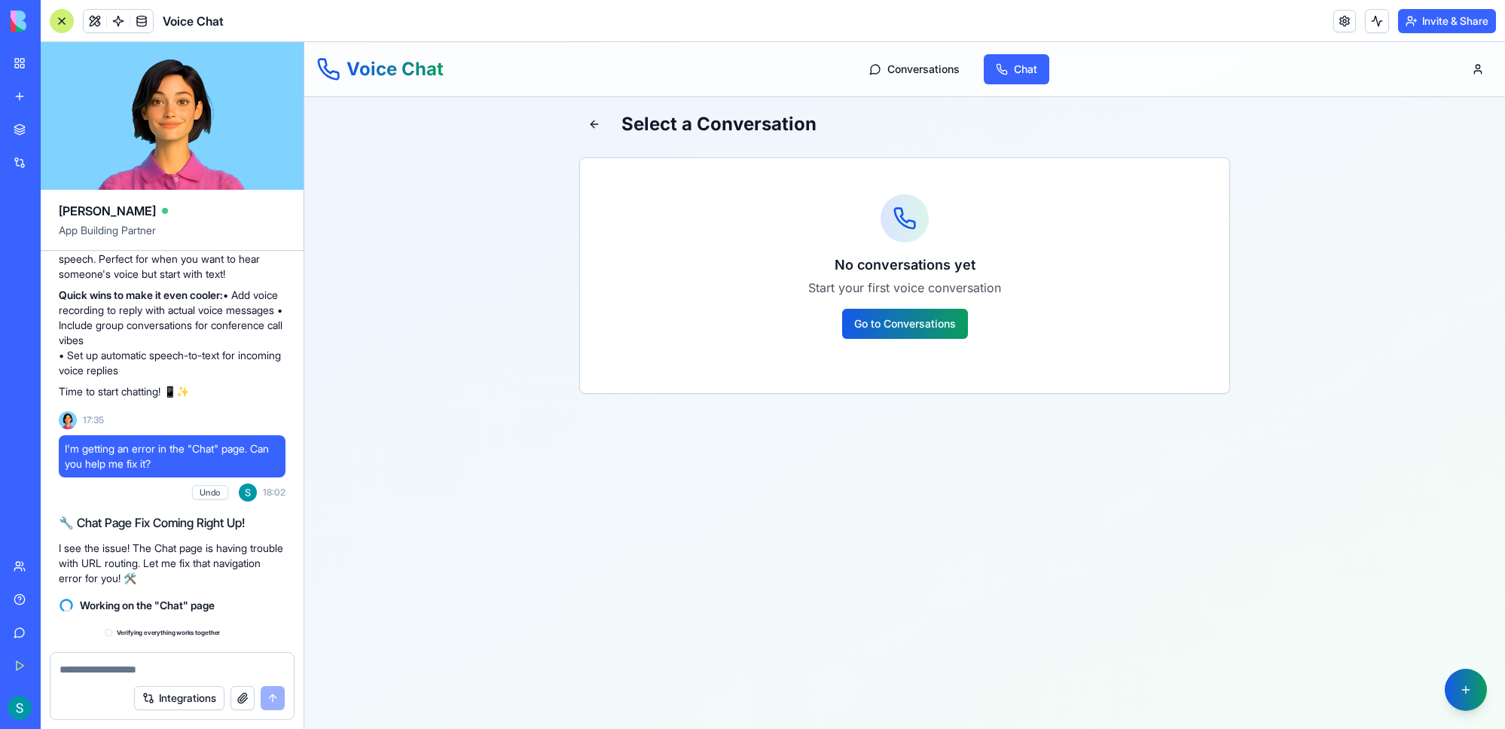
scroll to position [614, 0]
